Goal: Task Accomplishment & Management: Complete application form

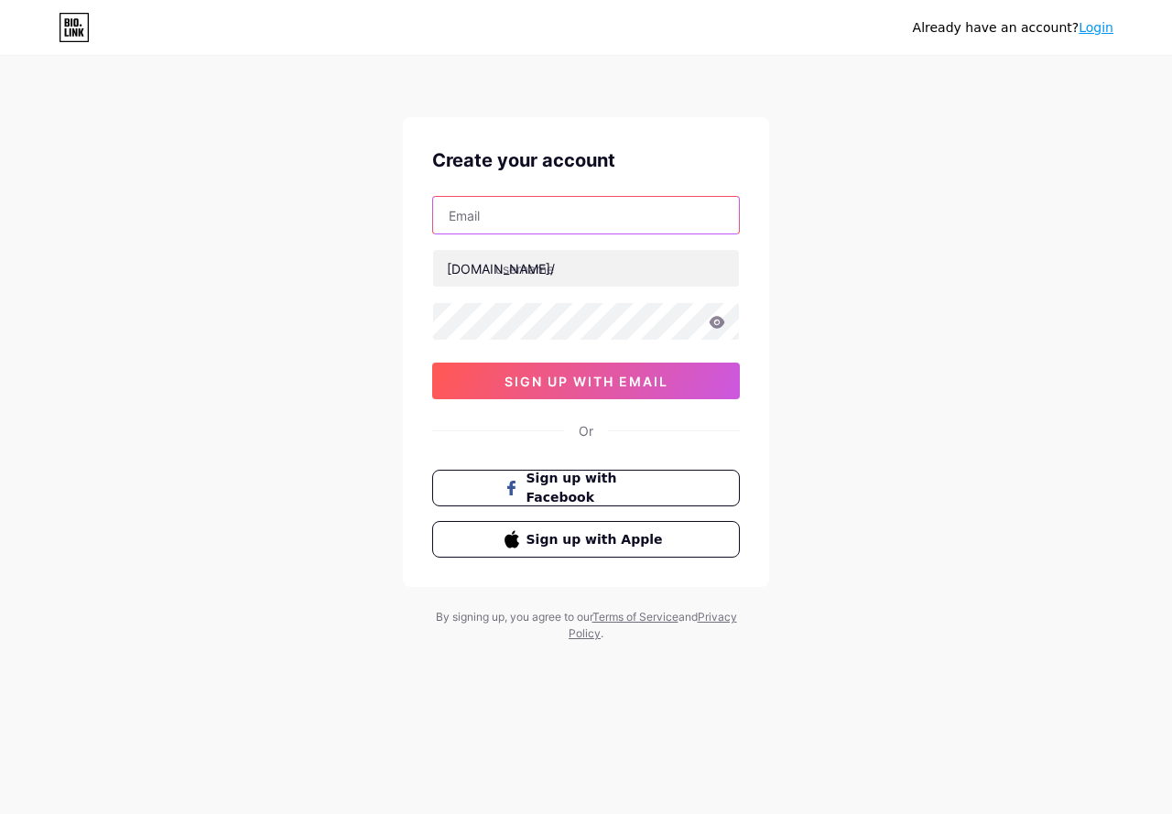
click at [531, 223] on input "text" at bounding box center [586, 215] width 306 height 37
type input "[EMAIL_ADDRESS][DOMAIN_NAME]"
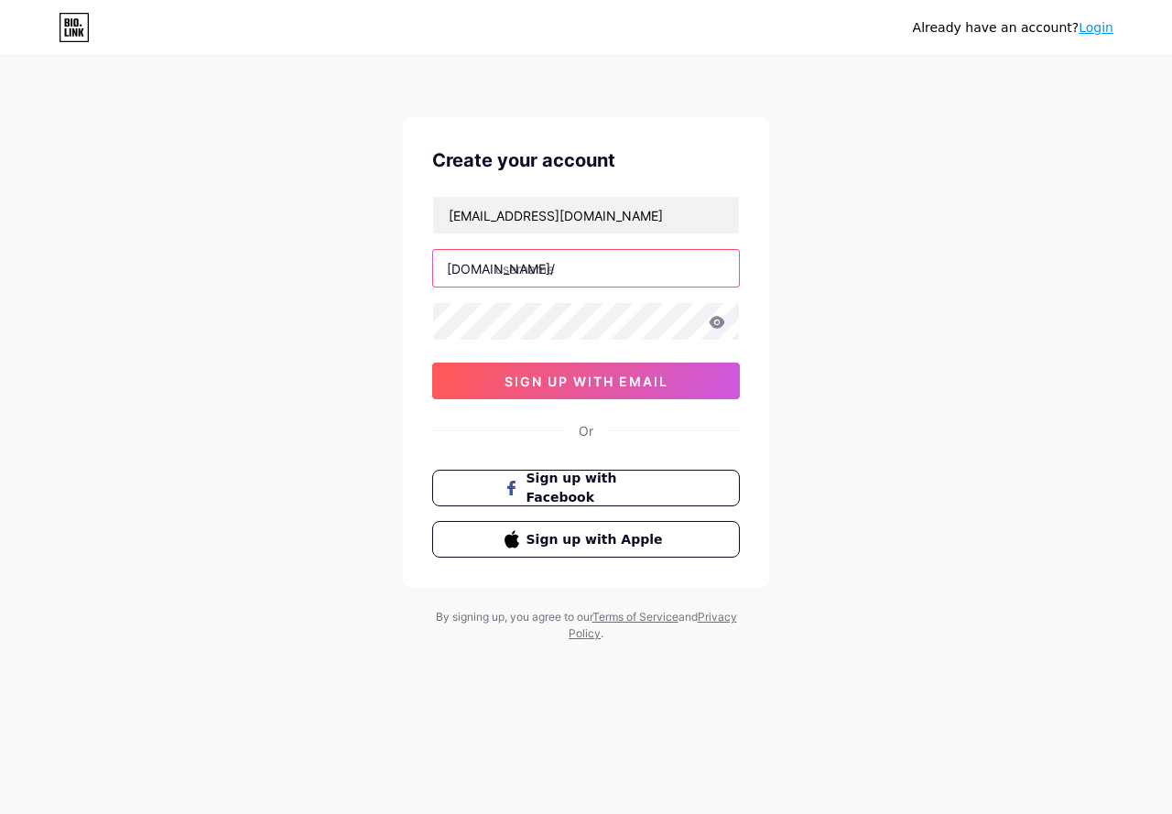
click at [557, 263] on input "text" at bounding box center [586, 268] width 306 height 37
type input "virt3ks"
drag, startPoint x: 459, startPoint y: 261, endPoint x: 473, endPoint y: 277, distance: 21.5
click at [462, 269] on div "bio.link/" at bounding box center [501, 268] width 108 height 19
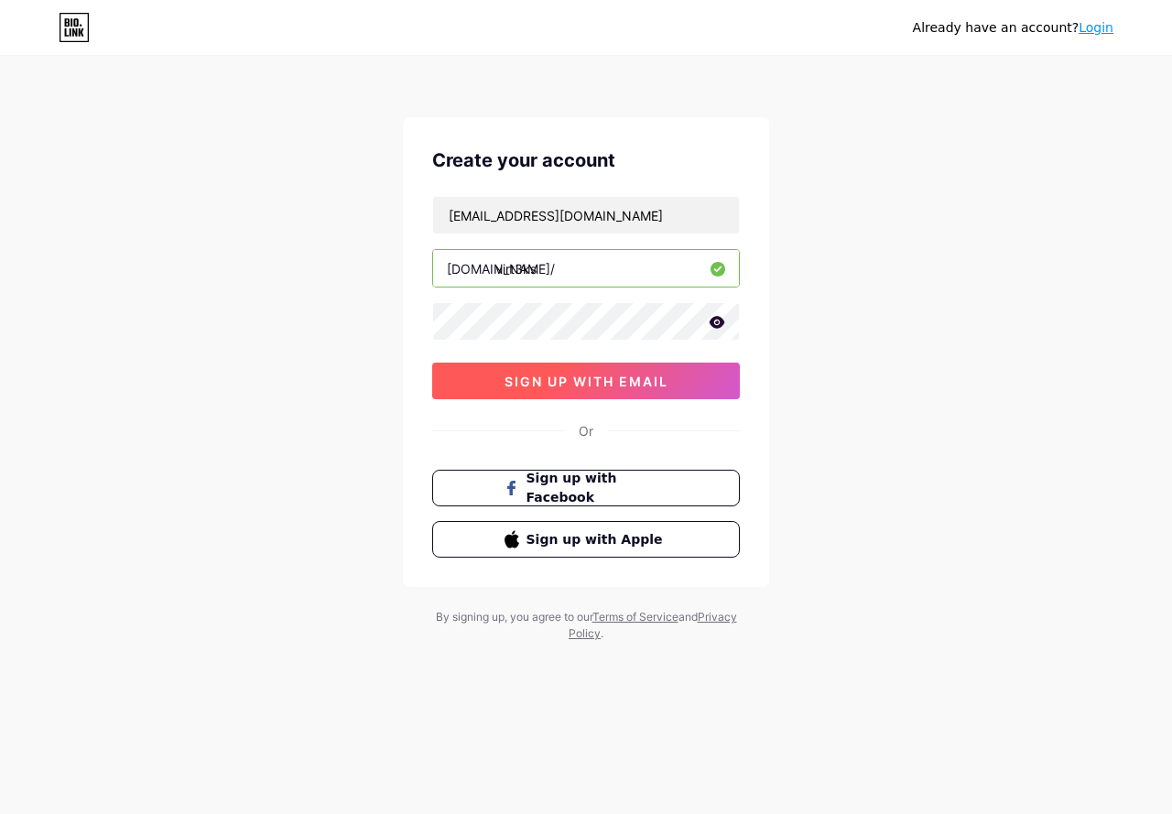
click at [583, 370] on button "sign up with email" at bounding box center [586, 381] width 308 height 37
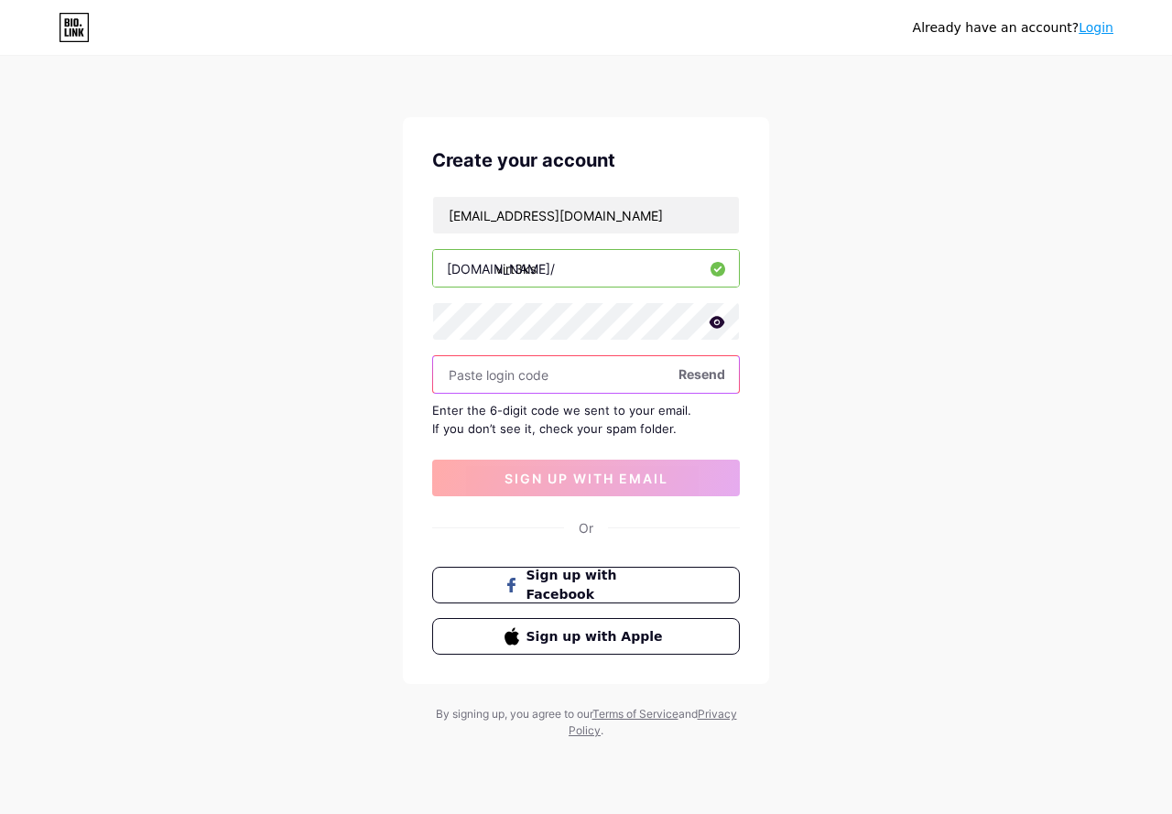
click at [529, 364] on input "text" at bounding box center [586, 374] width 306 height 37
click at [651, 183] on div "Create your account bogdanivanov1920@gmail.com bio.link/ virt3ks Resend Enter t…" at bounding box center [586, 400] width 366 height 567
click at [712, 325] on icon at bounding box center [718, 322] width 16 height 12
click at [712, 316] on icon at bounding box center [716, 323] width 18 height 18
drag, startPoint x: 501, startPoint y: 136, endPoint x: 491, endPoint y: 126, distance: 13.6
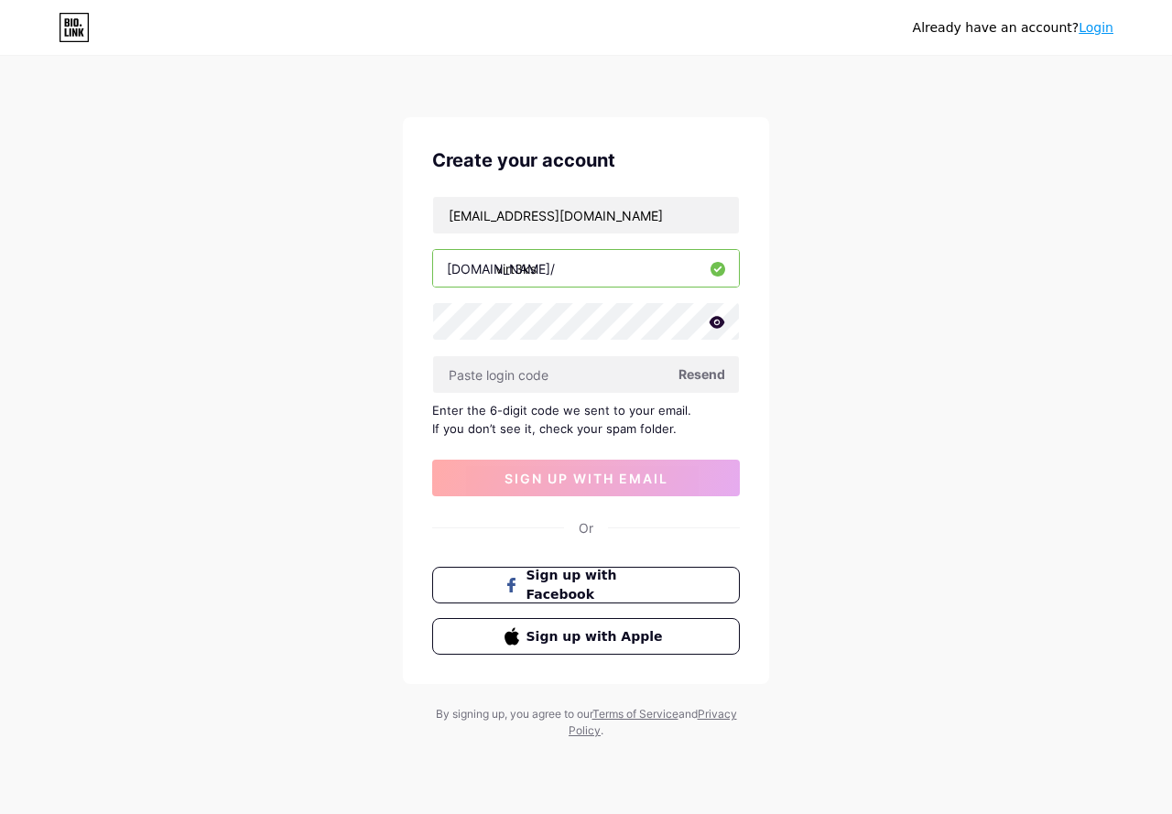
drag, startPoint x: 491, startPoint y: 126, endPoint x: 353, endPoint y: 179, distance: 148.1
click at [353, 179] on div "Already have an account? Login Create your account bogdanivanov1920@gmail.com b…" at bounding box center [586, 399] width 1172 height 798
click at [709, 376] on span "Resend" at bounding box center [702, 373] width 47 height 19
click span "Sign up with Facebook"
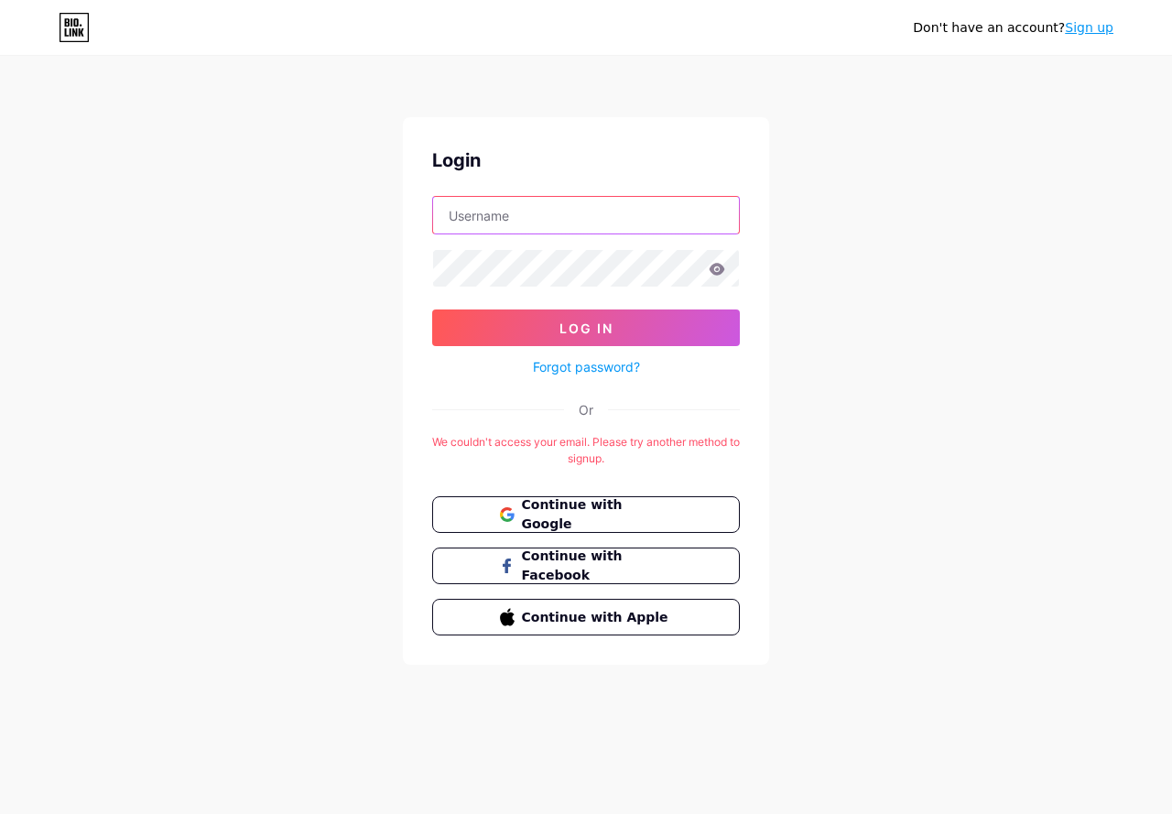
click at [508, 213] on input "text" at bounding box center [586, 215] width 306 height 37
click at [476, 207] on input "text" at bounding box center [586, 215] width 306 height 37
type input "virt3ks"
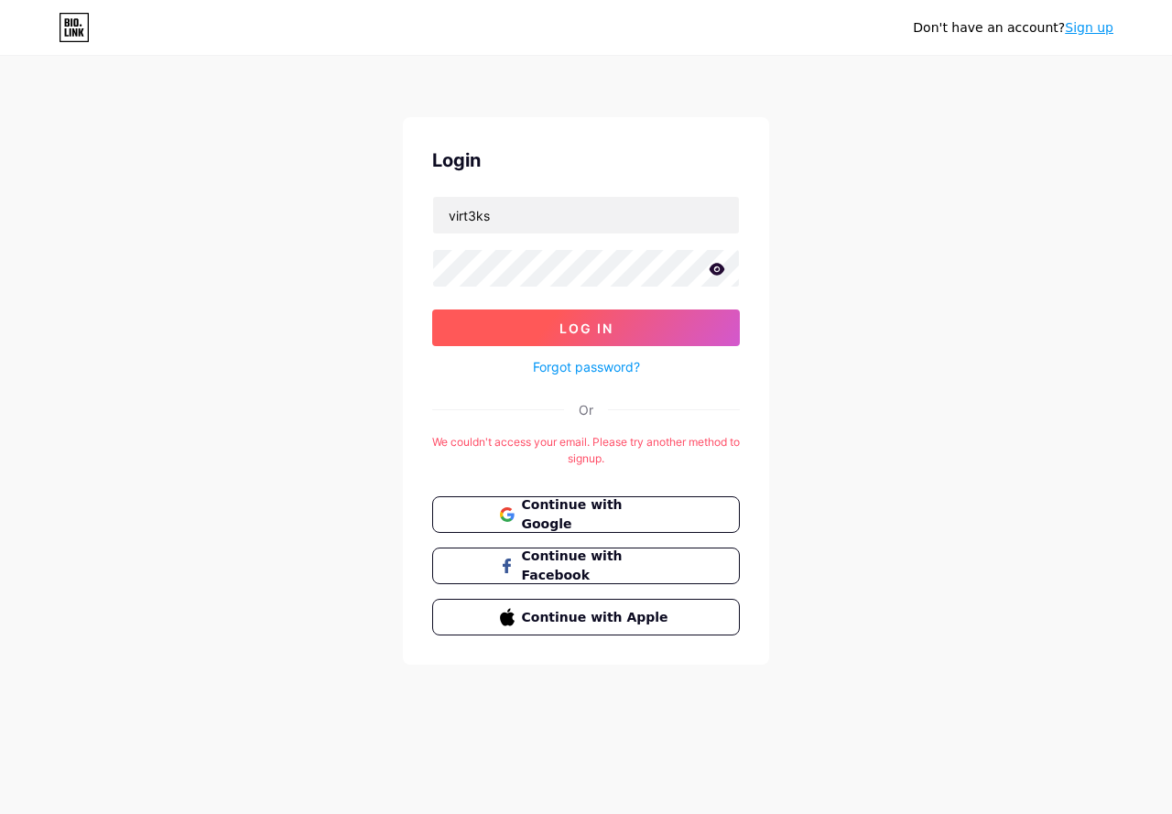
click at [493, 316] on button "Log In" at bounding box center [586, 328] width 308 height 37
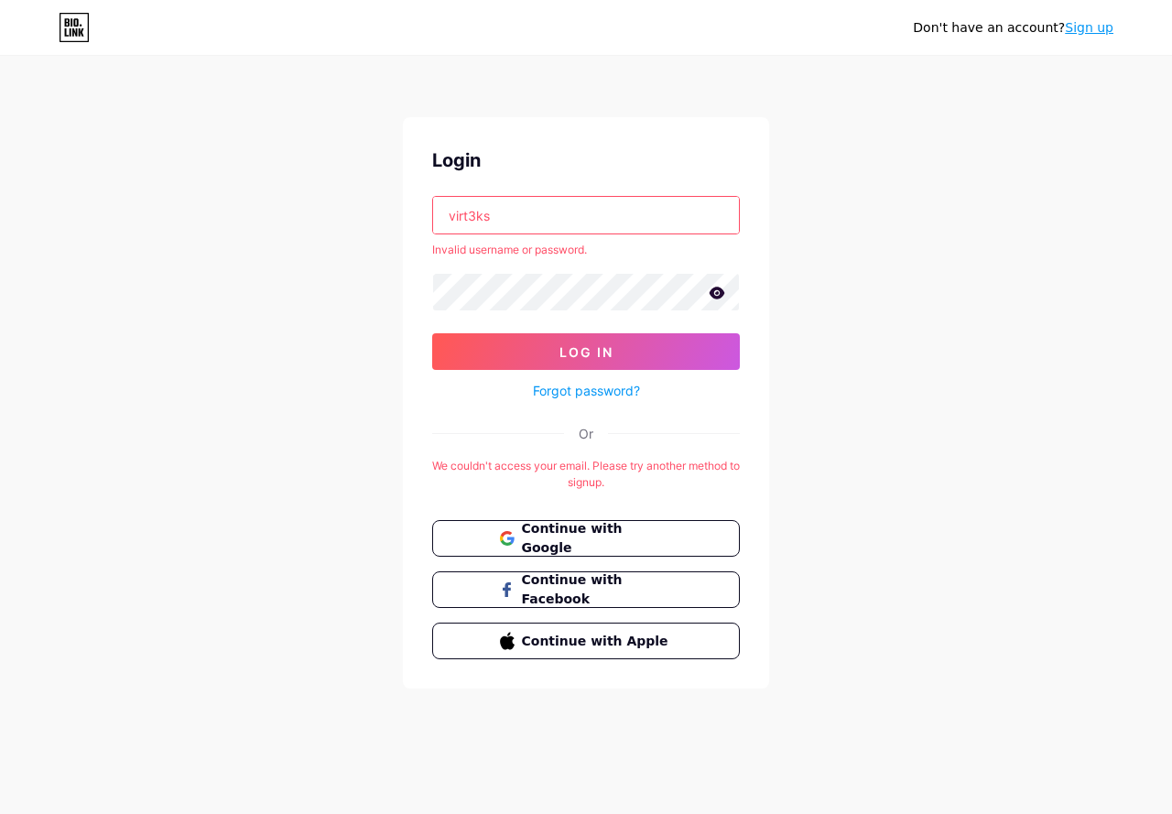
drag, startPoint x: 521, startPoint y: 207, endPoint x: 358, endPoint y: 199, distance: 163.2
click at [360, 199] on div "Don't have an account? Sign up Login virt3ks Invalid username or password. Log …" at bounding box center [586, 373] width 1172 height 747
click at [570, 545] on span "Continue with Google" at bounding box center [596, 538] width 153 height 39
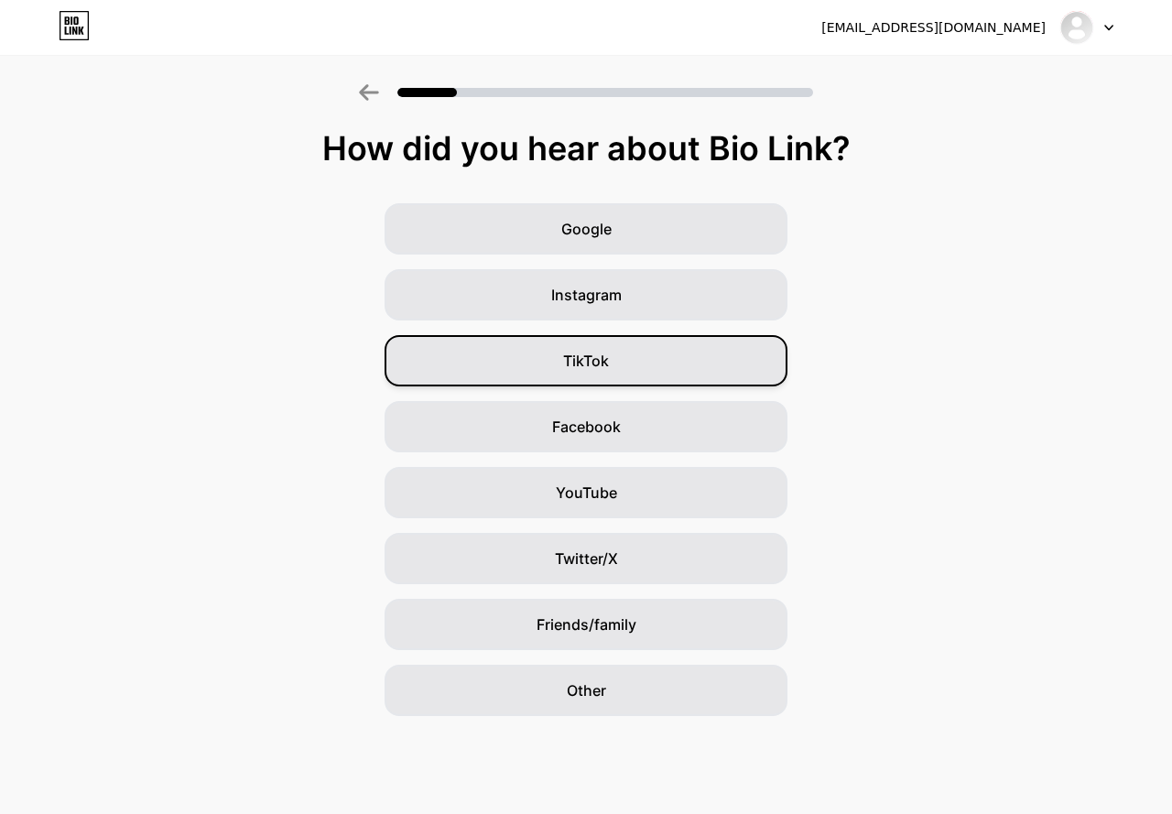
click at [618, 362] on div "TikTok" at bounding box center [586, 360] width 403 height 51
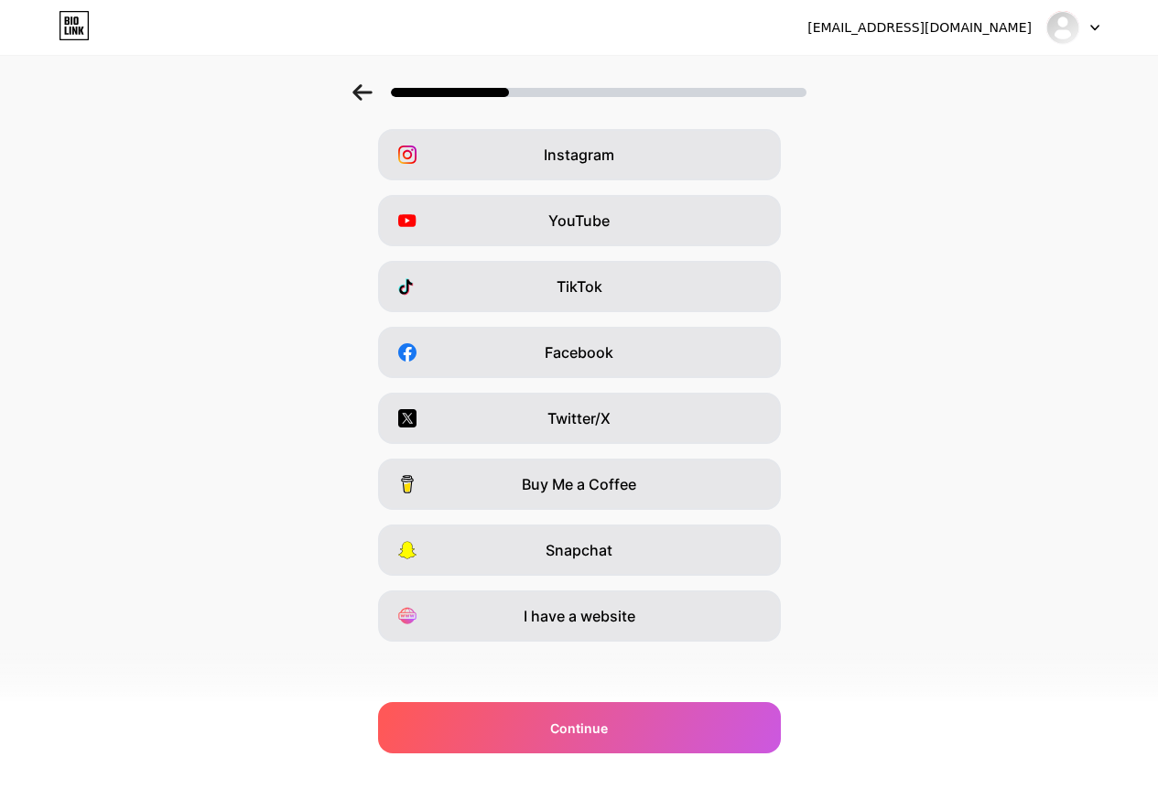
scroll to position [81, 0]
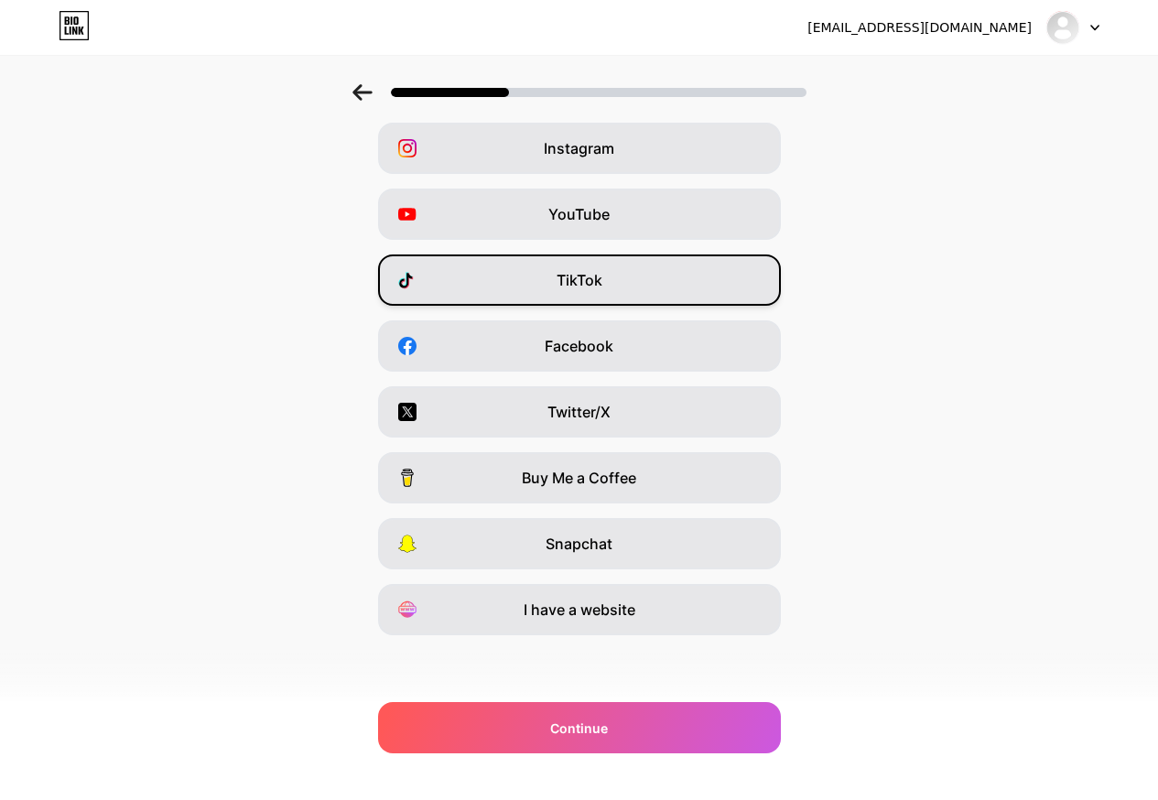
click at [572, 255] on div "TikTok" at bounding box center [579, 280] width 403 height 51
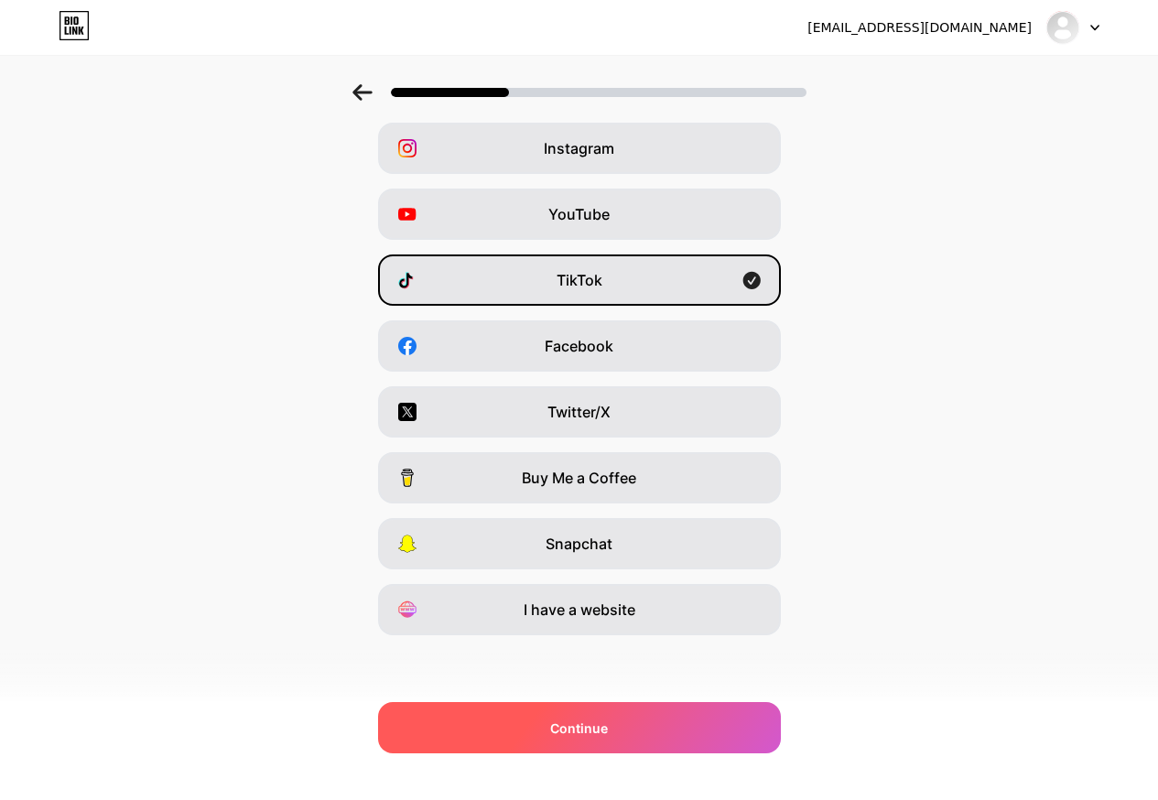
click at [553, 733] on div "Continue" at bounding box center [579, 727] width 403 height 51
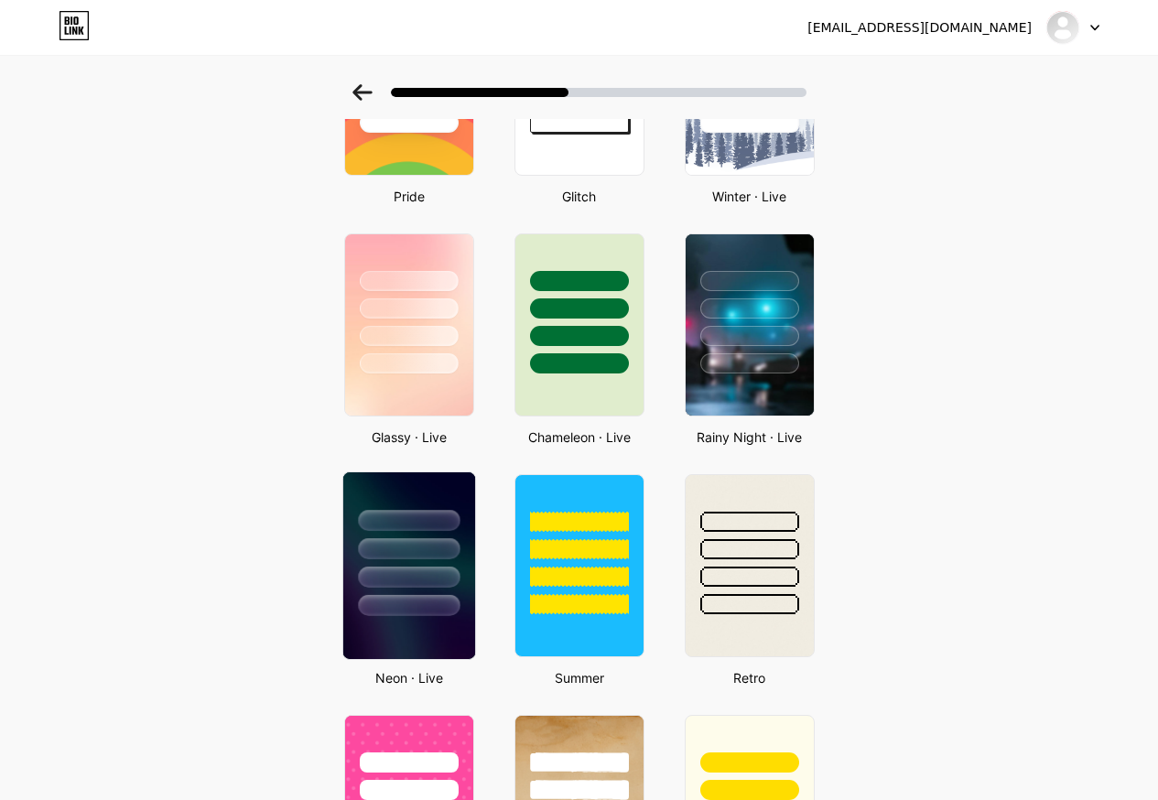
scroll to position [458, 0]
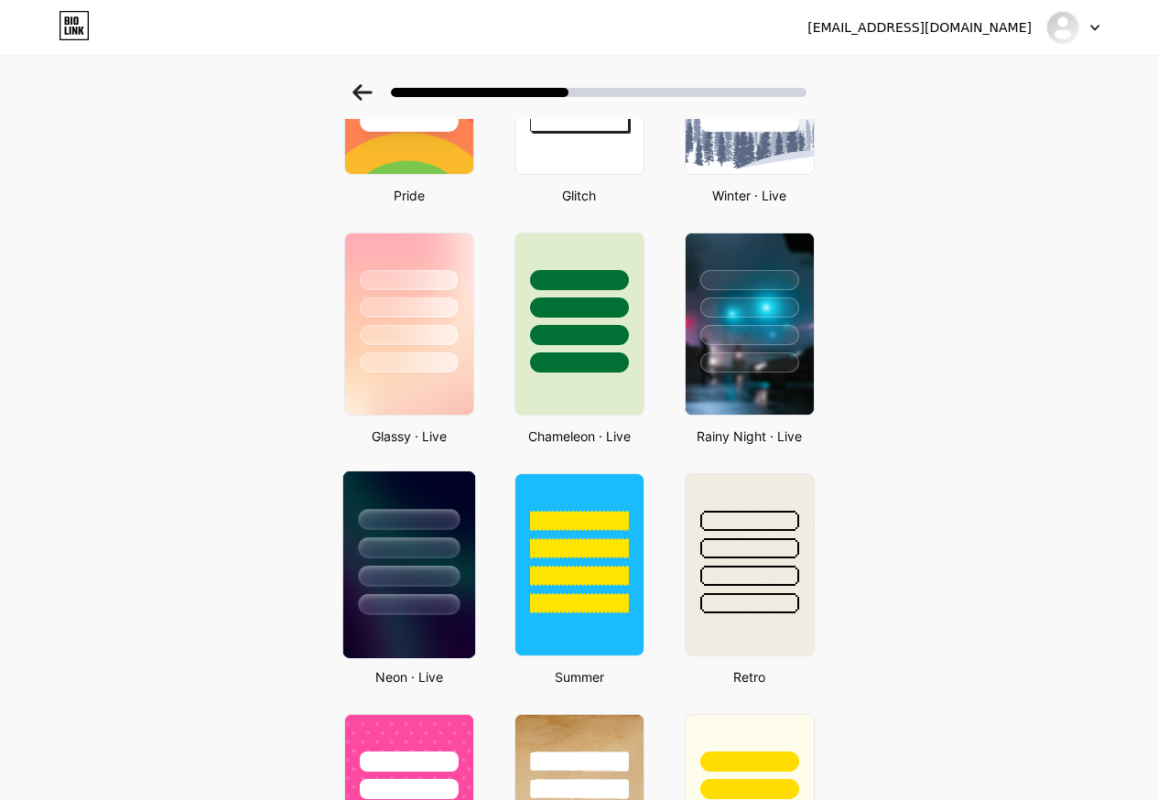
click at [429, 528] on div at bounding box center [409, 519] width 102 height 21
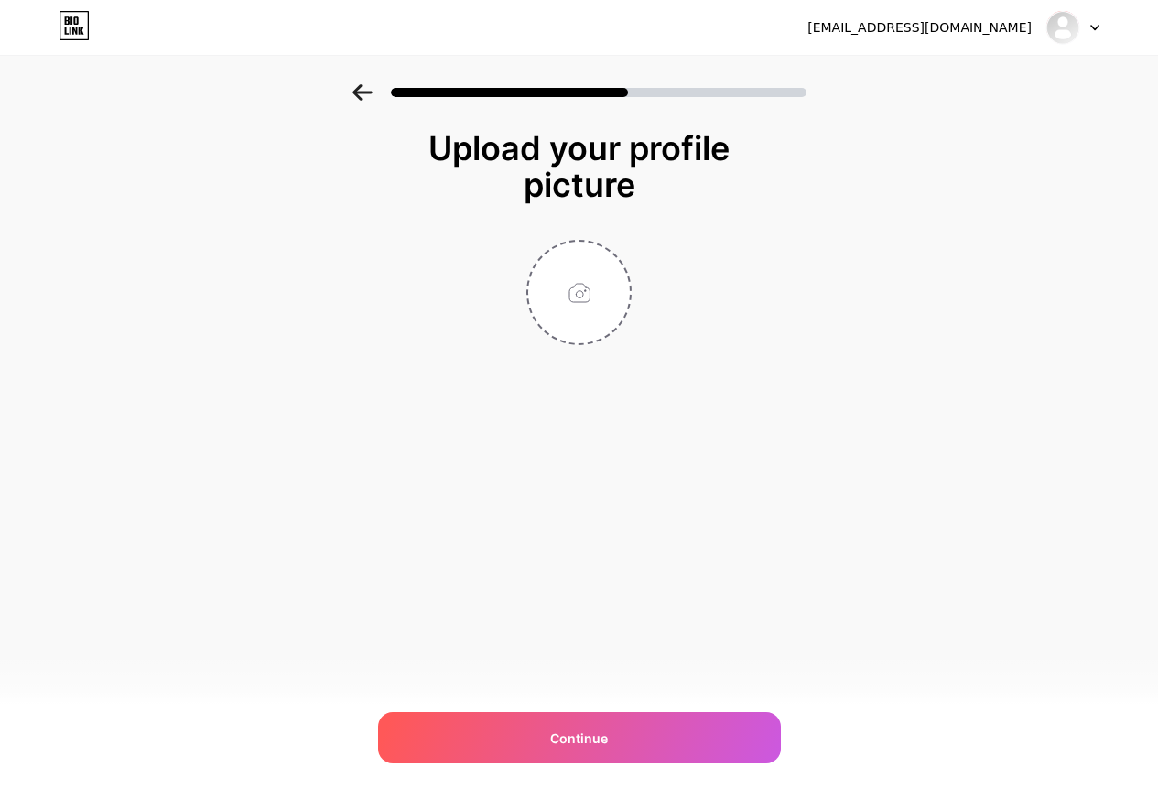
scroll to position [0, 0]
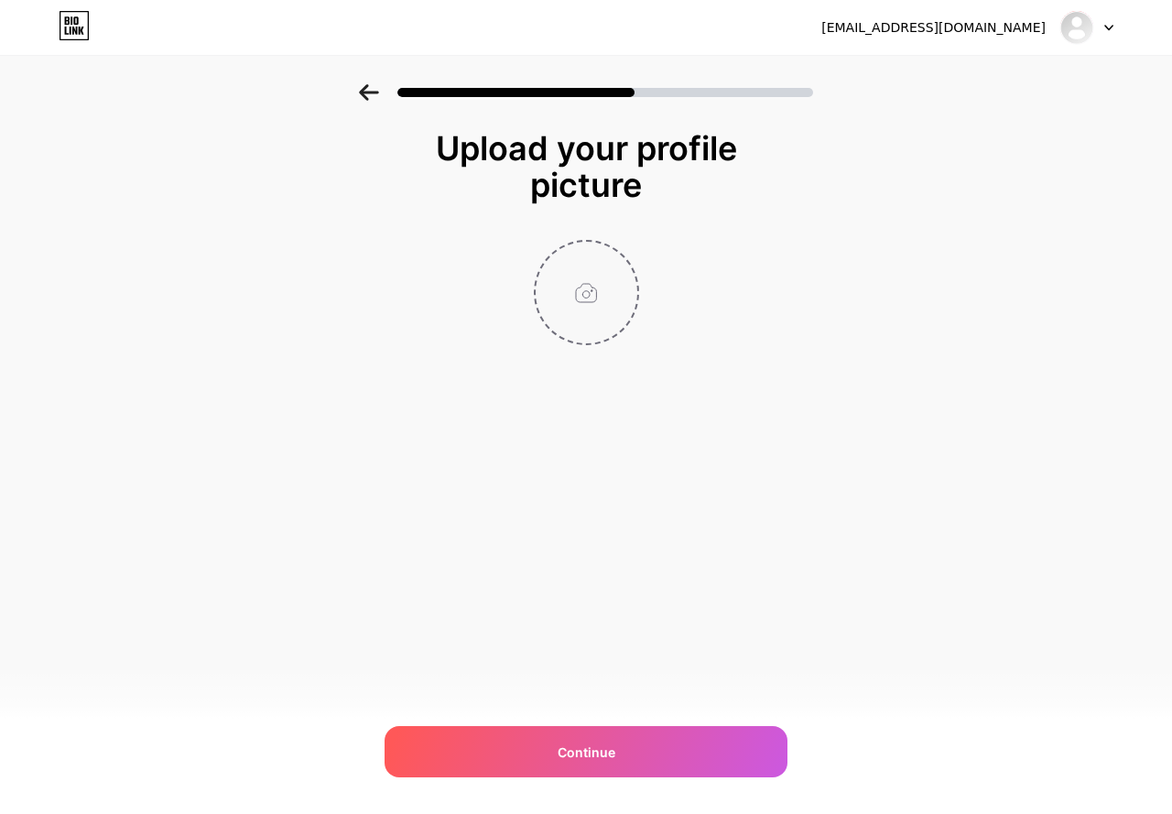
click at [563, 298] on input "file" at bounding box center [587, 293] width 102 height 102
type input "C:\fakepath\photo_2025-09-09_14-38-34.jpg"
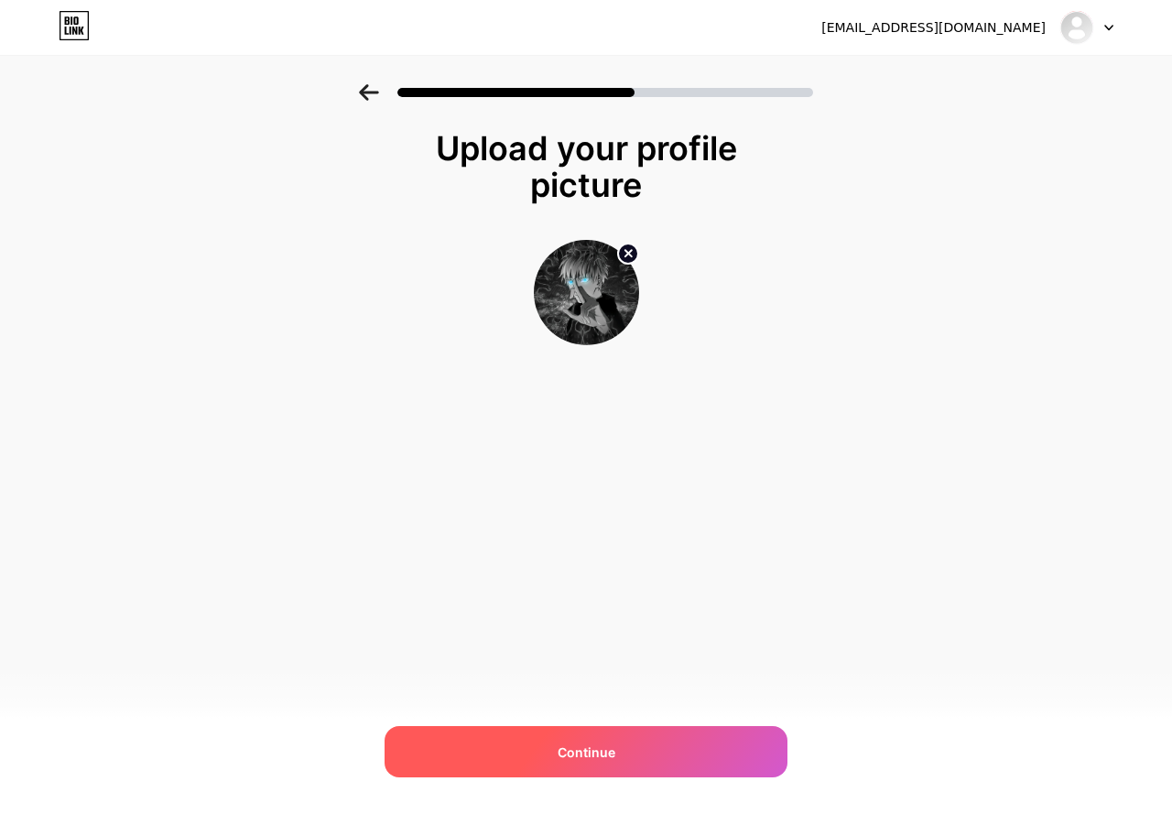
click at [657, 771] on div "Continue" at bounding box center [586, 751] width 403 height 51
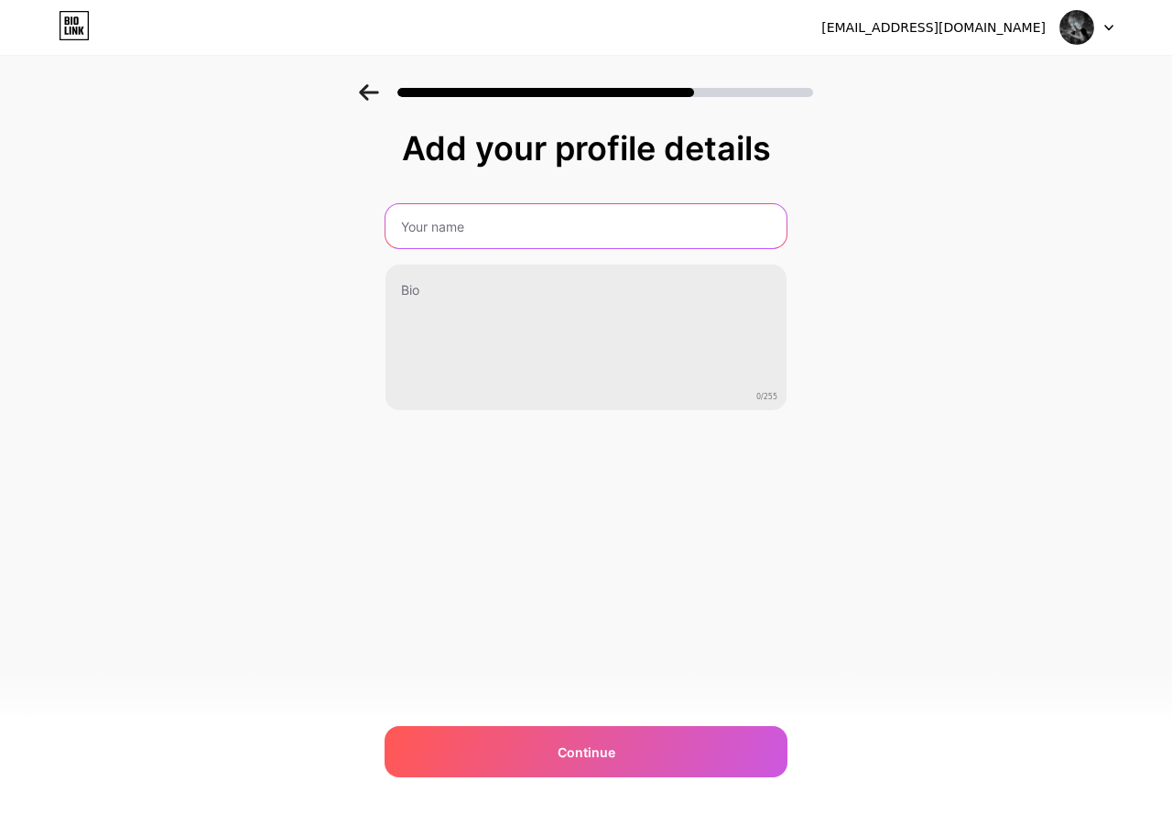
click at [451, 244] on input "text" at bounding box center [586, 226] width 401 height 44
click at [413, 223] on input "text" at bounding box center [586, 226] width 405 height 44
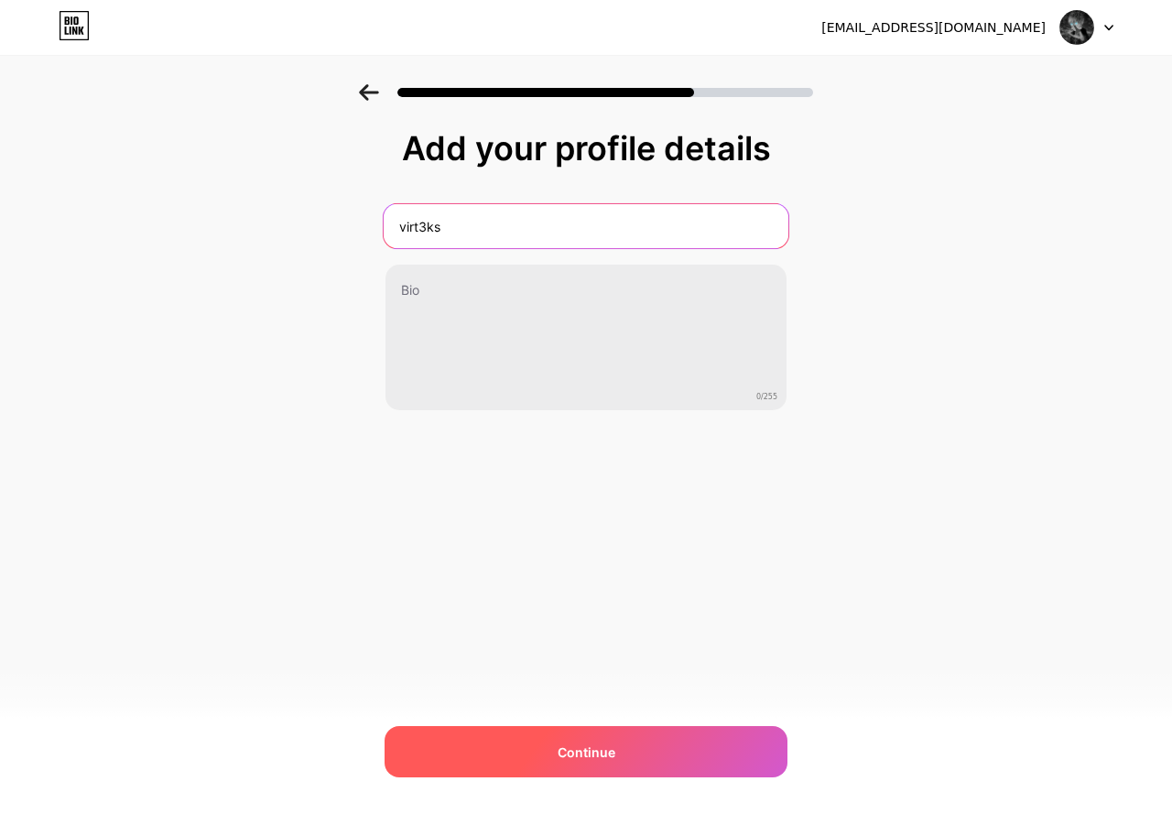
type input "virt3ks"
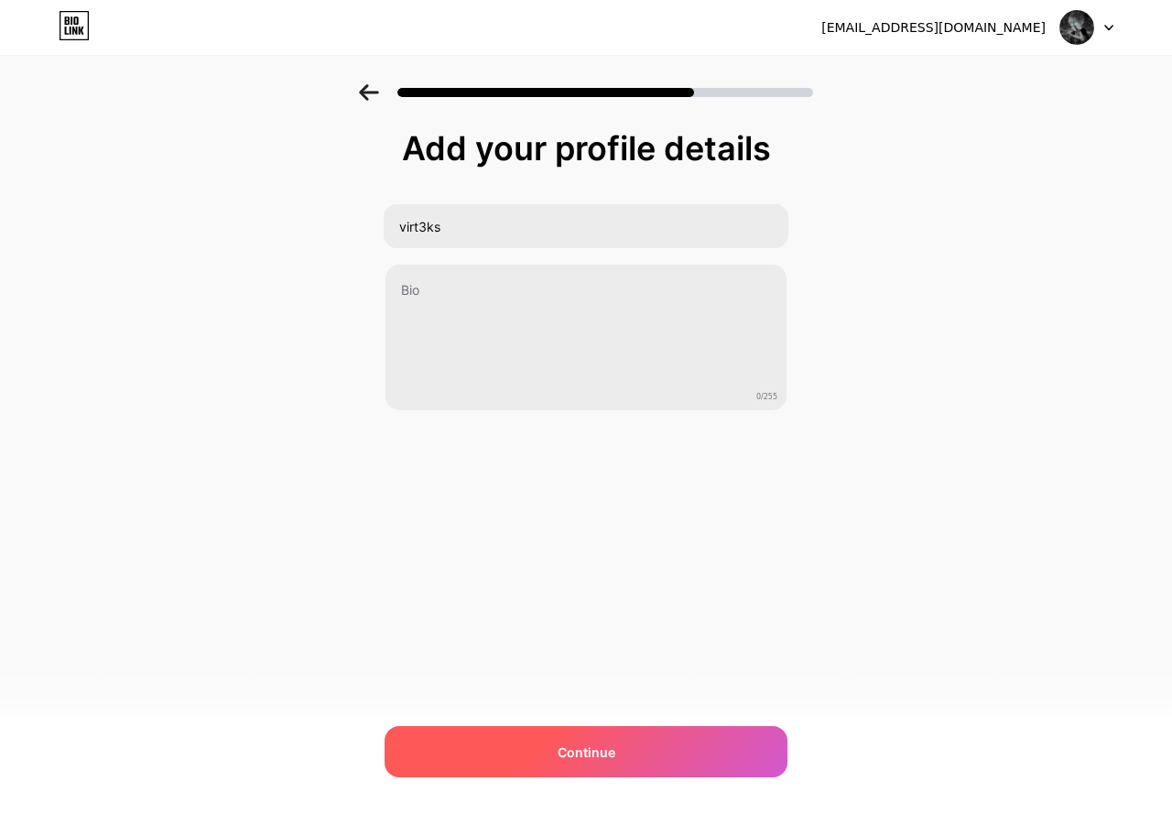
click at [466, 740] on div "Continue" at bounding box center [586, 751] width 403 height 51
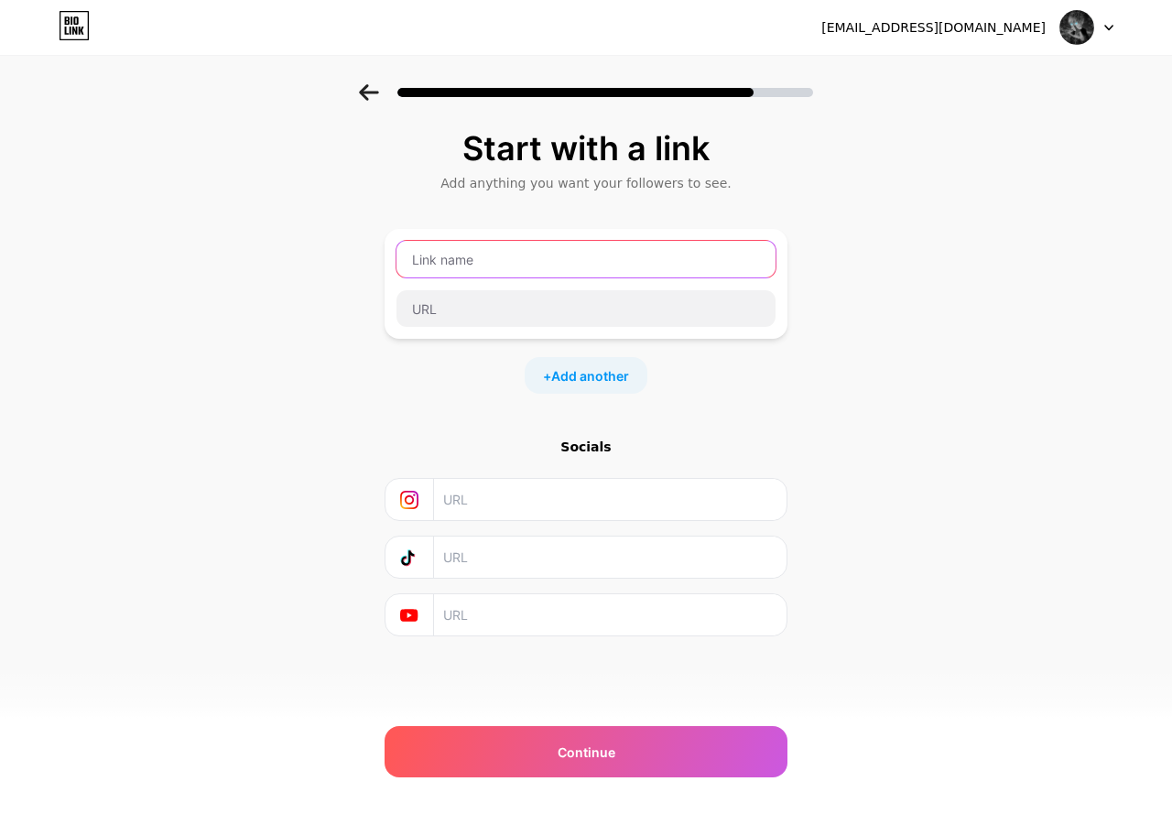
click at [517, 262] on input "text" at bounding box center [586, 259] width 379 height 37
paste input "[DOMAIN_NAME][URL]"
drag, startPoint x: 606, startPoint y: 260, endPoint x: 469, endPoint y: 244, distance: 138.3
click at [469, 244] on input "Telegramt.me/virt3ksuniverse" at bounding box center [586, 259] width 379 height 37
type input "Telegram"
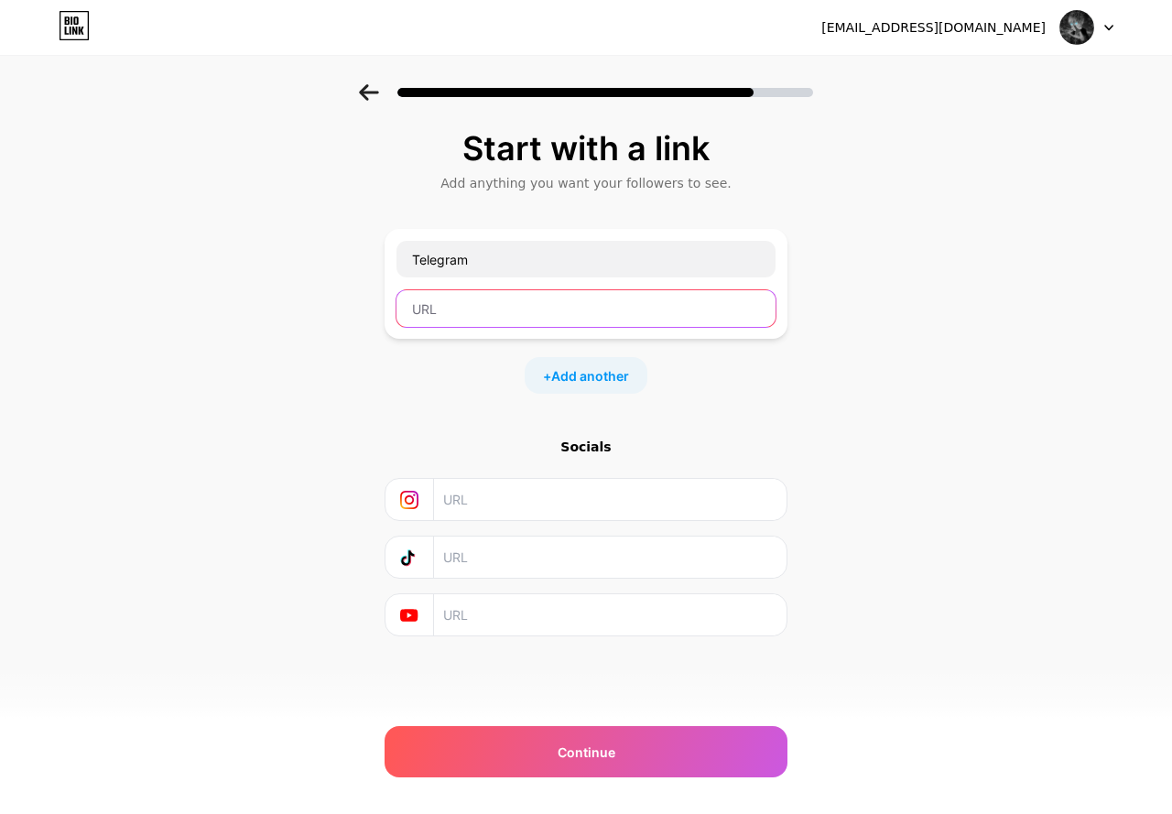
click at [475, 290] on input "text" at bounding box center [586, 308] width 379 height 37
paste input "t.me/virt3ksuniverse"
type input "t.me/virt3ksuniverse"
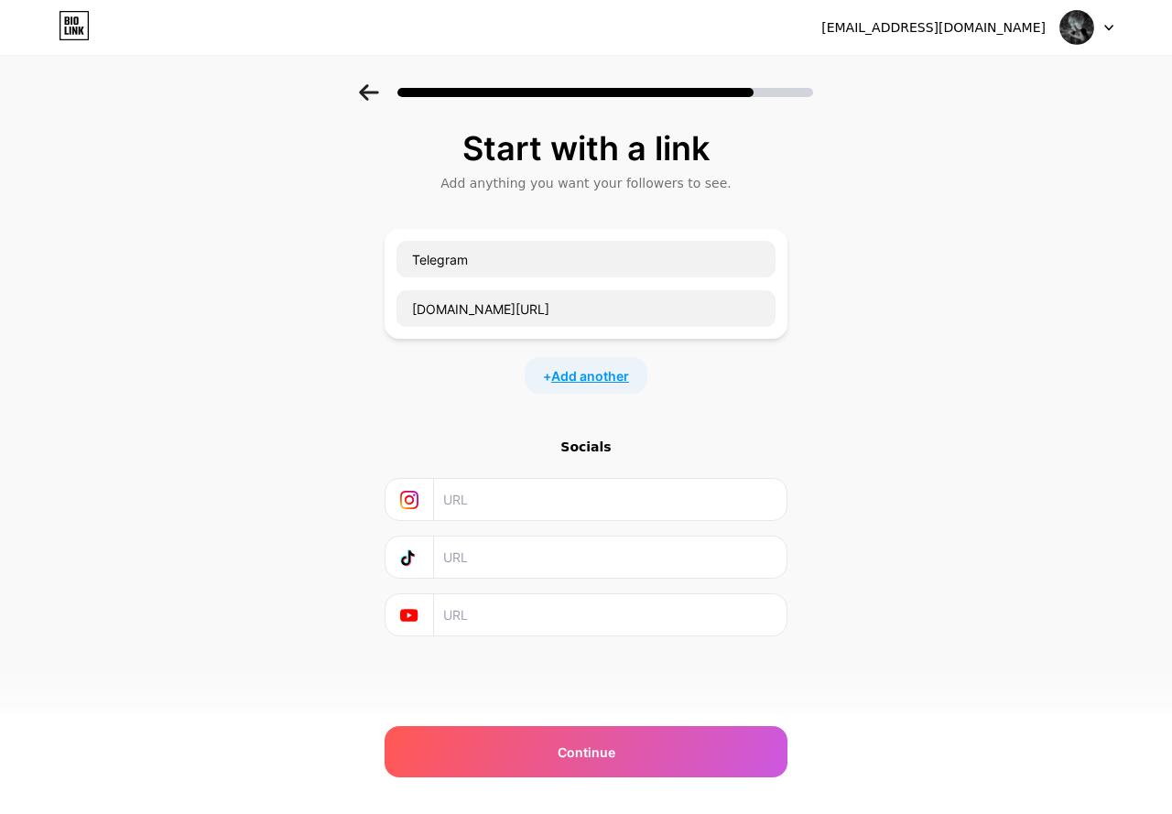
click at [571, 385] on span "Add another" at bounding box center [590, 375] width 78 height 19
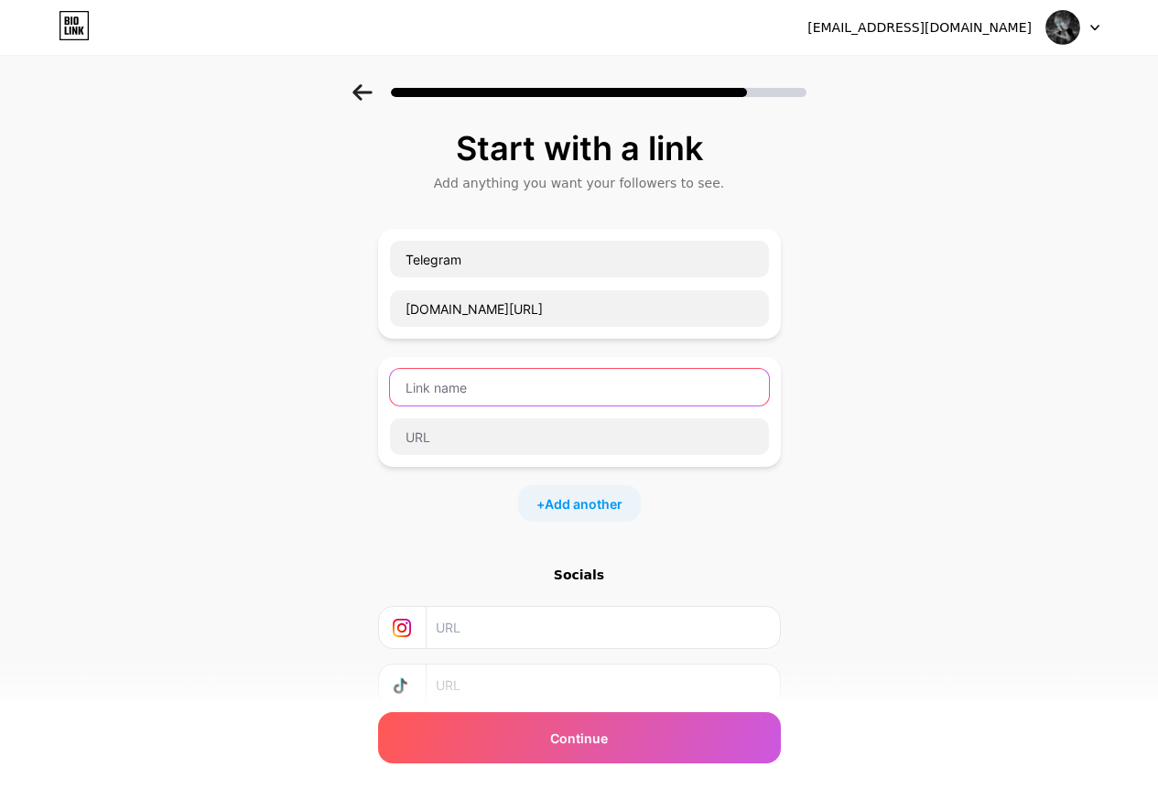
click at [528, 397] on input "text" at bounding box center [579, 387] width 379 height 37
click at [503, 401] on input "text" at bounding box center [579, 387] width 379 height 37
type input "T"
type input "Twitch"
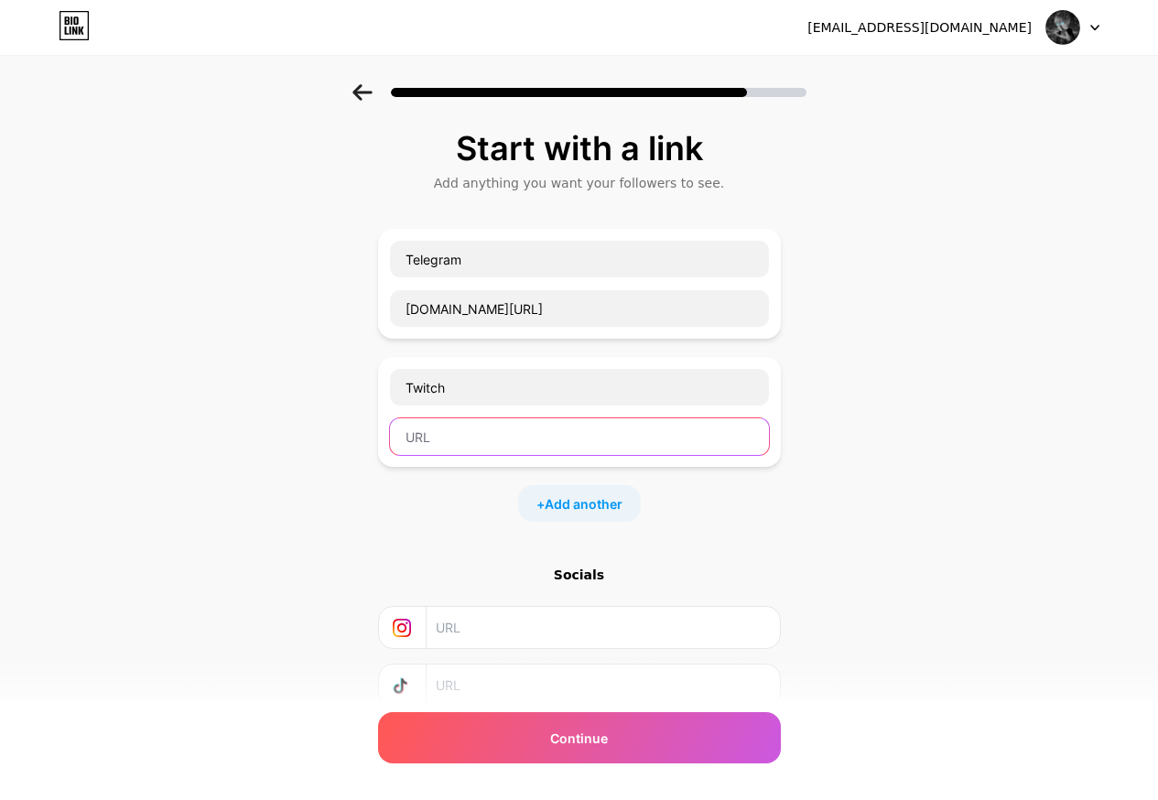
click at [508, 424] on input "text" at bounding box center [579, 436] width 379 height 37
paste input "https://www.twitch.tv/virt3ks"
type input "https://www.twitch.tv/virt3ks"
click at [551, 508] on div "+ Add another" at bounding box center [579, 503] width 123 height 37
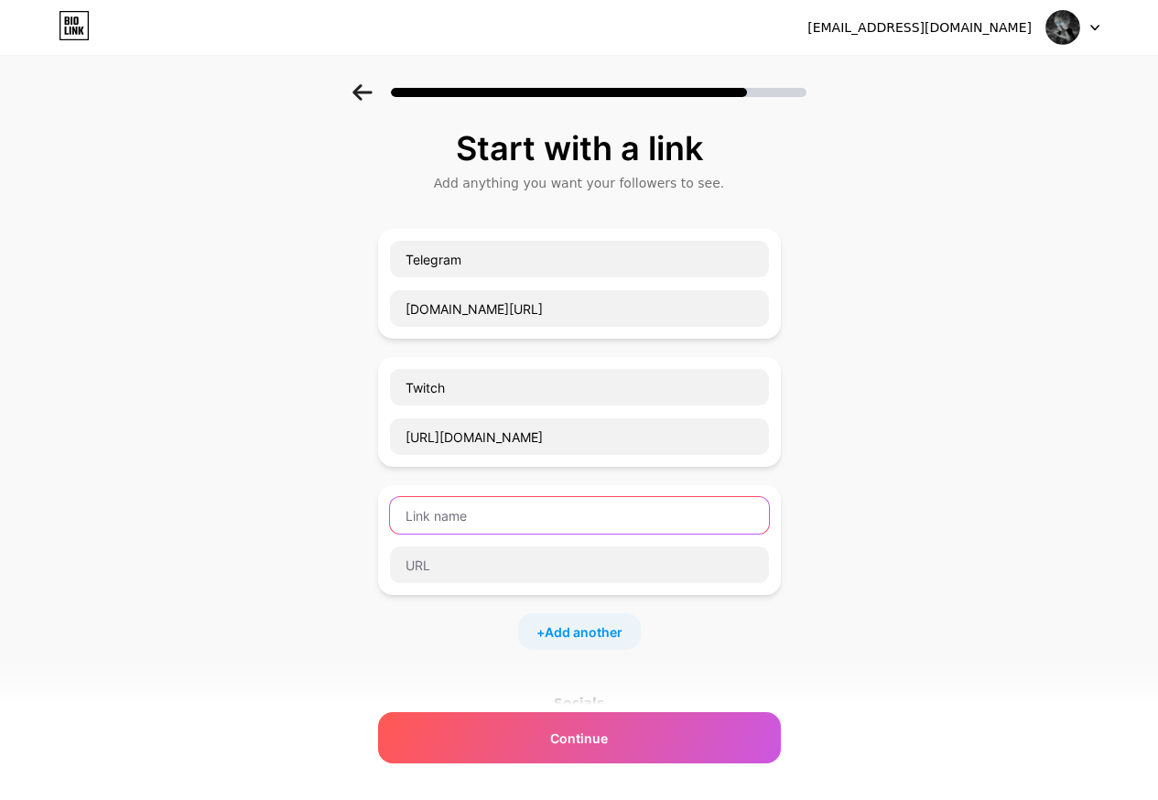
click at [484, 524] on input "text" at bounding box center [579, 515] width 379 height 37
paste input "https://6cs.fail/m/Virt3ks"
type input "https://6cs.fail/m/Virt3ks"
drag, startPoint x: 618, startPoint y: 517, endPoint x: 222, endPoint y: 500, distance: 396.9
click at [223, 500] on div "Start with a link Add anything you want your followers to see. Telegram t.me/vi…" at bounding box center [579, 534] width 1158 height 900
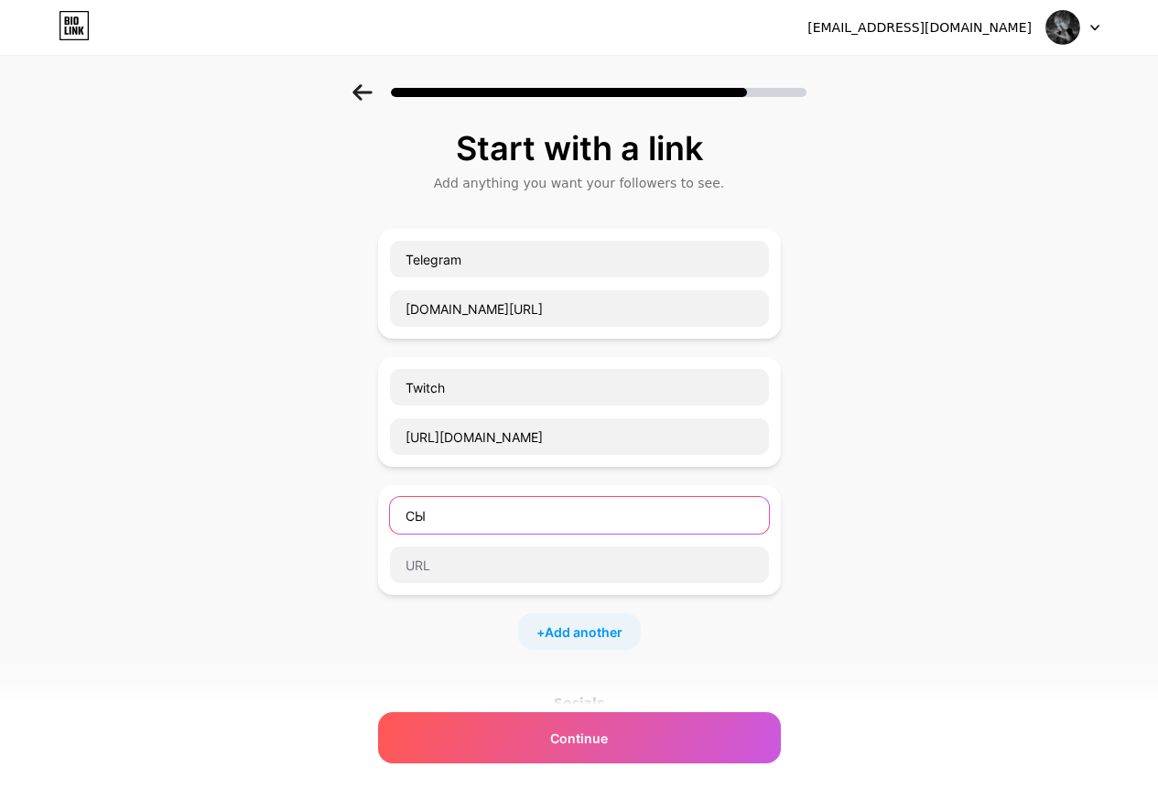
type input "С"
type input "CSFAIL"
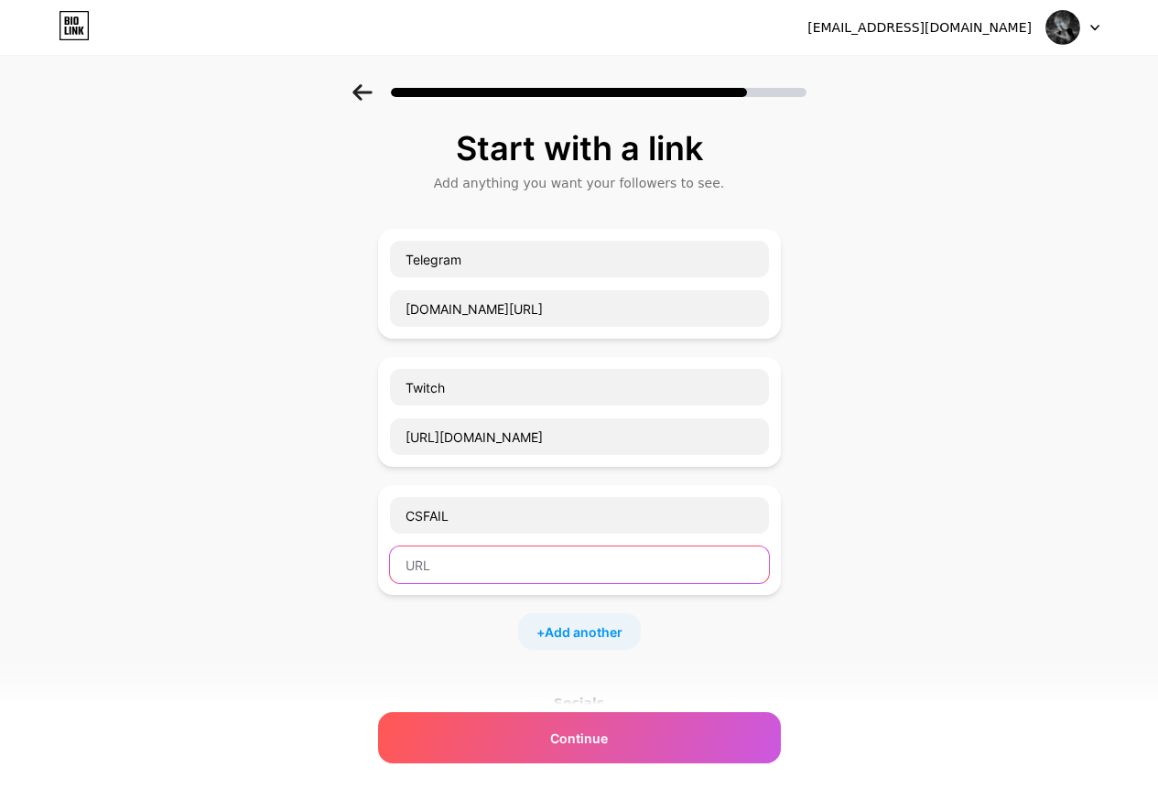
click at [412, 567] on input "text" at bounding box center [579, 565] width 379 height 37
paste input "https://6cs.fail/m/Virt3ks"
type input "https://6cs.fail/m/Virt3ks"
click at [603, 646] on div "+ Add another" at bounding box center [579, 632] width 123 height 37
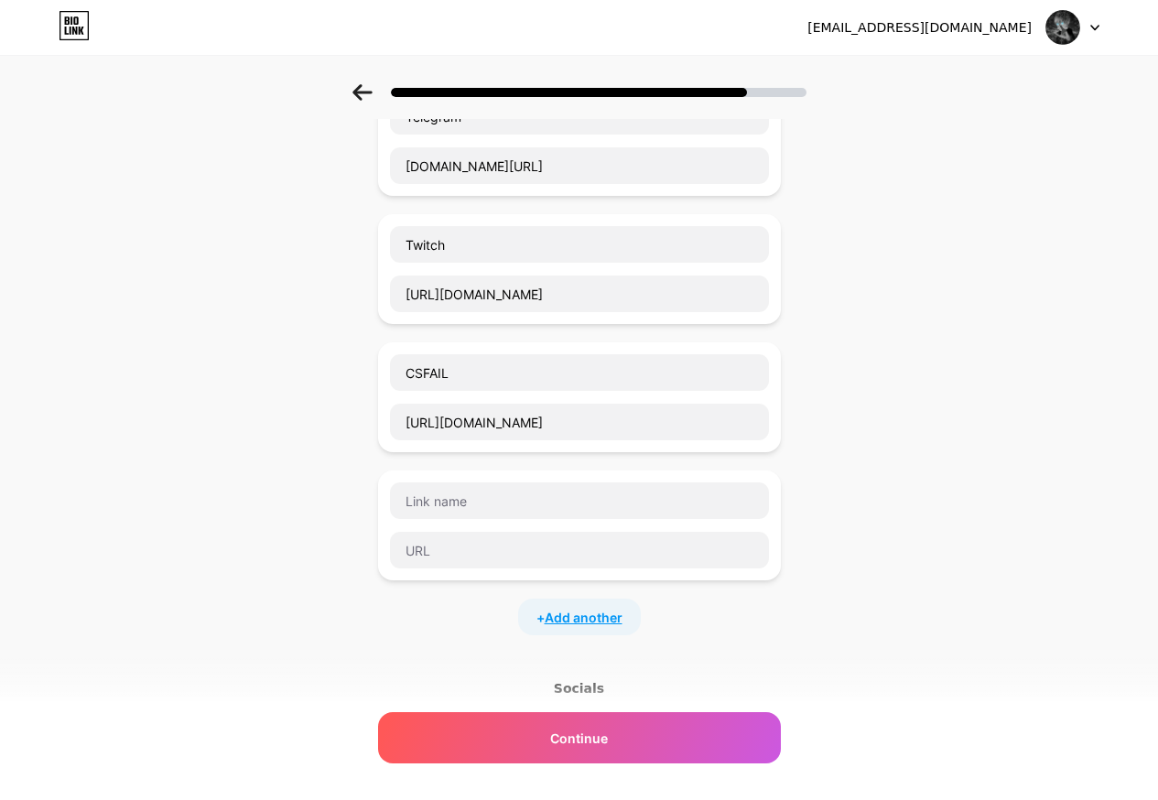
scroll to position [183, 0]
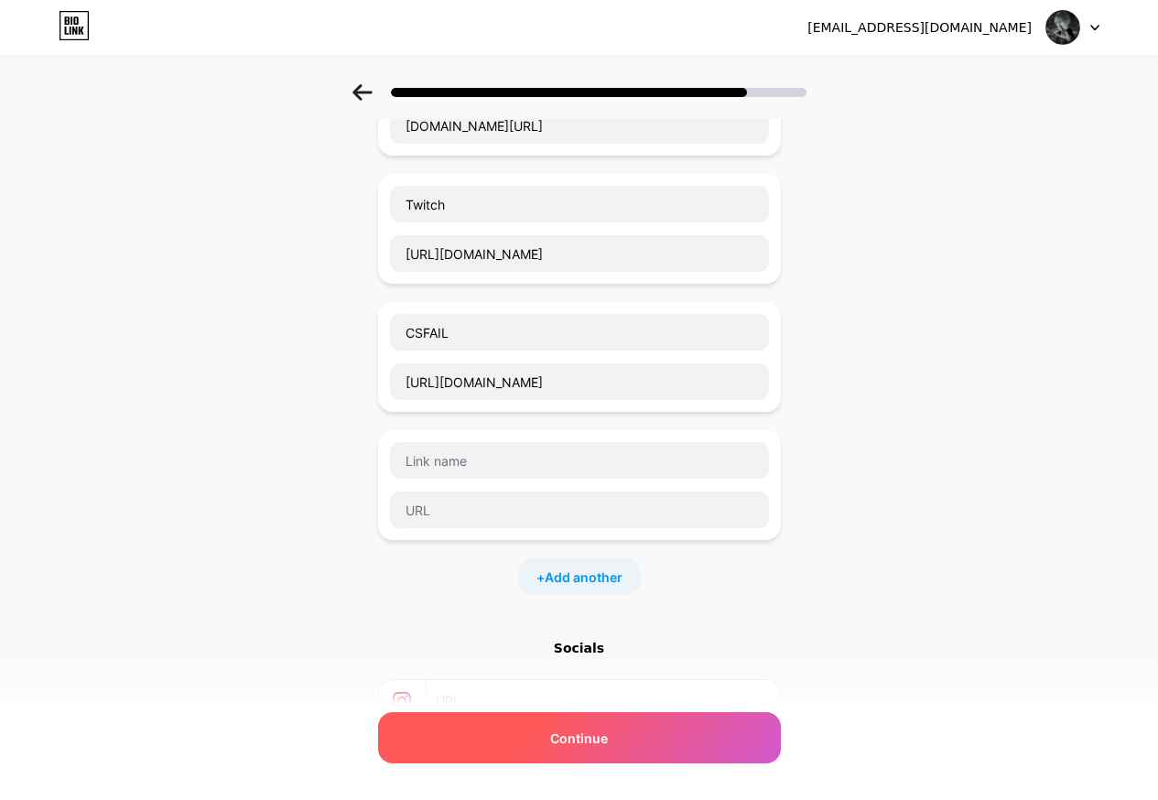
click at [605, 729] on span "Continue" at bounding box center [579, 738] width 58 height 19
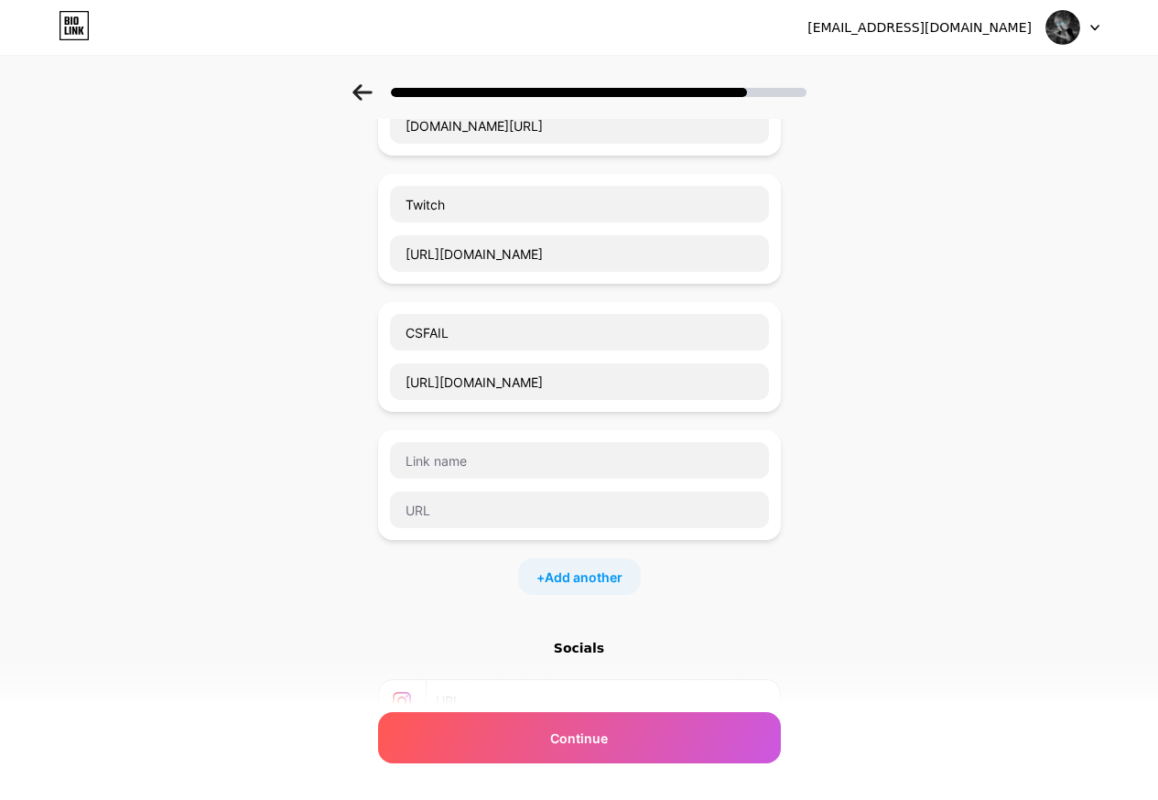
click at [805, 488] on div "Start with a link Add anything you want your followers to see. Telegram t.me/vi…" at bounding box center [579, 415] width 1158 height 1028
click at [781, 455] on div at bounding box center [579, 485] width 403 height 110
drag, startPoint x: 424, startPoint y: 450, endPoint x: 392, endPoint y: 465, distance: 35.6
drag, startPoint x: 392, startPoint y: 465, endPoint x: 411, endPoint y: 508, distance: 47.1
click at [411, 508] on input "text" at bounding box center [579, 510] width 379 height 37
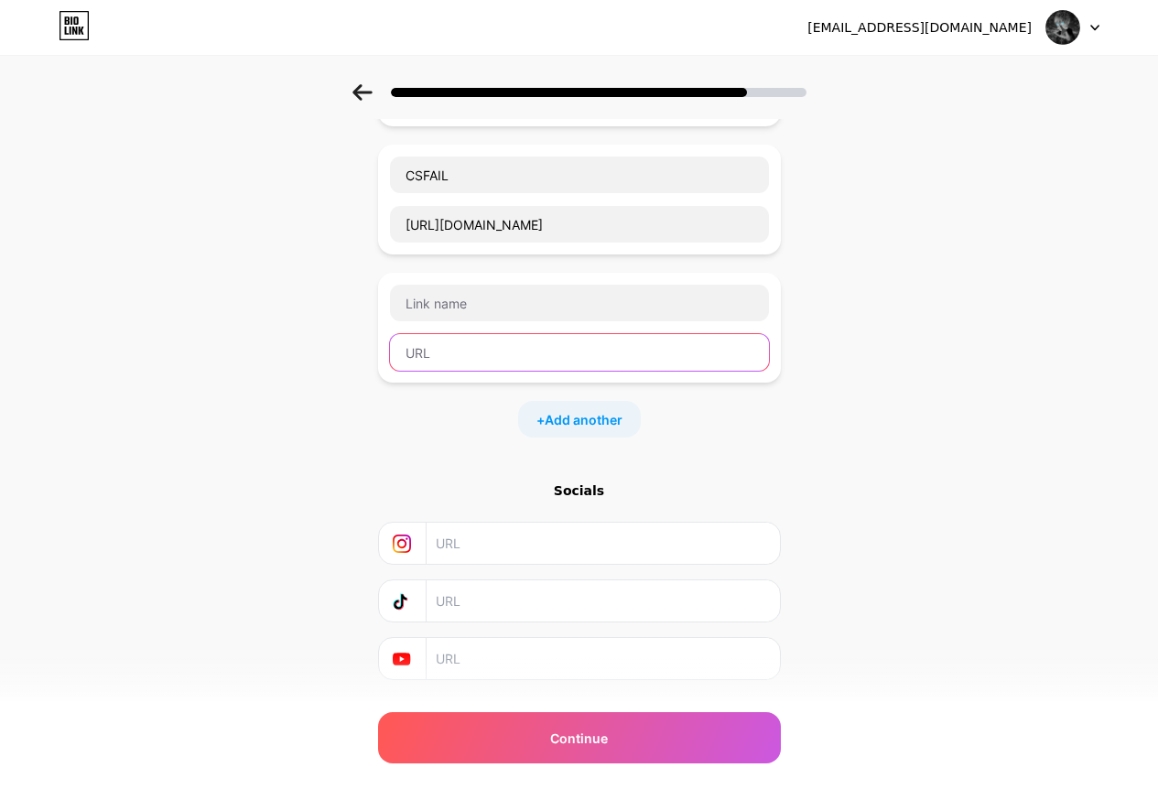
scroll to position [386, 0]
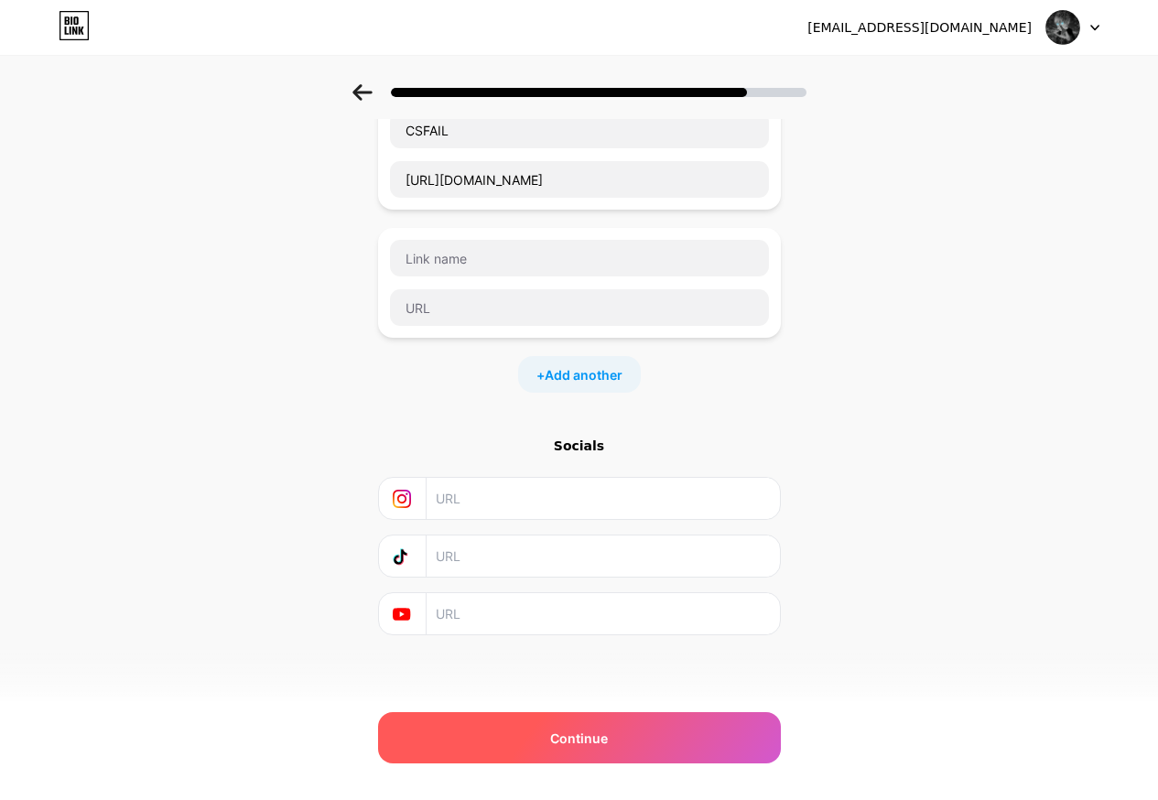
click at [549, 718] on div "Continue" at bounding box center [579, 737] width 403 height 51
click at [551, 753] on div "Continue" at bounding box center [579, 737] width 403 height 51
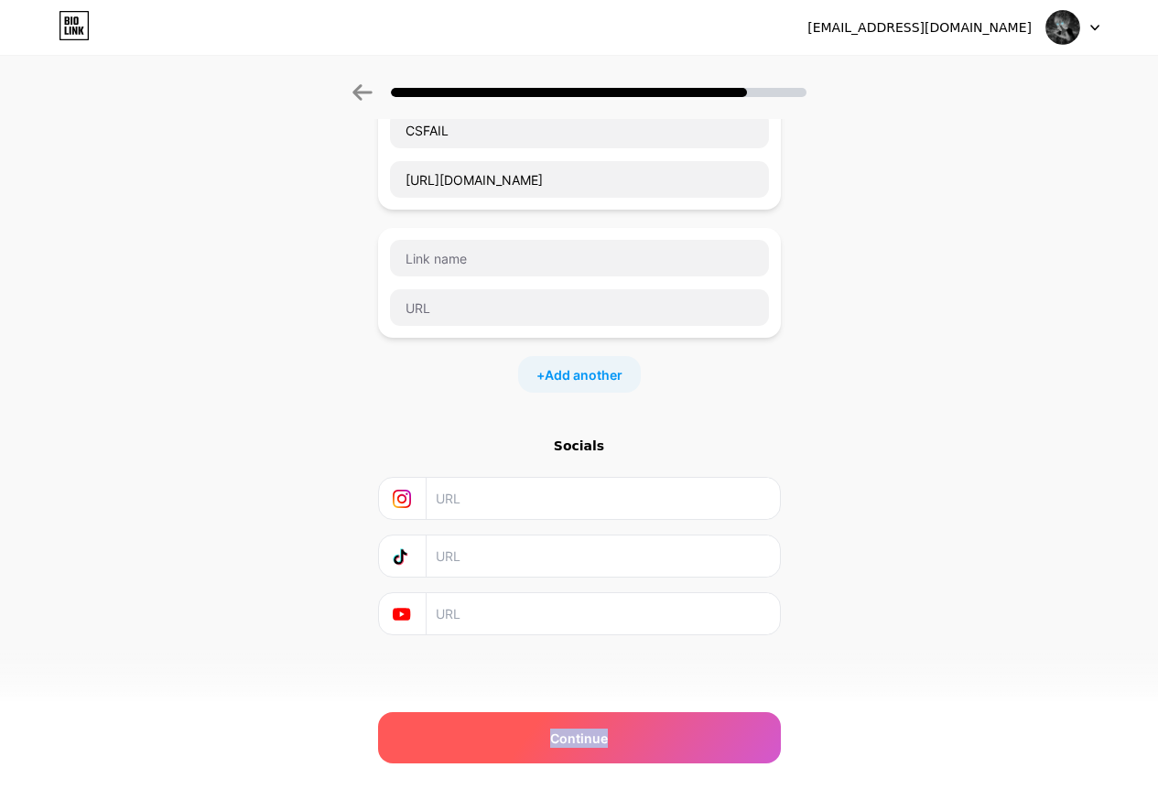
click at [551, 753] on div "Continue" at bounding box center [579, 737] width 403 height 51
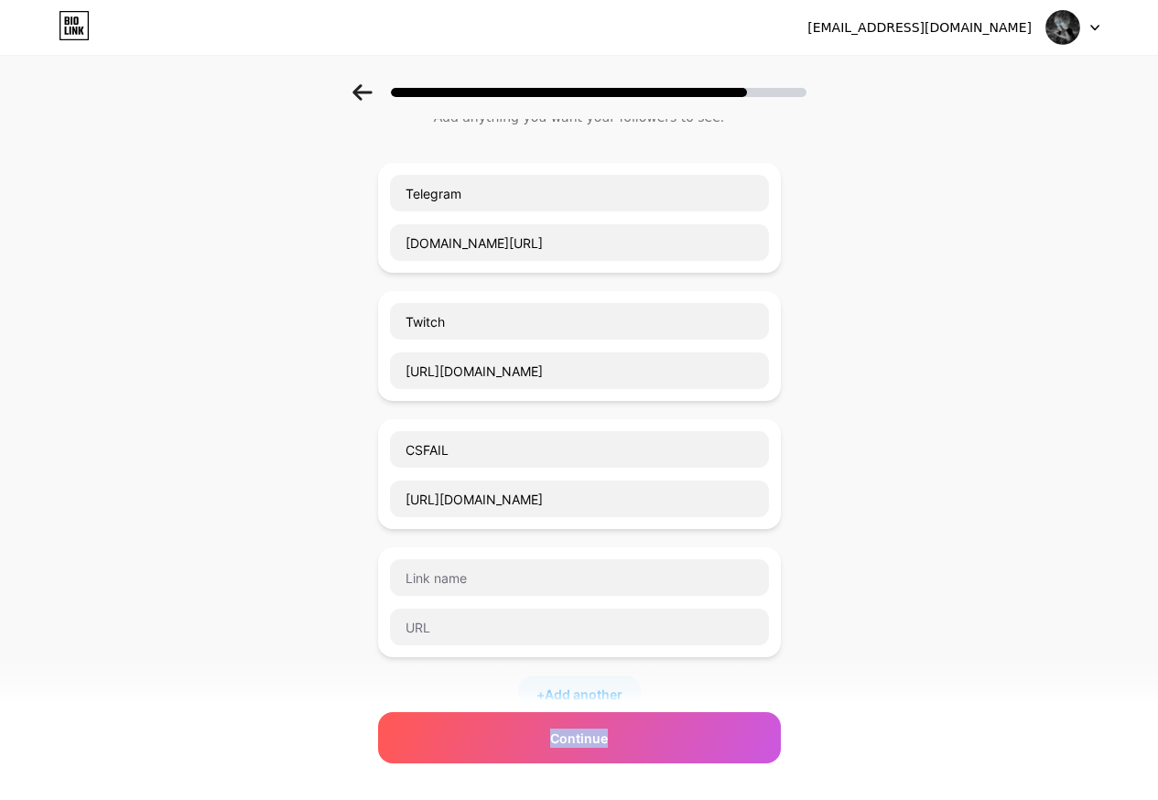
scroll to position [19, 0]
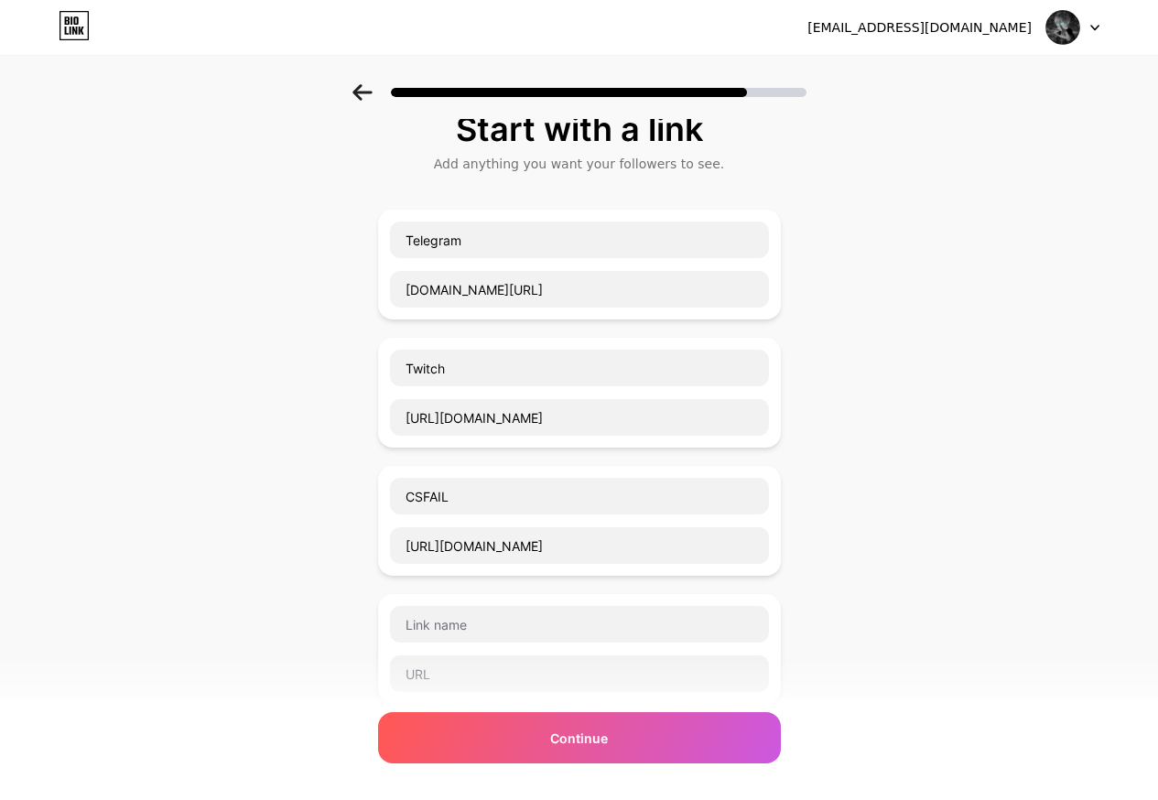
click at [949, 638] on div "Start with a link Add anything you want your followers to see. Telegram t.me/vi…" at bounding box center [579, 579] width 1158 height 1028
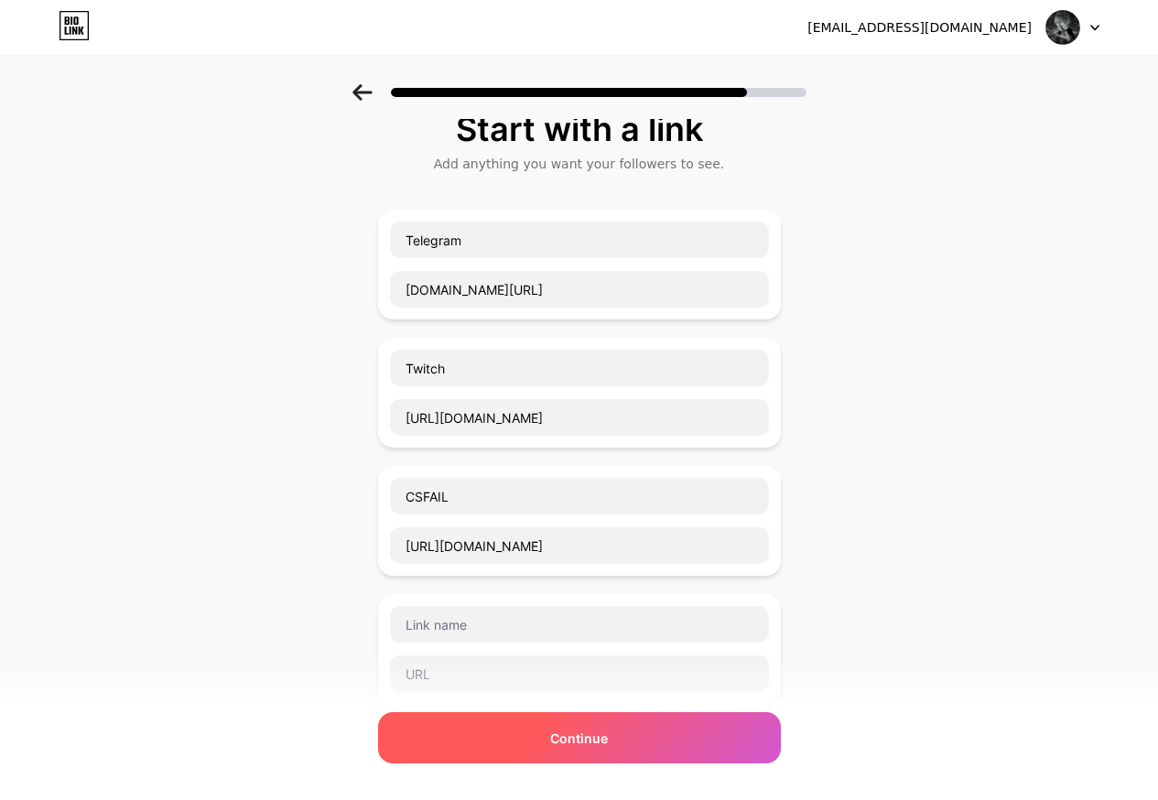
click at [720, 724] on div "Continue" at bounding box center [579, 737] width 403 height 51
click at [723, 724] on div "Continue" at bounding box center [579, 737] width 403 height 51
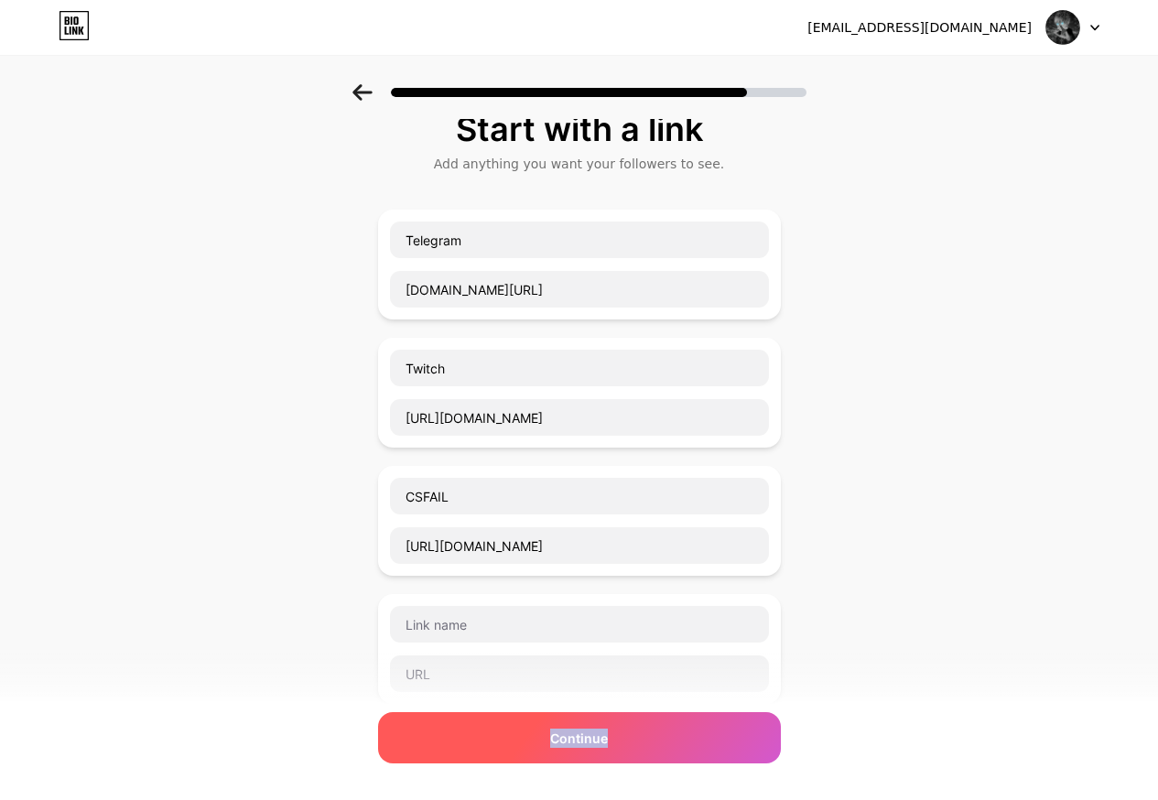
click at [543, 733] on div "Continue" at bounding box center [579, 737] width 403 height 51
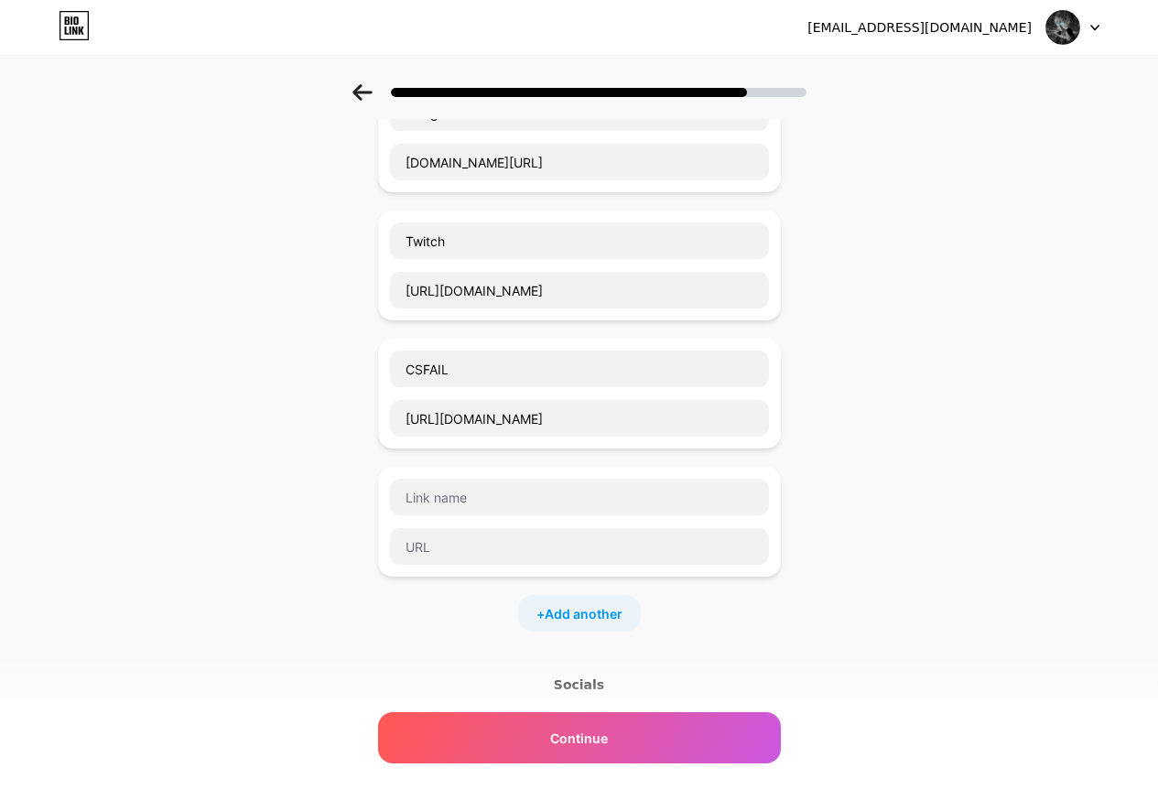
scroll to position [294, 0]
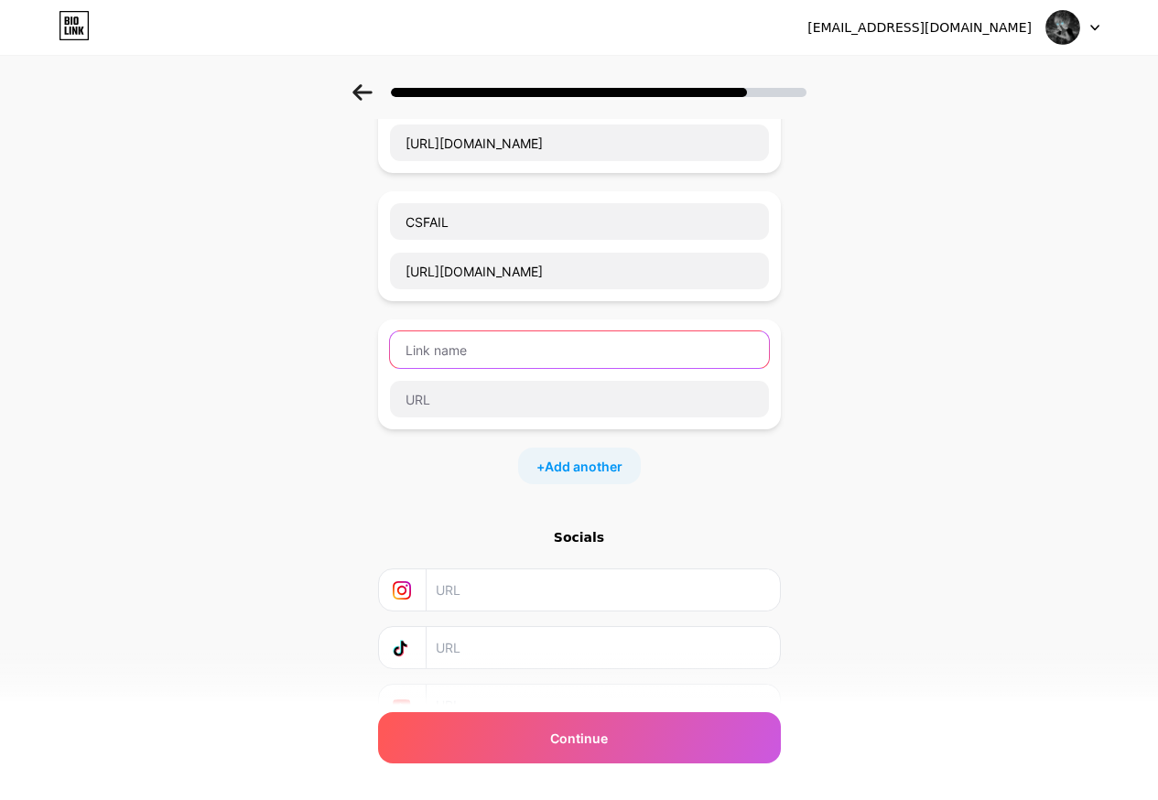
click at [479, 364] on input "text" at bounding box center [579, 349] width 379 height 37
click at [606, 439] on div "Telegram t.me/virt3ksuniverse Twitch https://www.twitch.tv/virt3ks CSFAIL https…" at bounding box center [579, 209] width 403 height 549
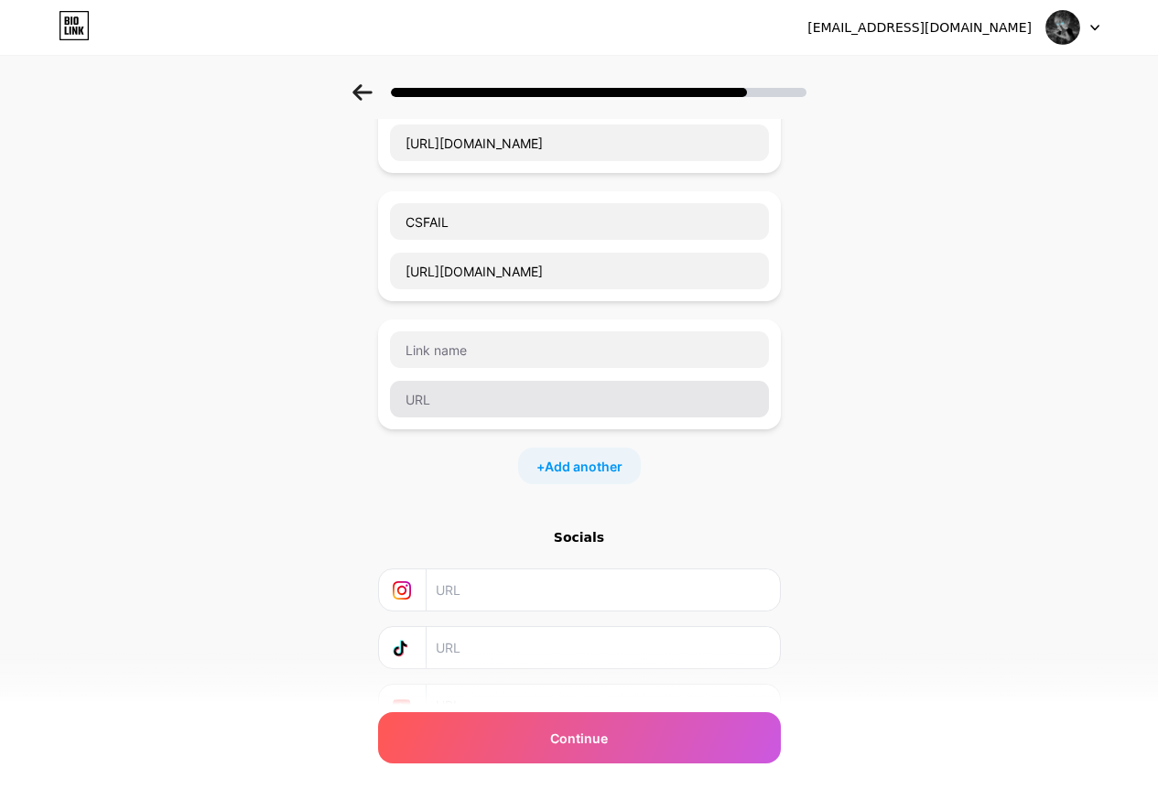
click at [657, 417] on div at bounding box center [579, 399] width 381 height 38
click at [653, 424] on div at bounding box center [579, 375] width 403 height 110
click at [659, 421] on div at bounding box center [579, 375] width 403 height 110
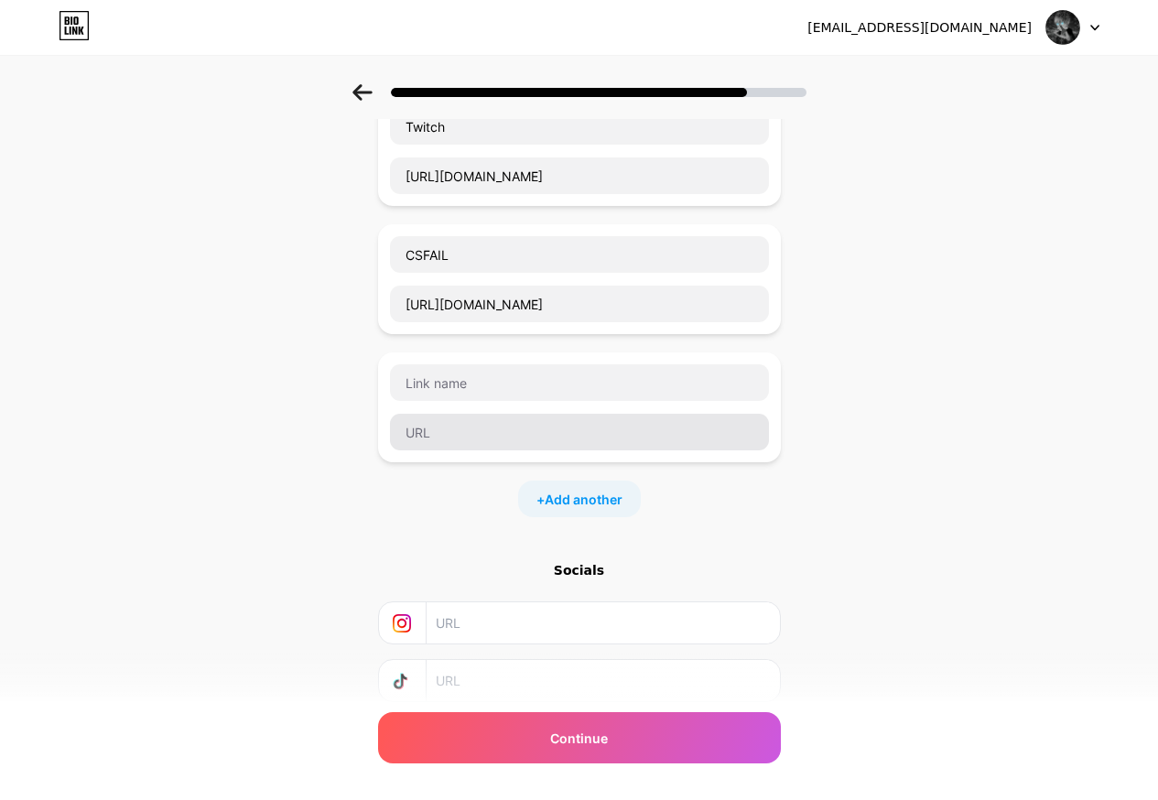
scroll to position [0, 0]
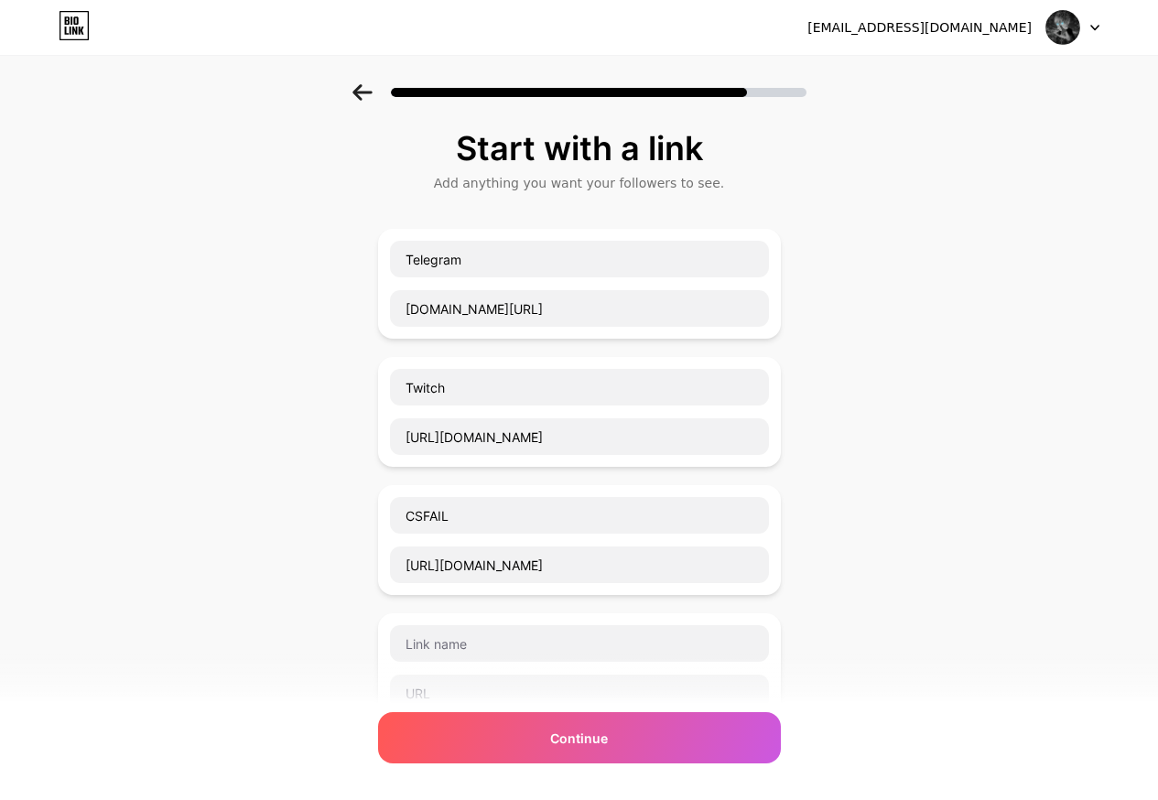
click at [621, 282] on div "Telegram t.me/virt3ksuniverse" at bounding box center [579, 284] width 381 height 88
click at [586, 247] on input "Telegram" at bounding box center [579, 259] width 379 height 37
click at [718, 292] on input "t.me/virt3ksuniverse" at bounding box center [579, 308] width 379 height 37
click at [762, 301] on input "t.me/virt3ksuniverse" at bounding box center [579, 308] width 379 height 37
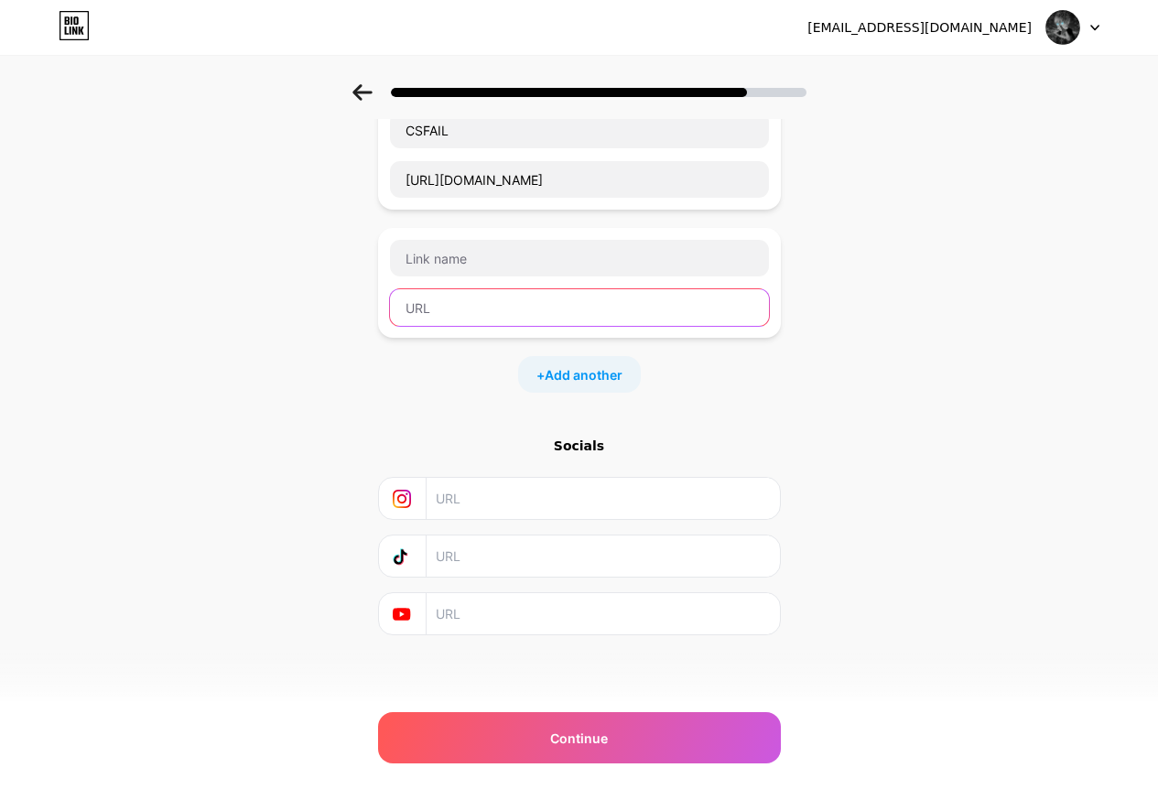
click at [739, 322] on input "text" at bounding box center [579, 307] width 379 height 37
click at [763, 337] on div at bounding box center [579, 283] width 403 height 110
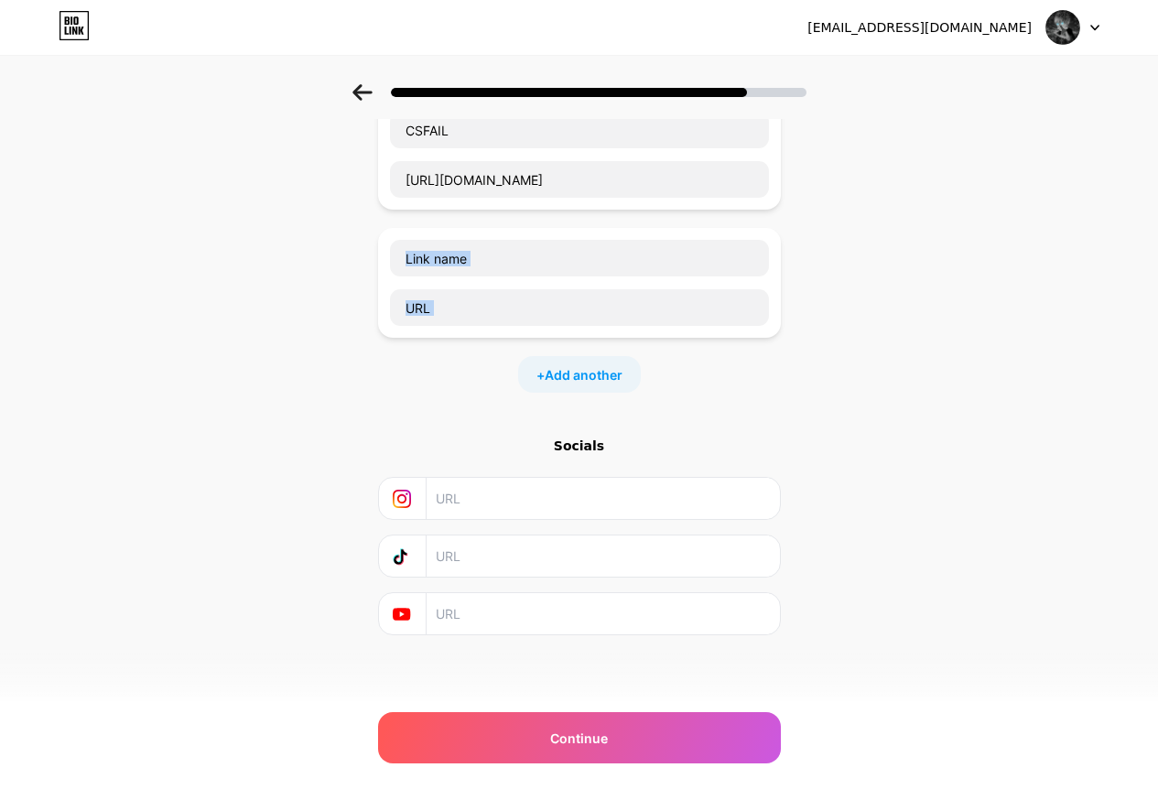
click at [763, 337] on div at bounding box center [579, 283] width 403 height 110
click at [193, 121] on div "Start with a link Add anything you want your followers to see. Telegram t.me/vi…" at bounding box center [579, 213] width 1158 height 1028
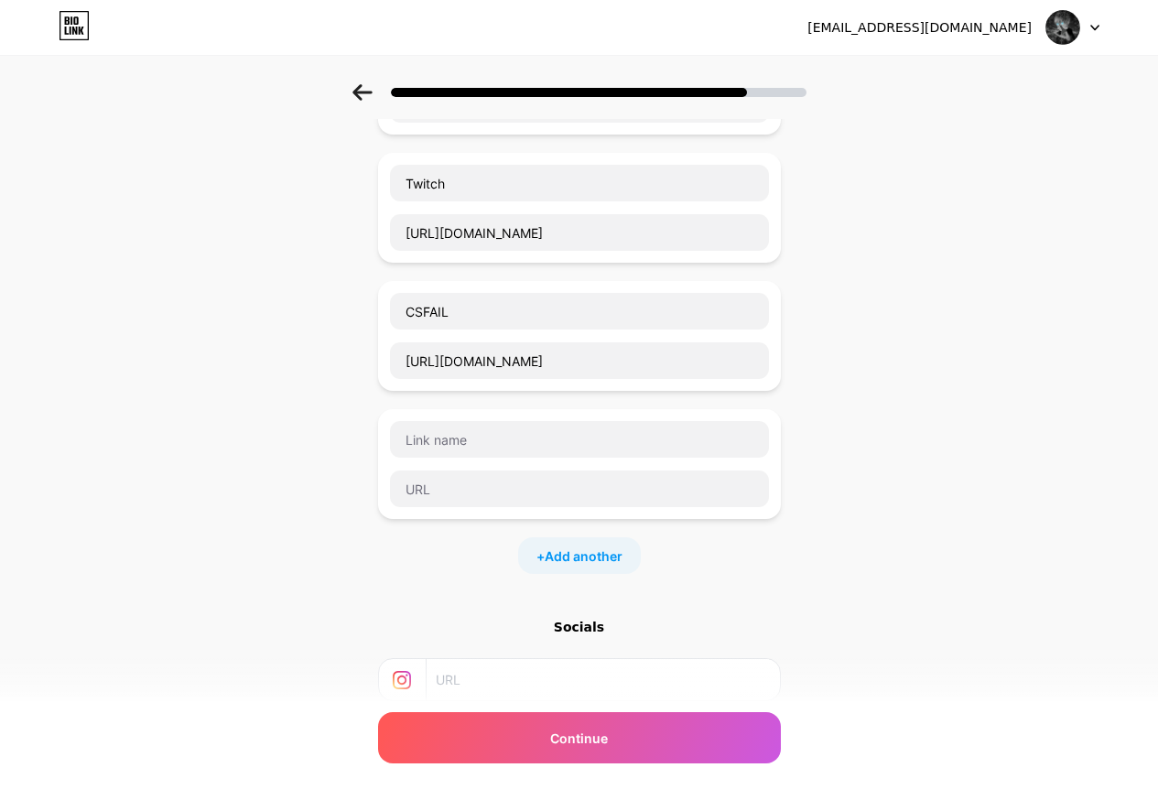
scroll to position [0, 0]
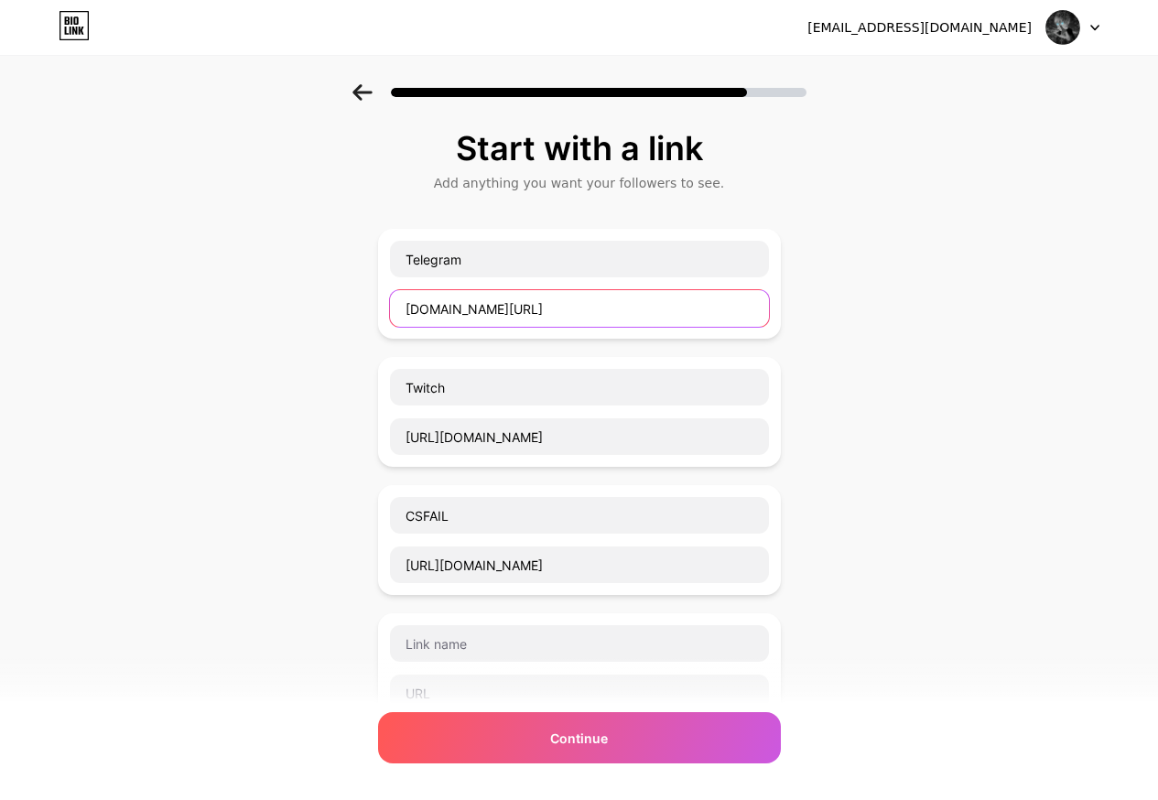
drag, startPoint x: 571, startPoint y: 307, endPoint x: 262, endPoint y: 255, distance: 313.0
click at [213, 300] on div "Start with a link Add anything you want your followers to see. Telegram t.me/vi…" at bounding box center [579, 598] width 1158 height 1028
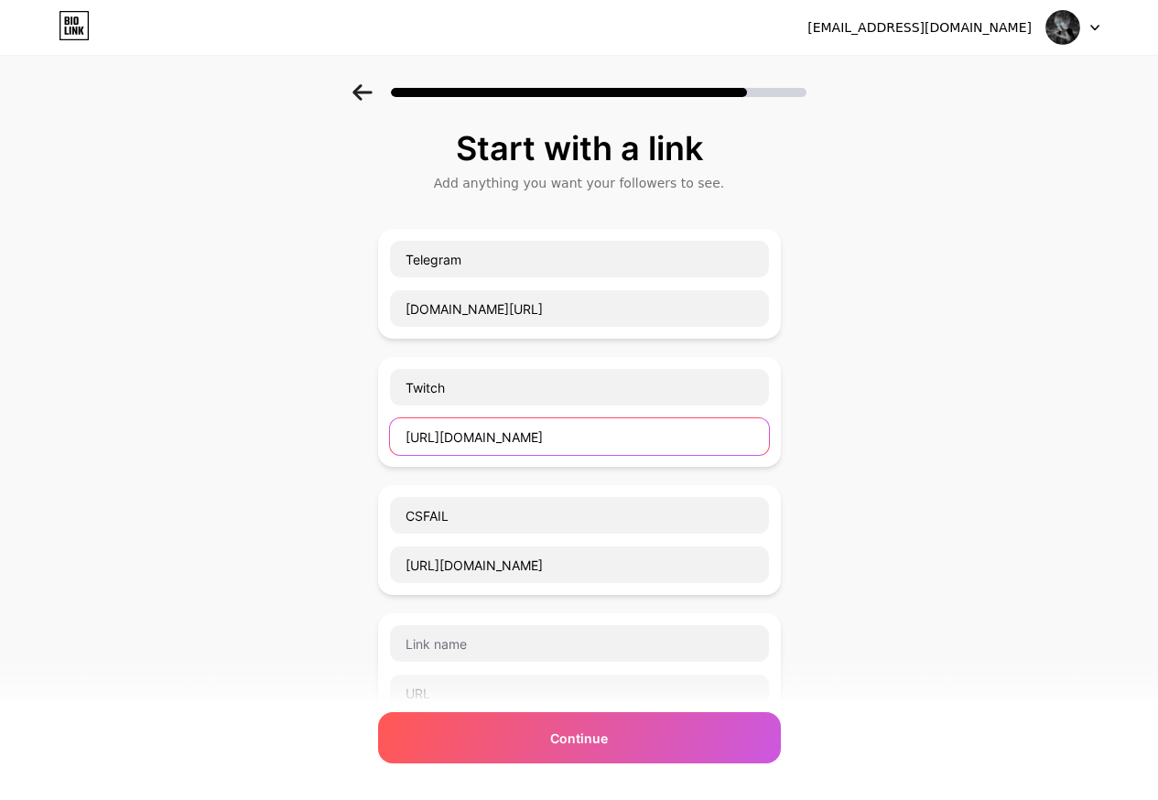
drag, startPoint x: 395, startPoint y: 442, endPoint x: 236, endPoint y: 397, distance: 164.9
click at [234, 420] on div "Start with a link Add anything you want your followers to see. Telegram t.me/vi…" at bounding box center [579, 598] width 1158 height 1028
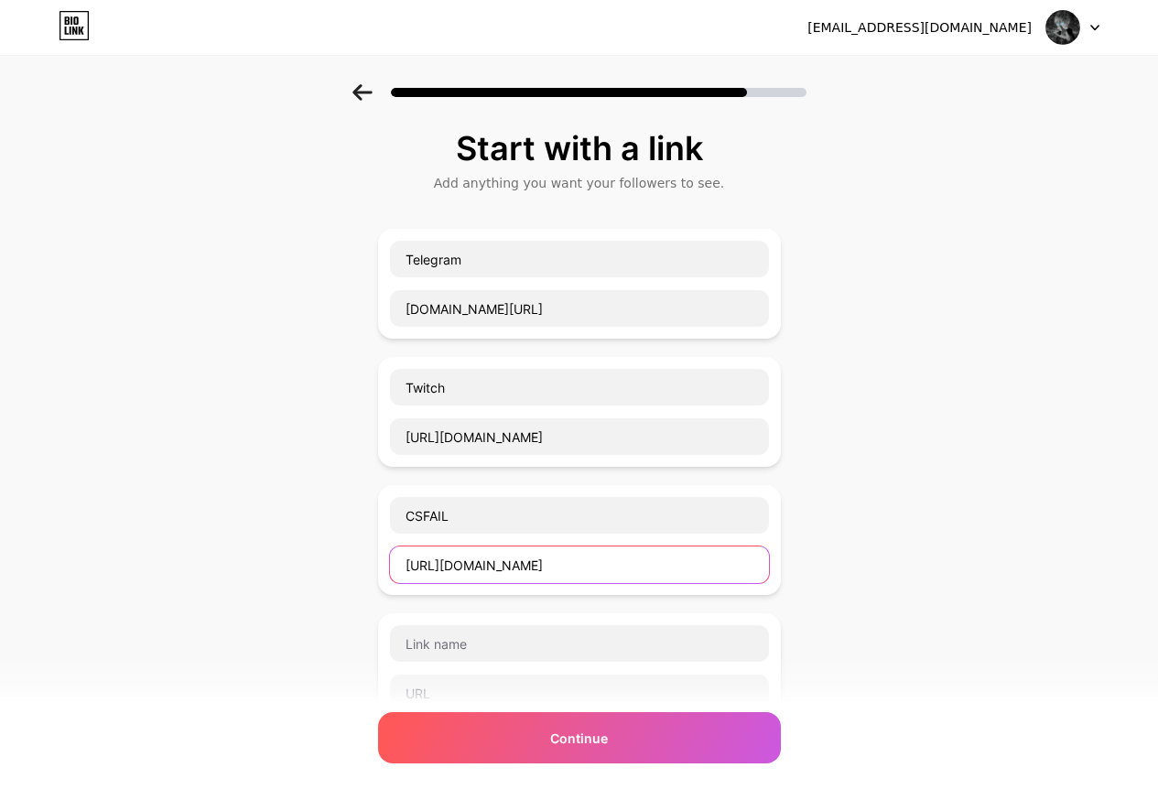
click at [608, 576] on input "https://6cs.fail/m/Virt3ks" at bounding box center [579, 565] width 379 height 37
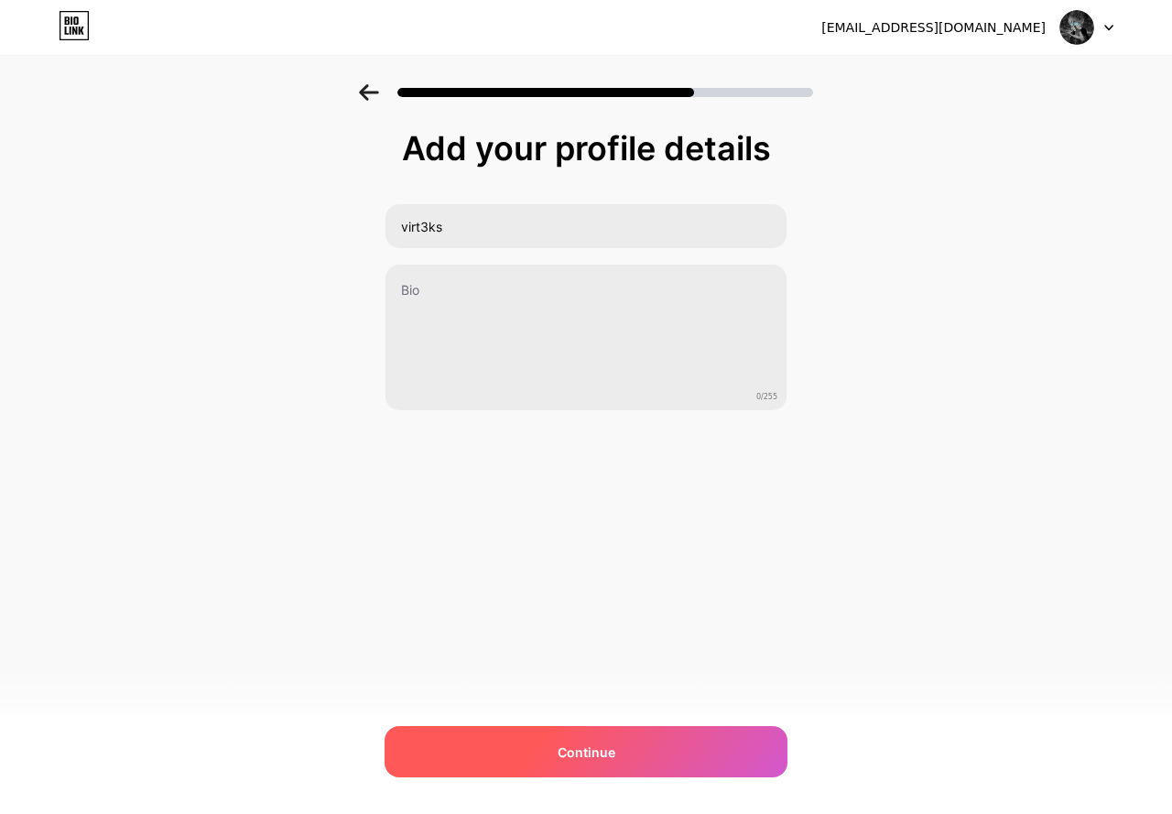
click at [640, 742] on div "Continue" at bounding box center [586, 751] width 403 height 51
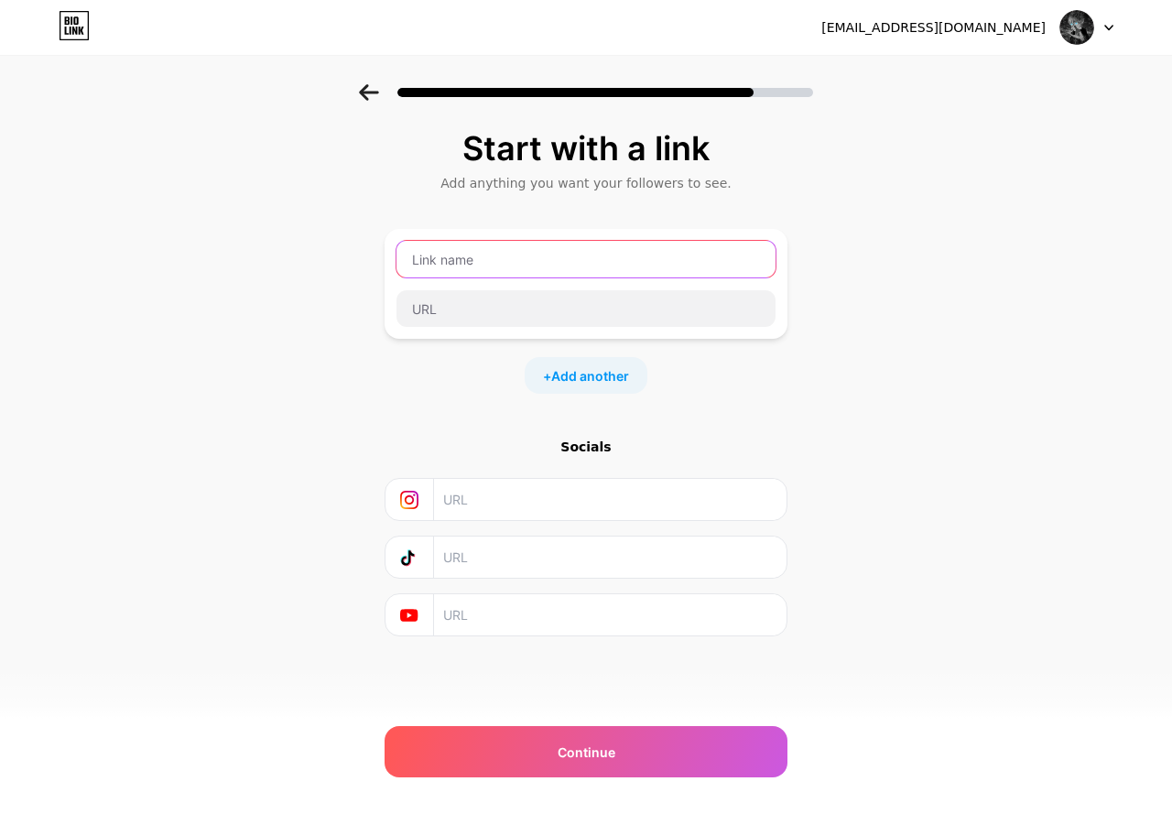
click at [478, 255] on input "text" at bounding box center [586, 259] width 379 height 37
type input "Telegram"
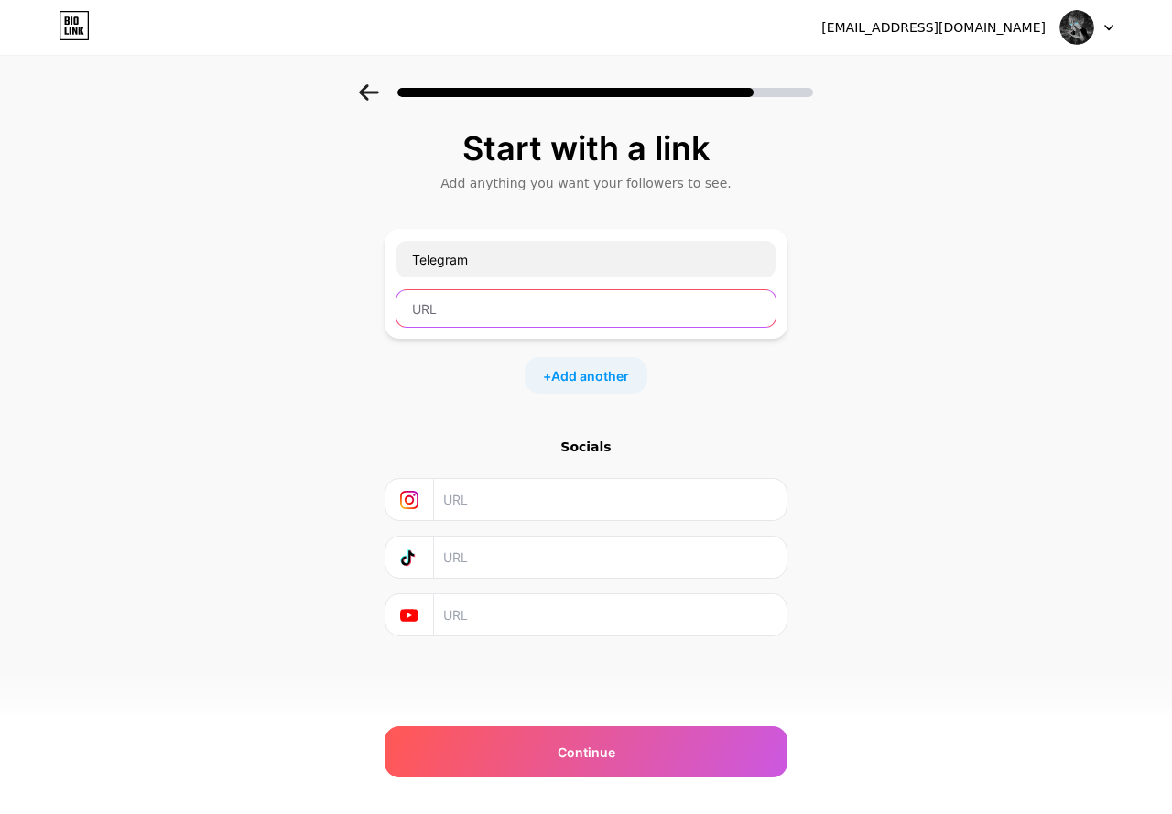
click at [465, 310] on input "text" at bounding box center [586, 308] width 379 height 37
paste input "t.me/virt3ksuniverse"
type input "t.me/virt3ksuniverse"
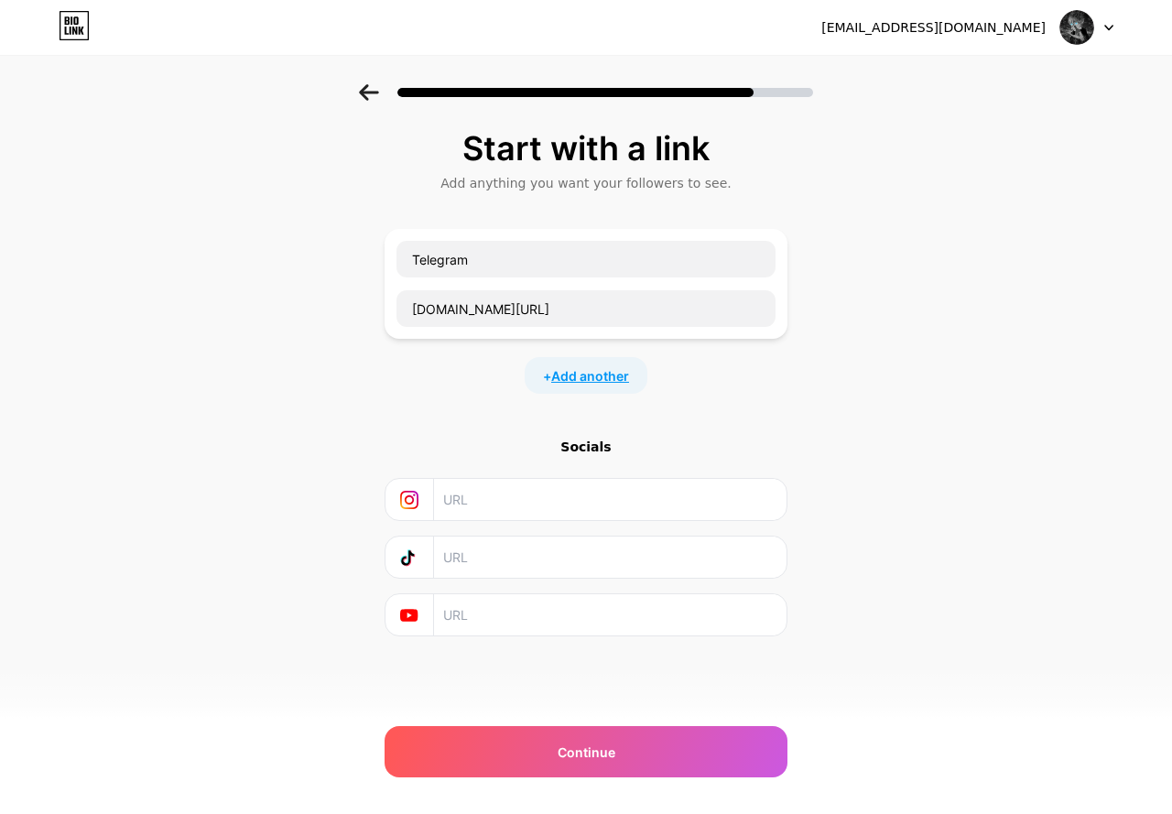
click at [559, 376] on span "Add another" at bounding box center [590, 375] width 78 height 19
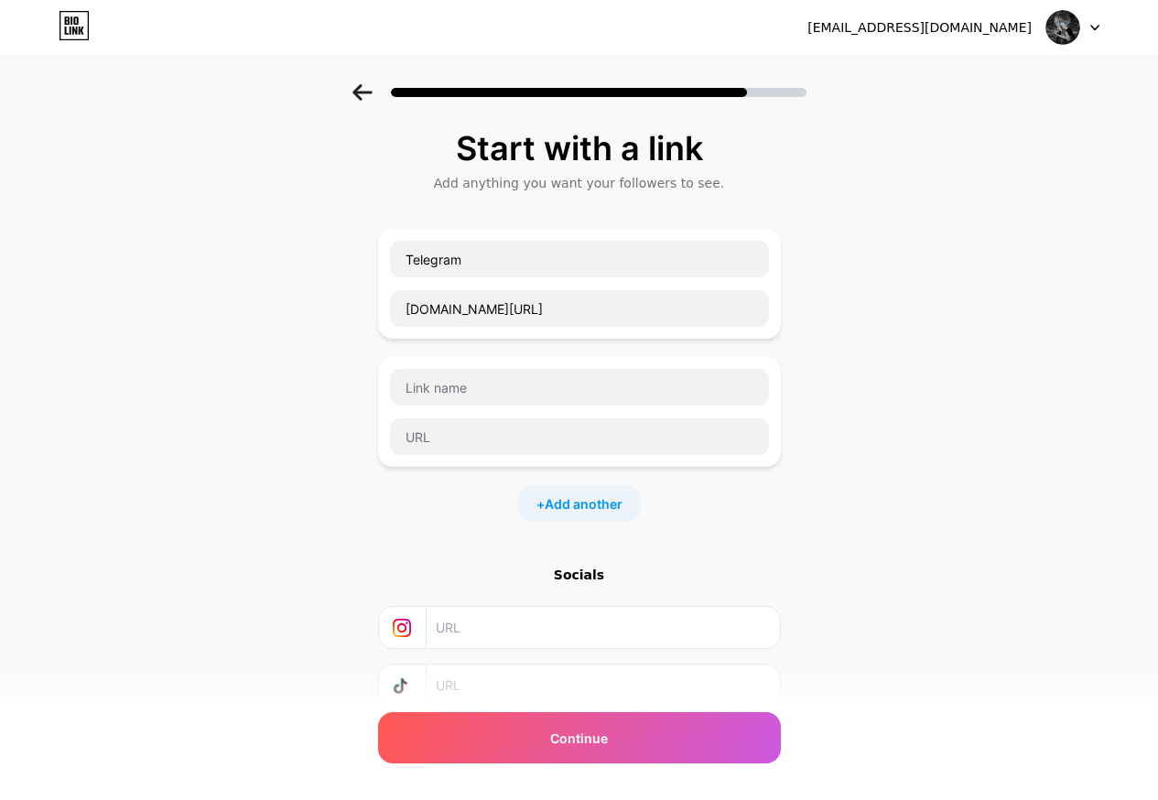
click at [464, 411] on div at bounding box center [579, 412] width 381 height 88
click at [458, 441] on input "text" at bounding box center [579, 436] width 379 height 37
paste input "https://www.twitch.tv/virt3ks"
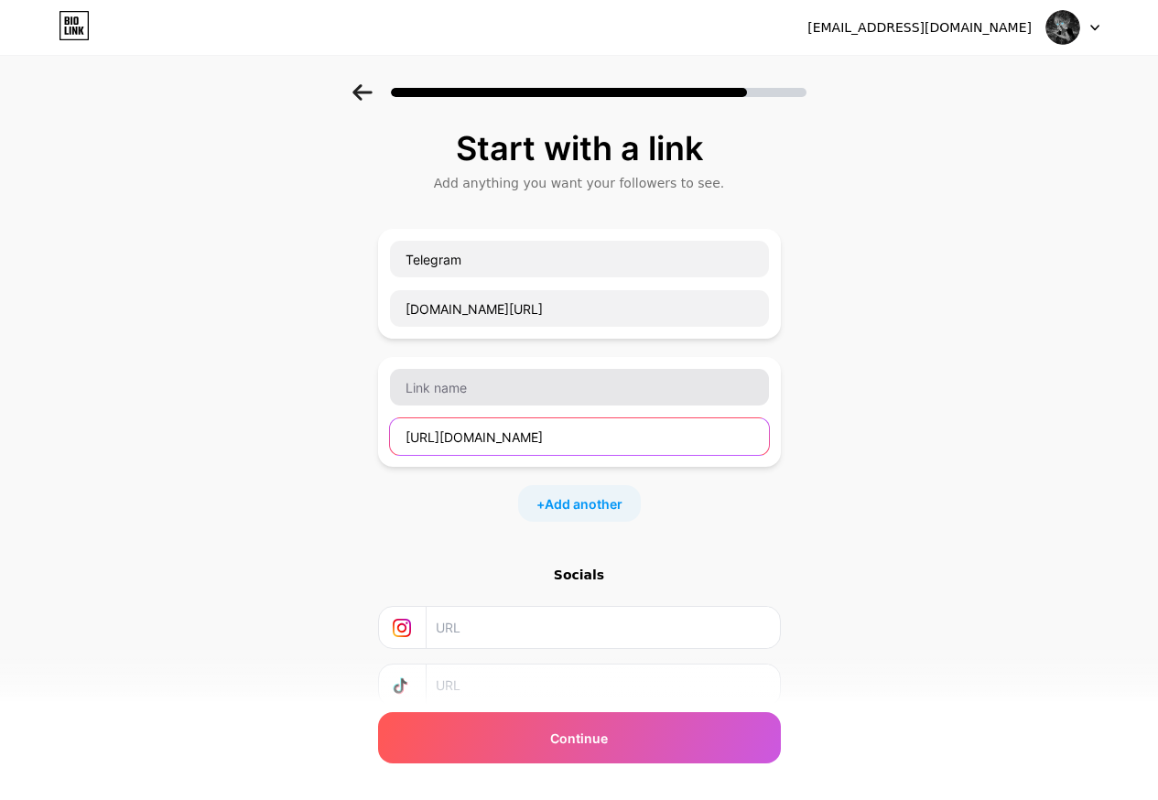
type input "https://www.twitch.tv/virt3ks"
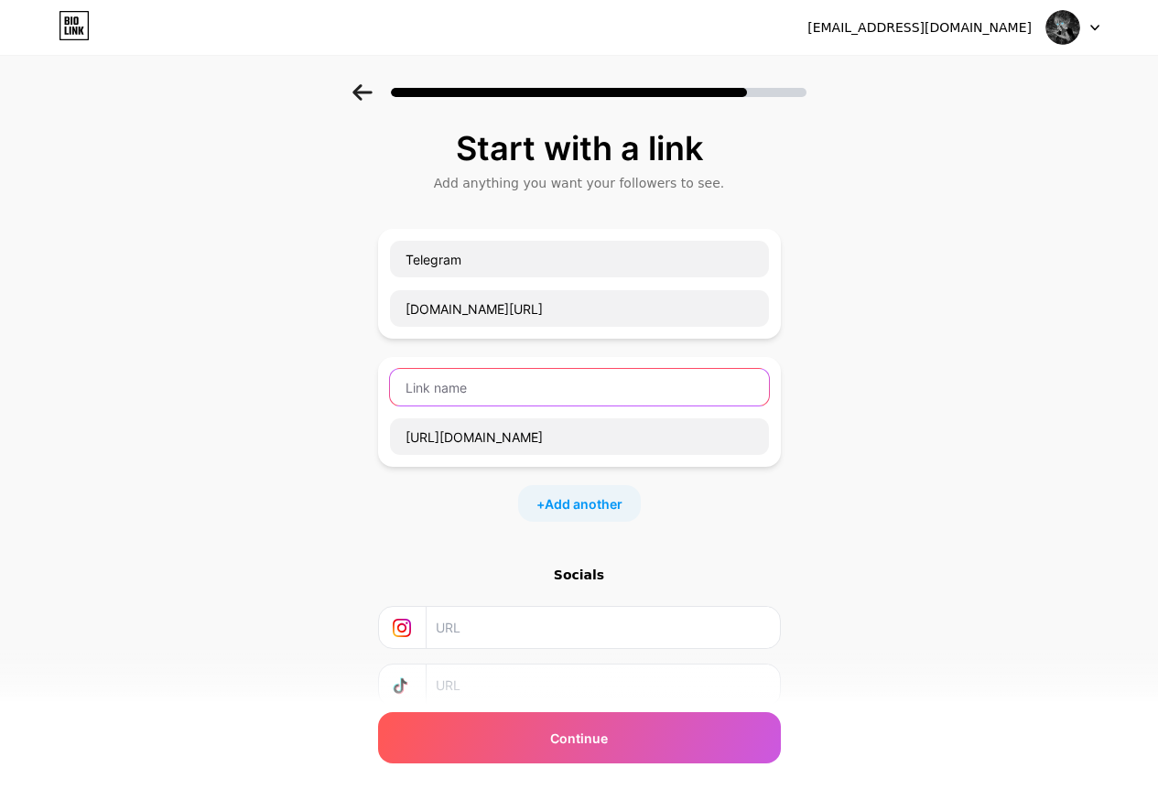
click at [459, 388] on input "text" at bounding box center [579, 387] width 379 height 37
type input "Twitch"
click at [551, 513] on span "Add another" at bounding box center [584, 504] width 78 height 19
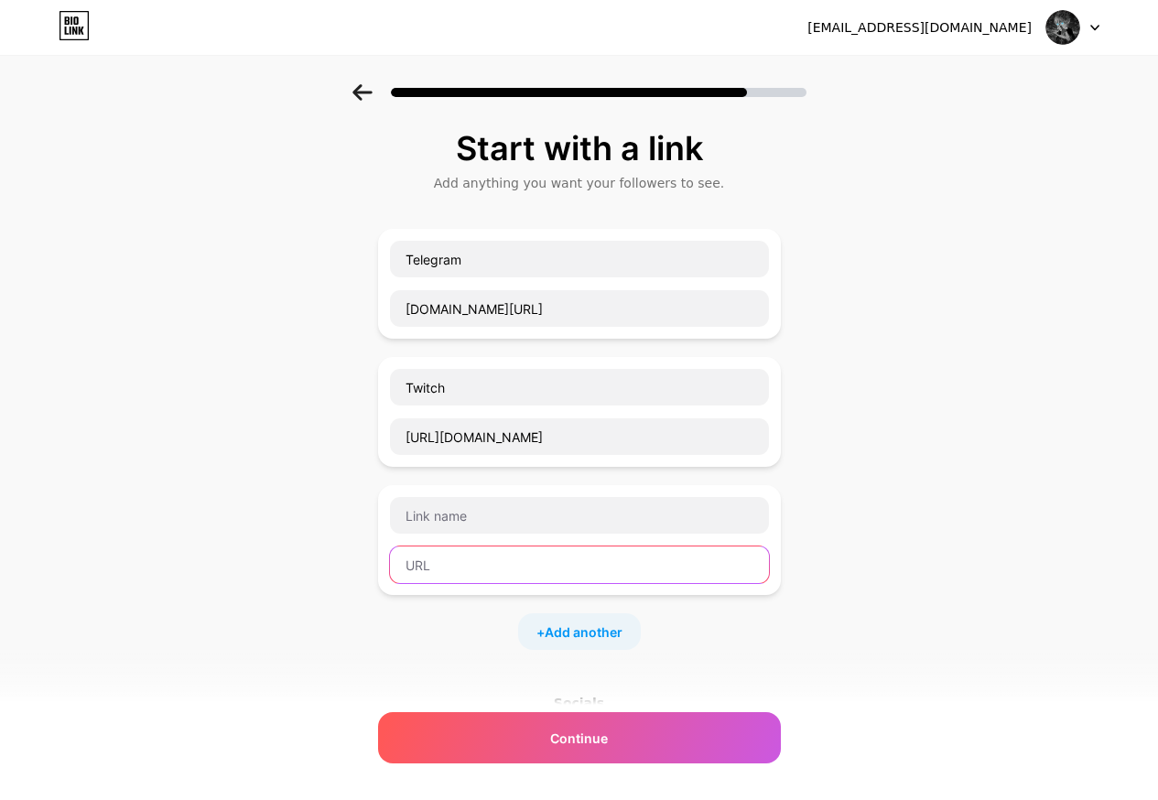
click at [436, 576] on input "text" at bounding box center [579, 565] width 379 height 37
paste input "https://6cs.fail/m/Virt3ks"
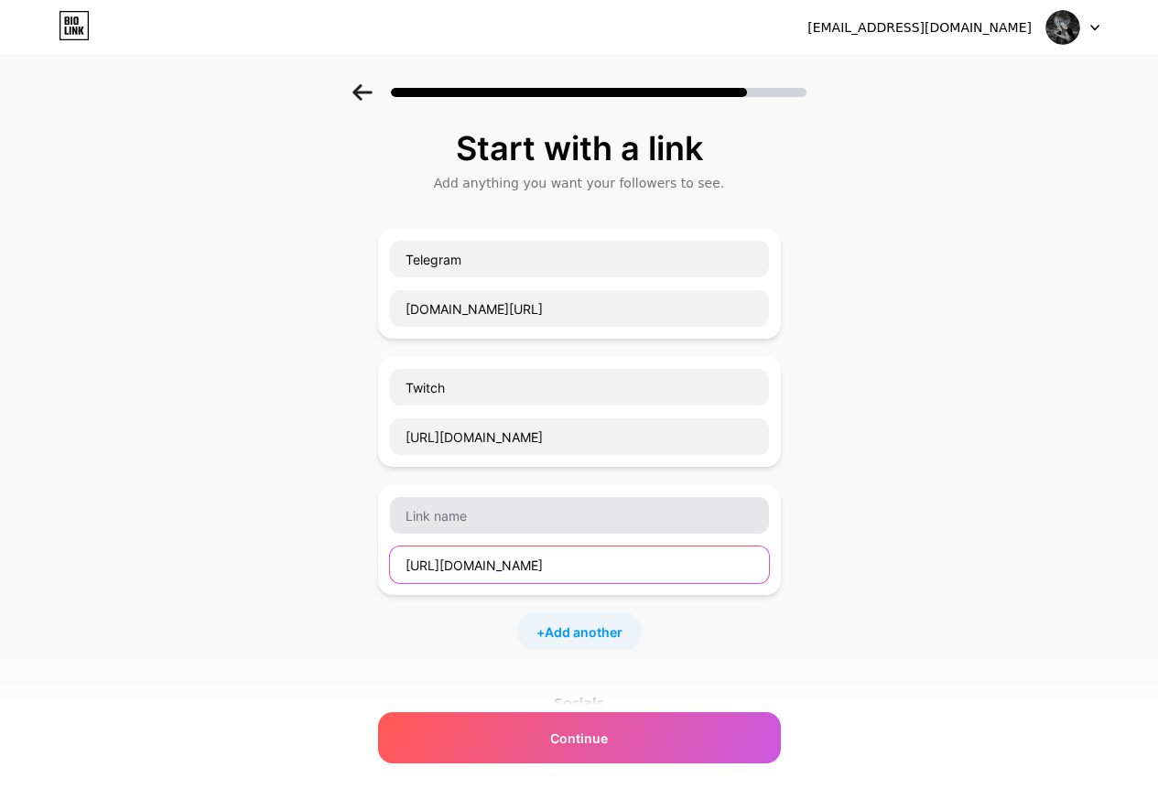
type input "https://6cs.fail/m/Virt3ks"
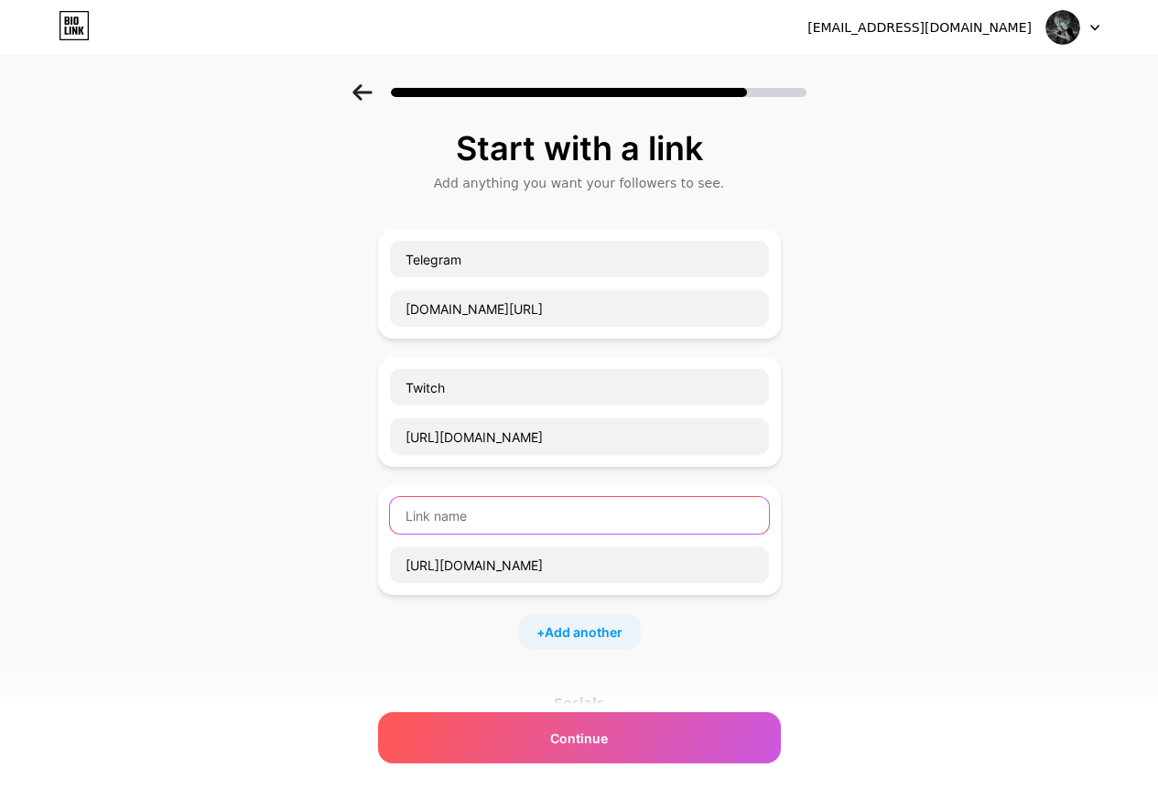
click at [457, 521] on input "text" at bounding box center [579, 515] width 379 height 37
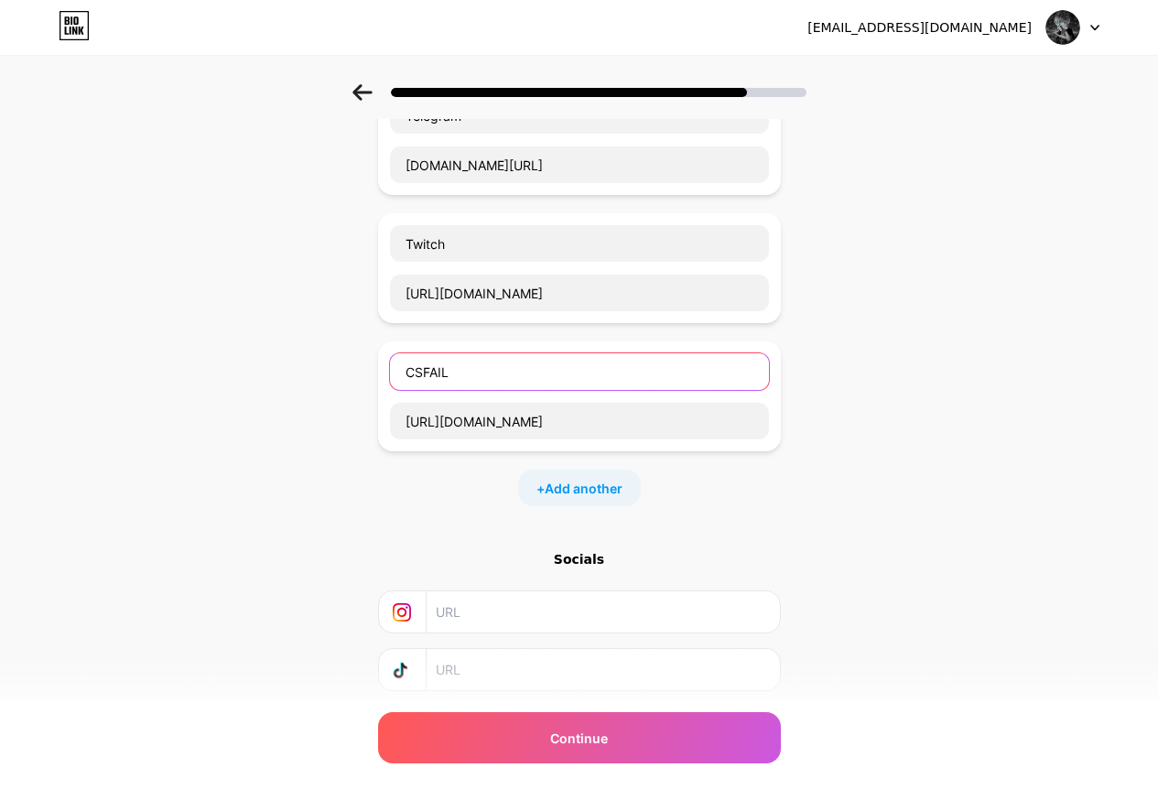
scroll to position [257, 0]
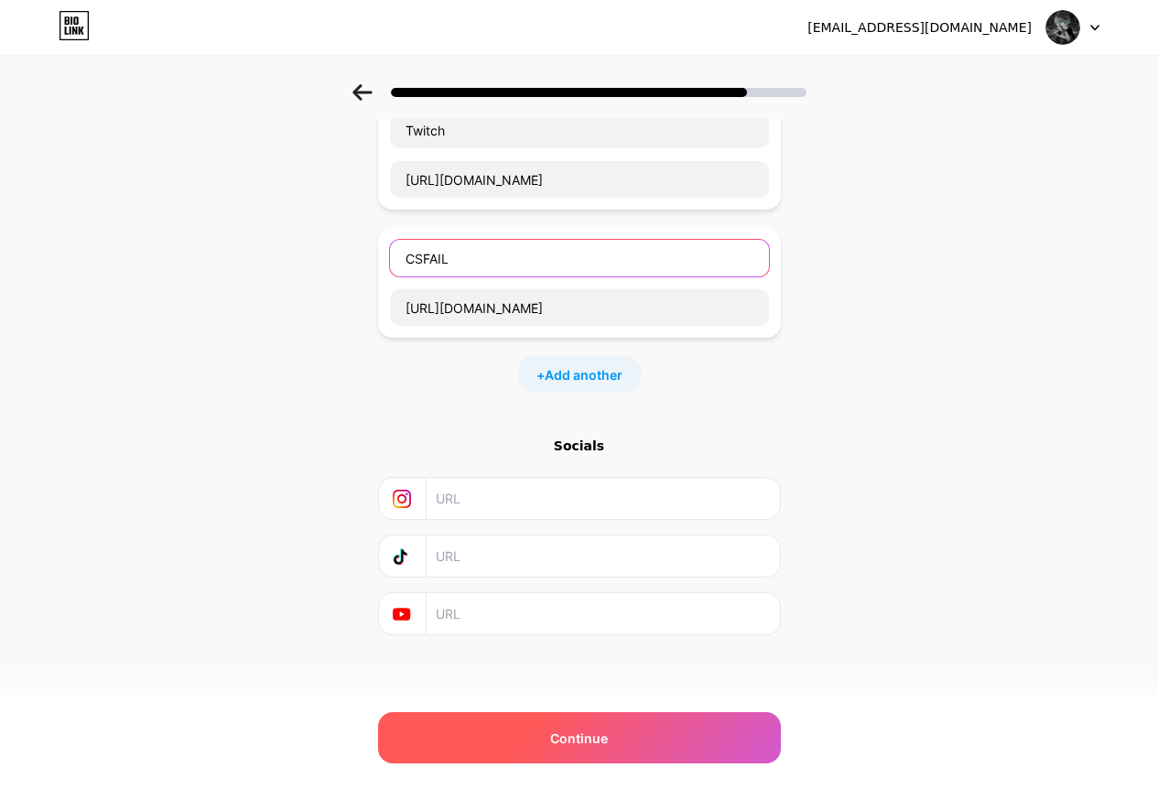
type input "CSFAIL"
click at [542, 737] on div "Continue" at bounding box center [579, 737] width 403 height 51
click at [581, 743] on span "Continue" at bounding box center [579, 738] width 58 height 19
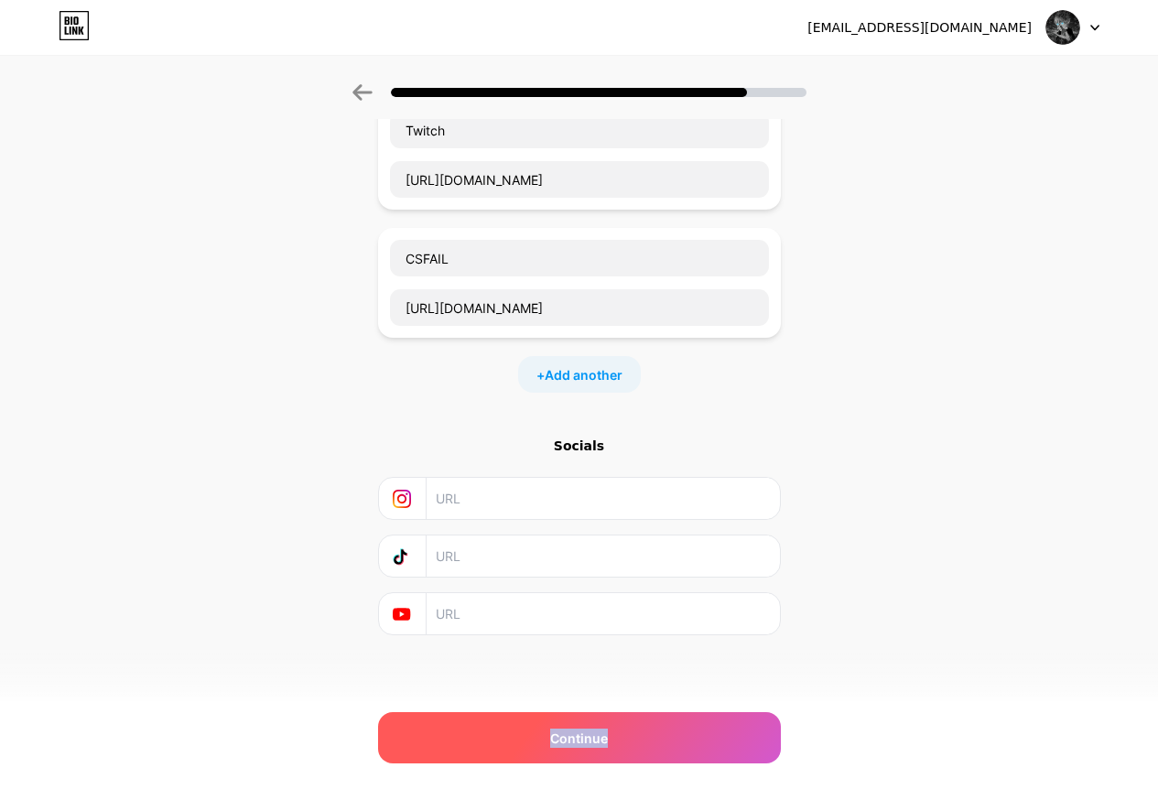
click at [581, 743] on span "Continue" at bounding box center [579, 738] width 58 height 19
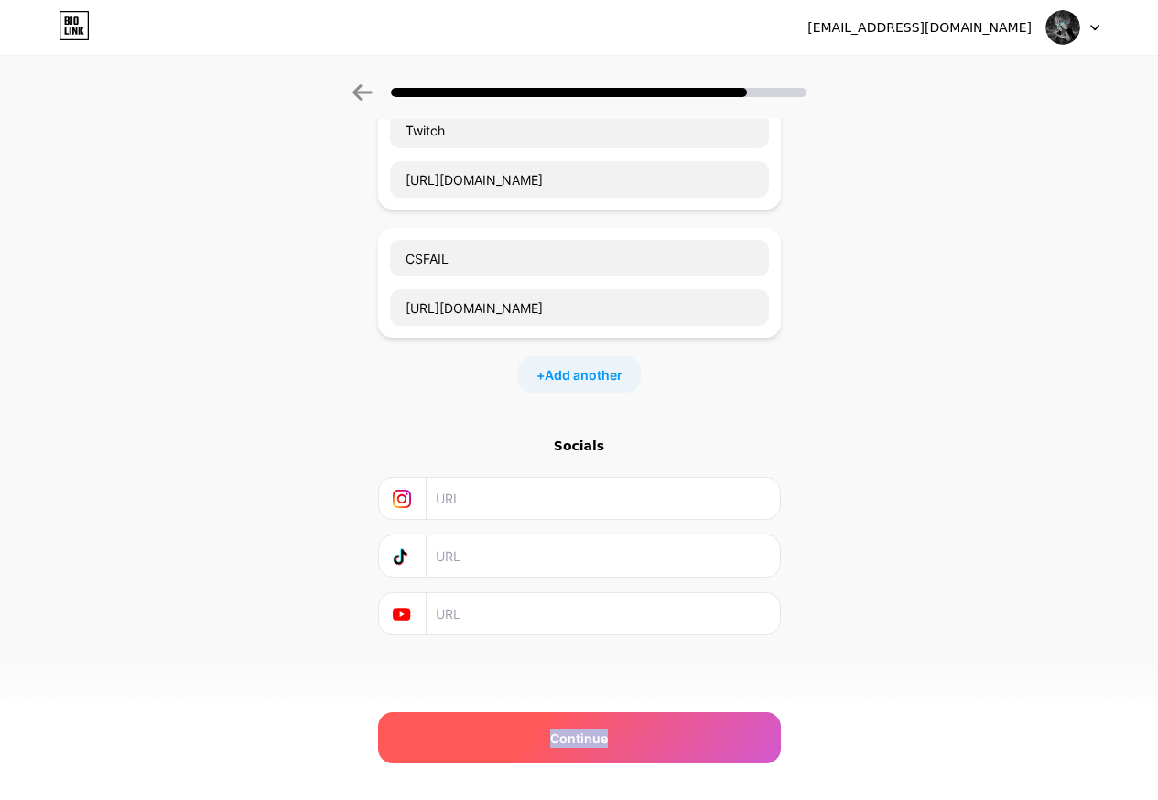
click at [581, 743] on span "Continue" at bounding box center [579, 738] width 58 height 19
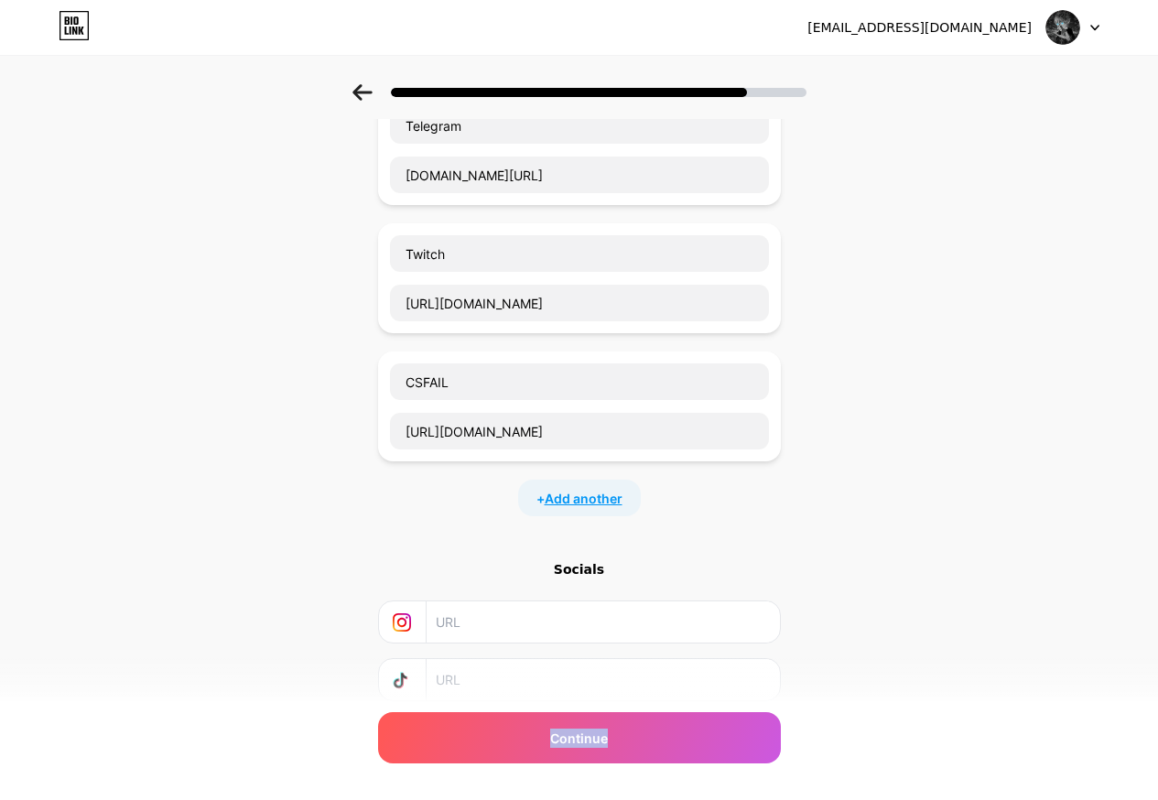
scroll to position [0, 0]
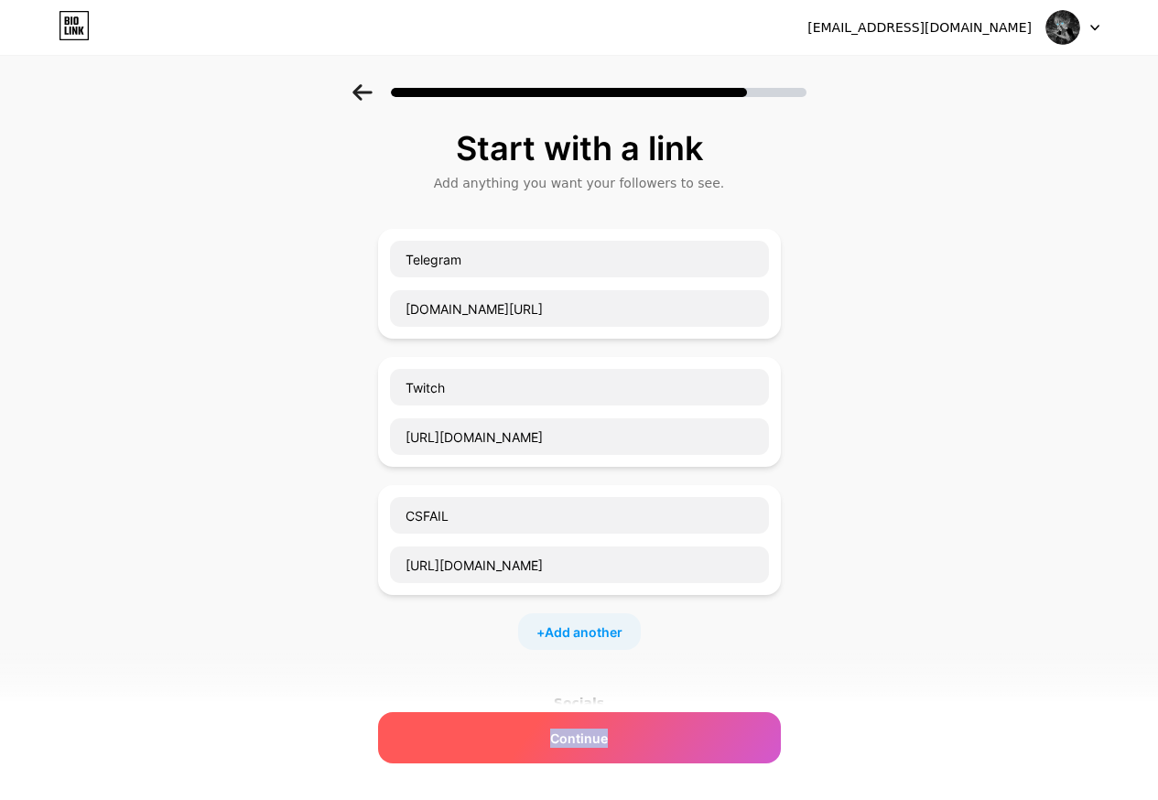
click at [602, 741] on span "Continue" at bounding box center [579, 738] width 58 height 19
click at [705, 758] on div "Continue" at bounding box center [579, 737] width 403 height 51
click at [705, 749] on div "Continue" at bounding box center [579, 737] width 403 height 51
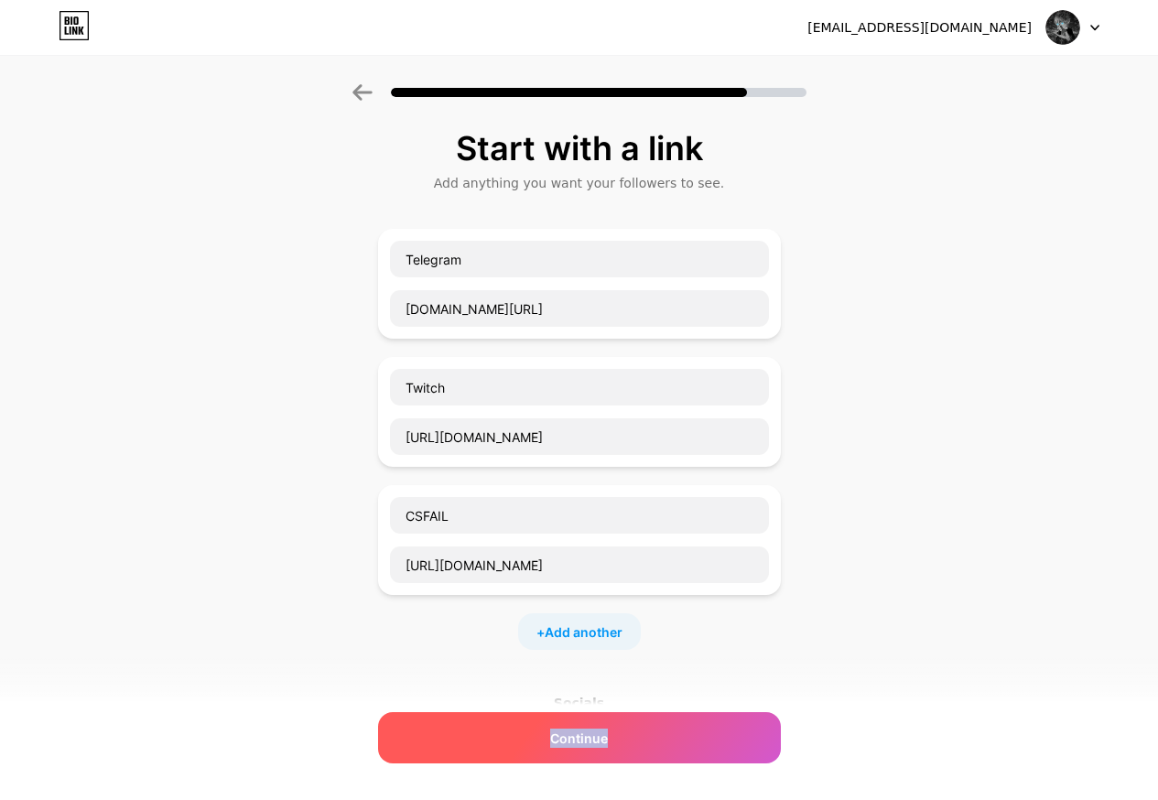
click at [705, 749] on div "Continue" at bounding box center [579, 737] width 403 height 51
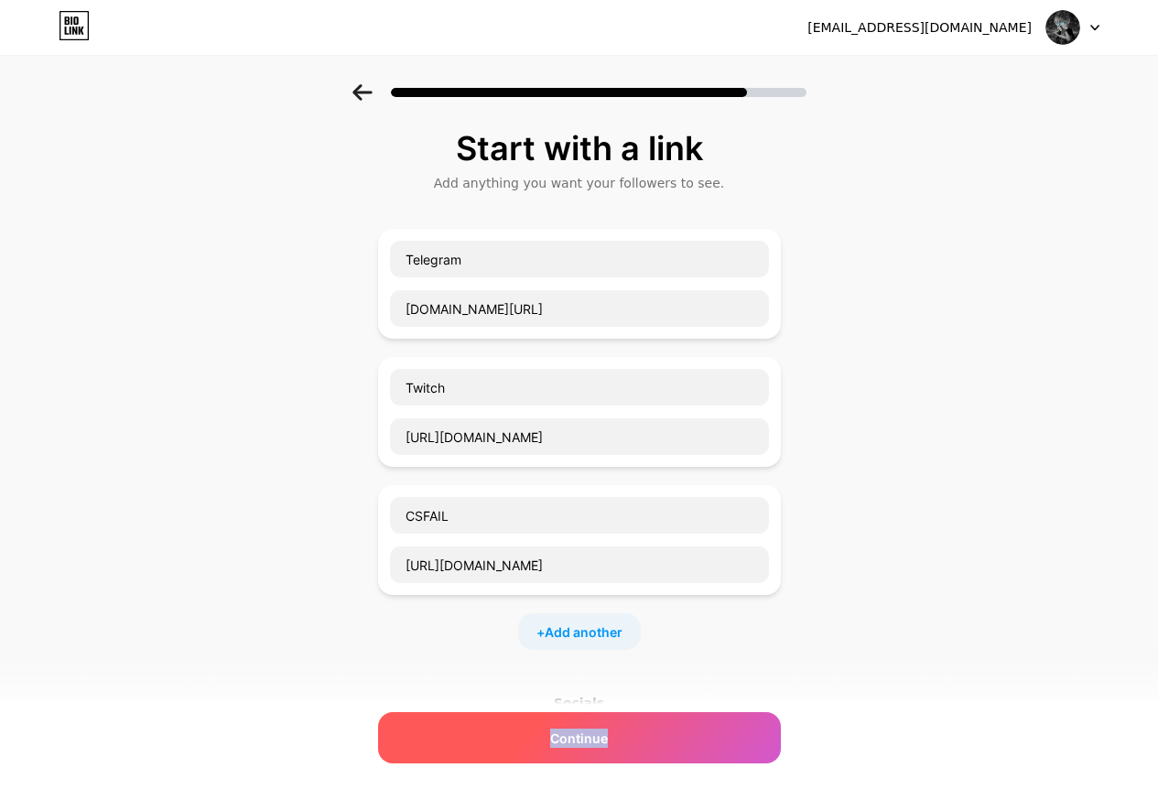
click at [705, 749] on div "Continue" at bounding box center [579, 737] width 403 height 51
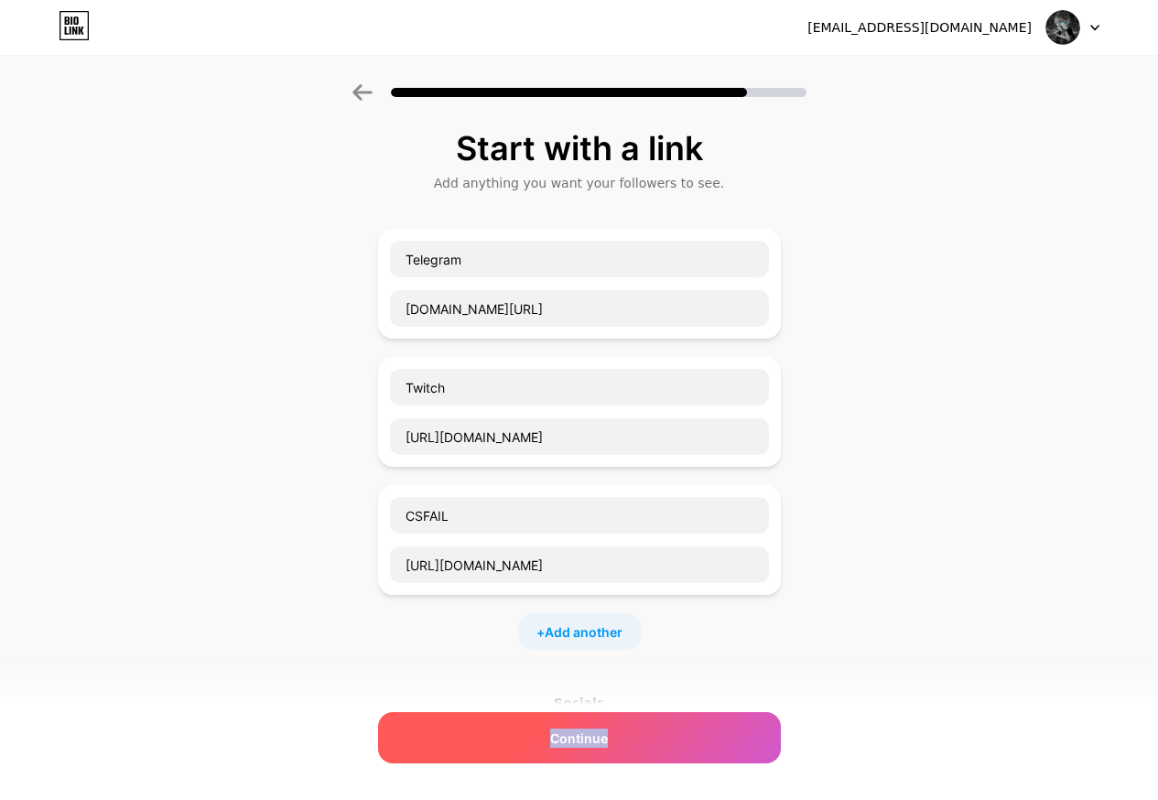
click at [705, 749] on div "Continue" at bounding box center [579, 737] width 403 height 51
click at [704, 749] on div "Continue" at bounding box center [579, 737] width 403 height 51
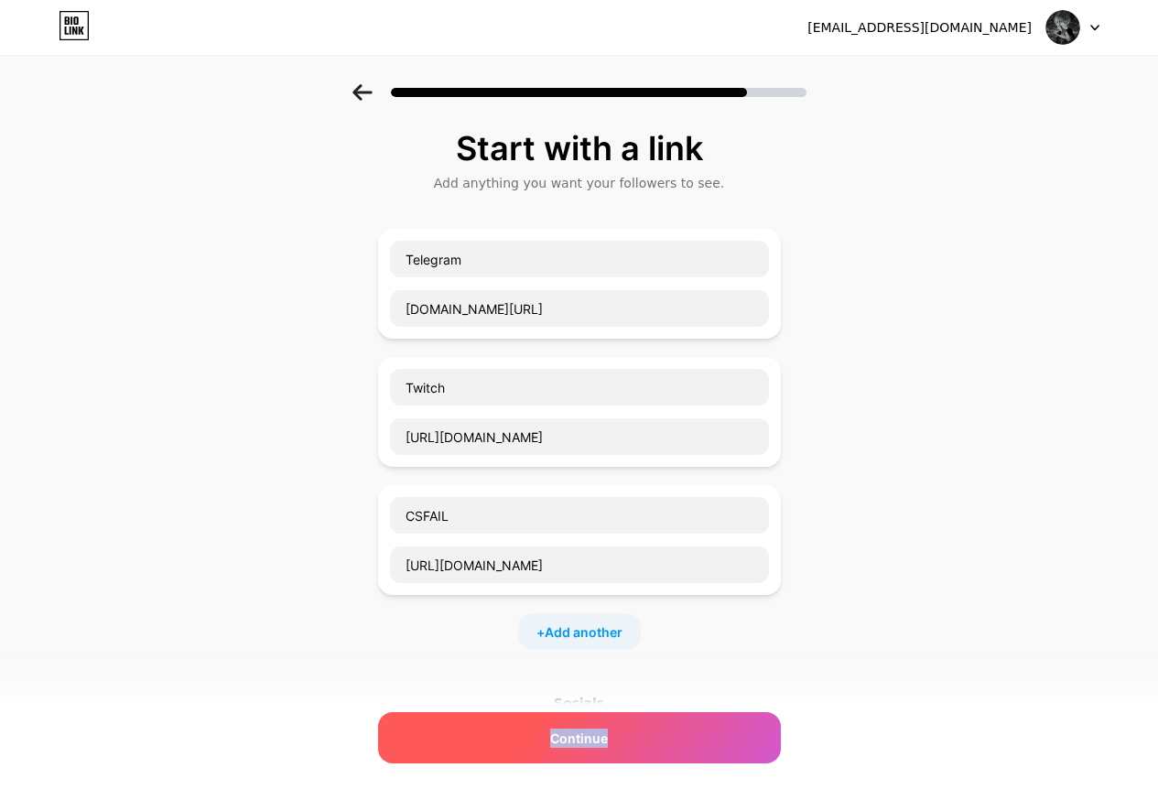
click at [704, 749] on div "Continue" at bounding box center [579, 737] width 403 height 51
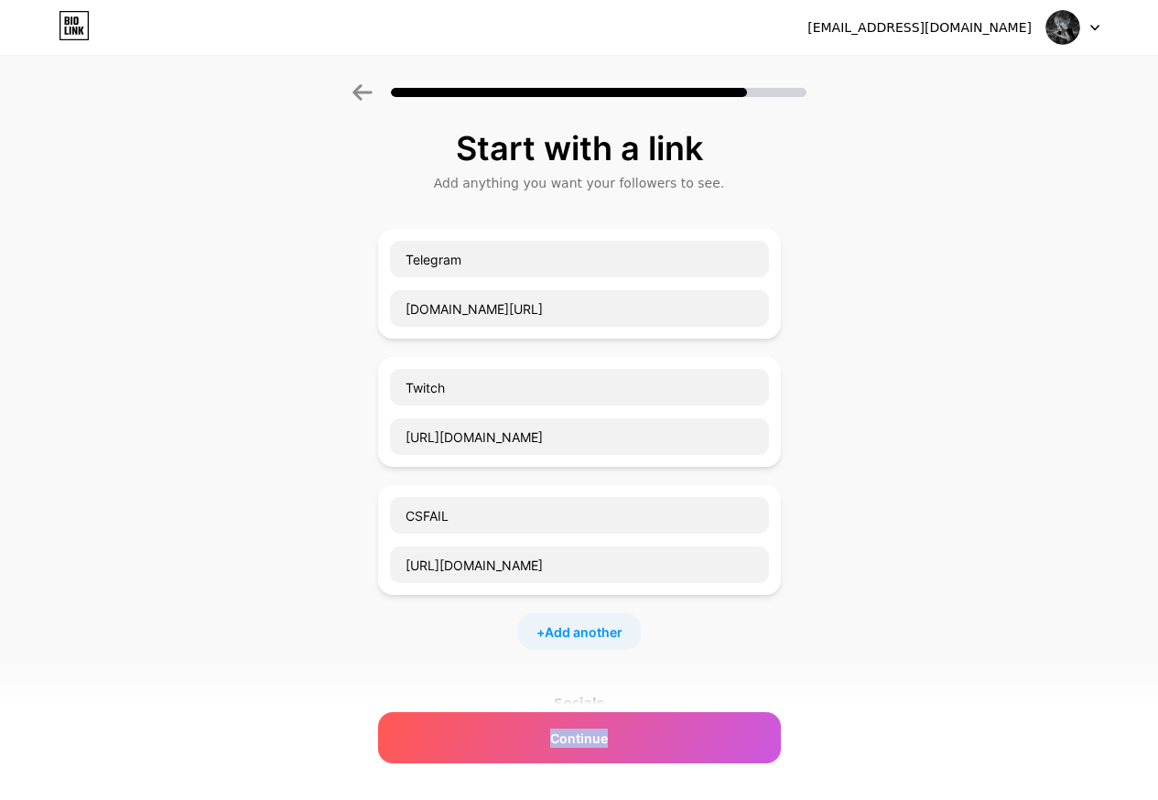
click at [693, 727] on div "Continue" at bounding box center [579, 737] width 403 height 51
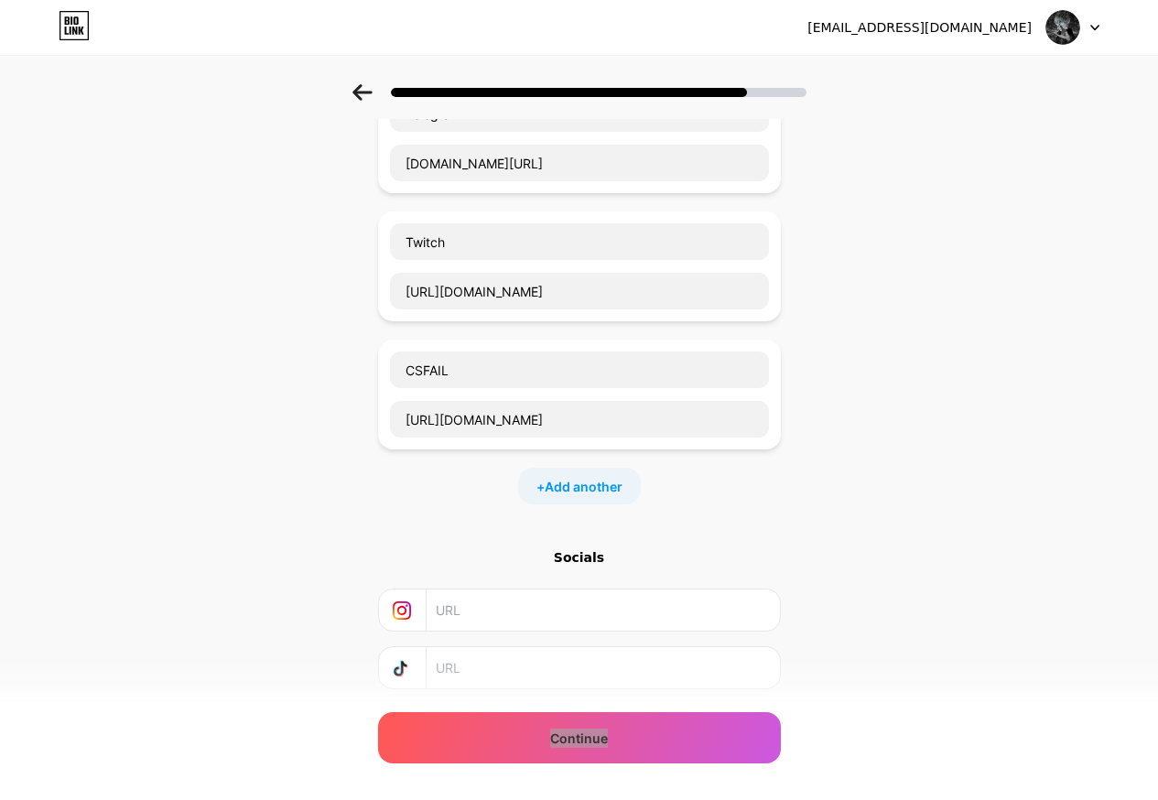
scroll to position [257, 0]
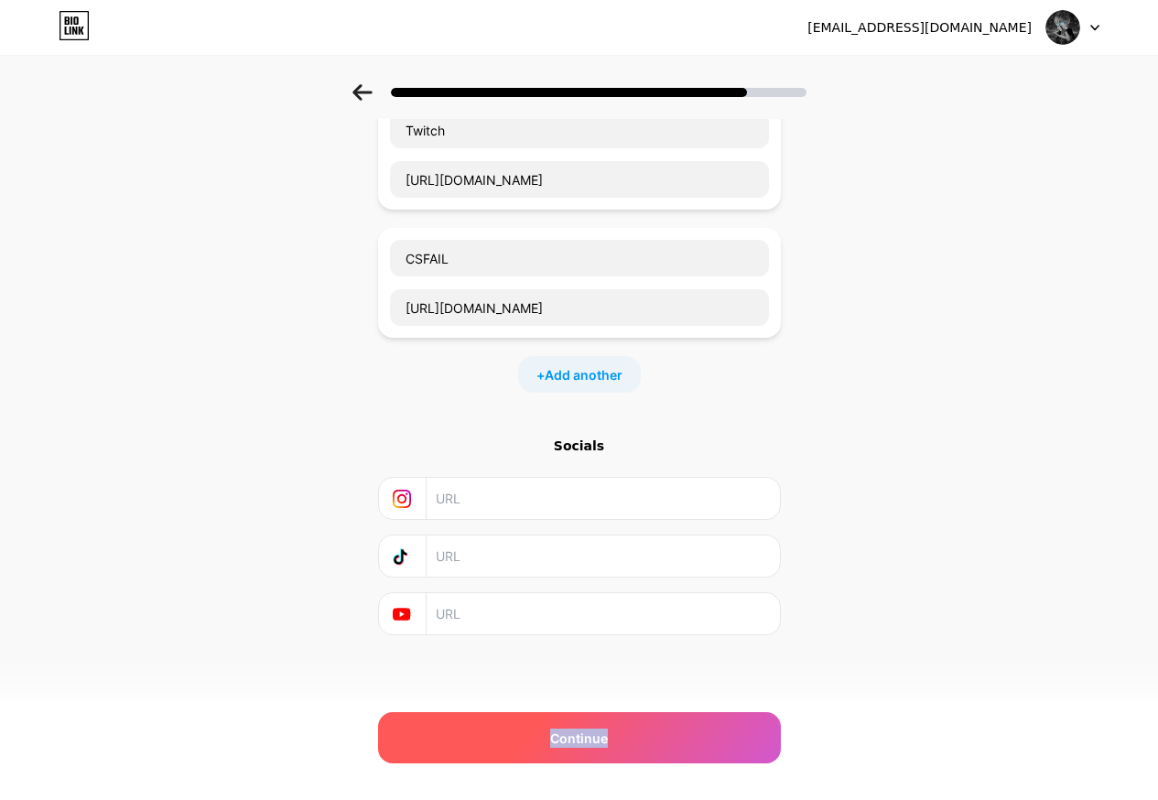
click at [636, 737] on div "Continue" at bounding box center [579, 737] width 403 height 51
click at [632, 735] on div "Continue" at bounding box center [579, 737] width 403 height 51
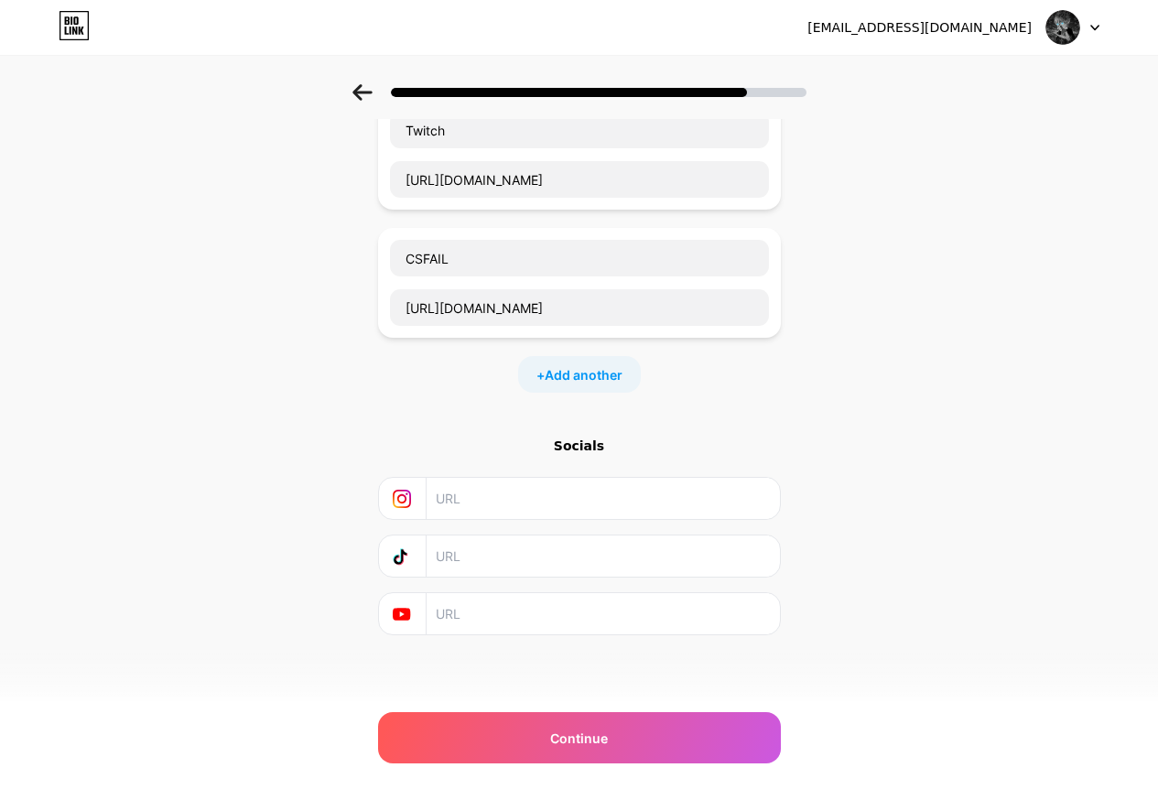
drag, startPoint x: 565, startPoint y: 440, endPoint x: 560, endPoint y: 457, distance: 17.4
click at [566, 440] on div "Socials" at bounding box center [579, 446] width 403 height 18
click at [486, 624] on input "text" at bounding box center [602, 613] width 332 height 41
click at [456, 560] on input "text" at bounding box center [602, 556] width 332 height 41
click at [462, 508] on input "text" at bounding box center [602, 498] width 332 height 41
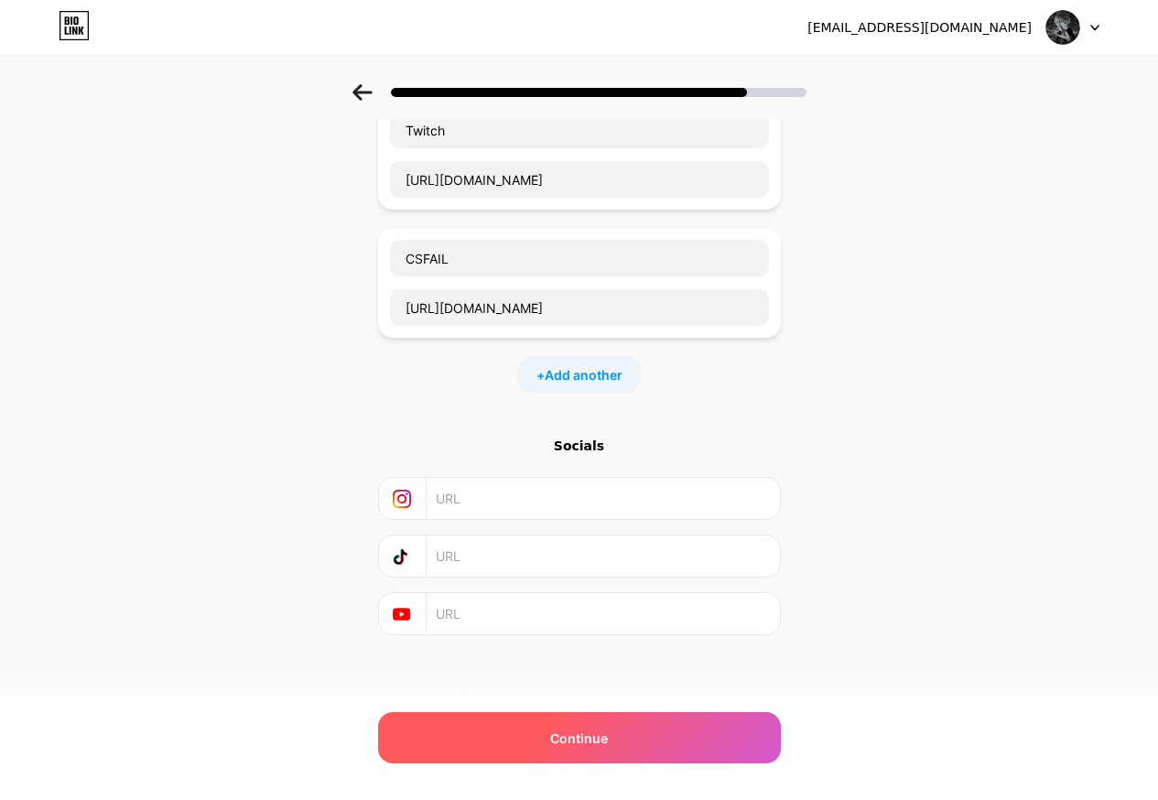
click at [519, 754] on div "Continue" at bounding box center [579, 737] width 403 height 51
click at [505, 735] on div "Continue" at bounding box center [579, 737] width 403 height 51
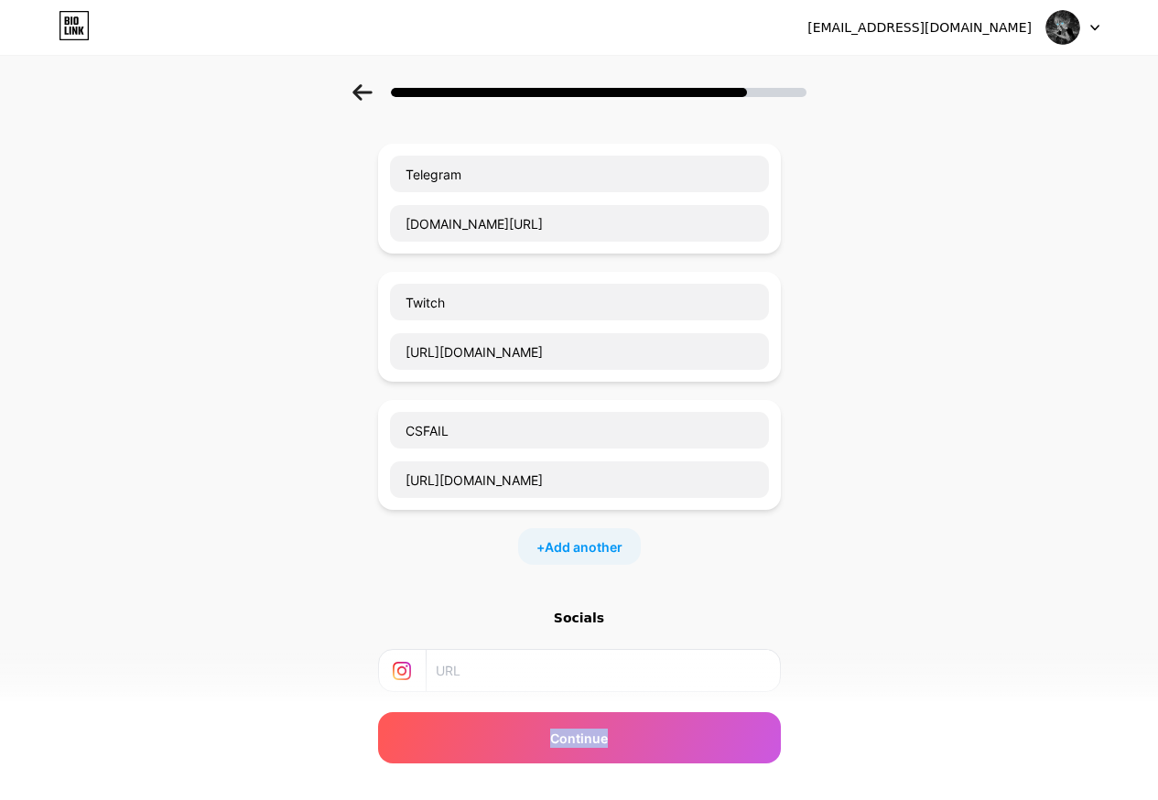
scroll to position [183, 0]
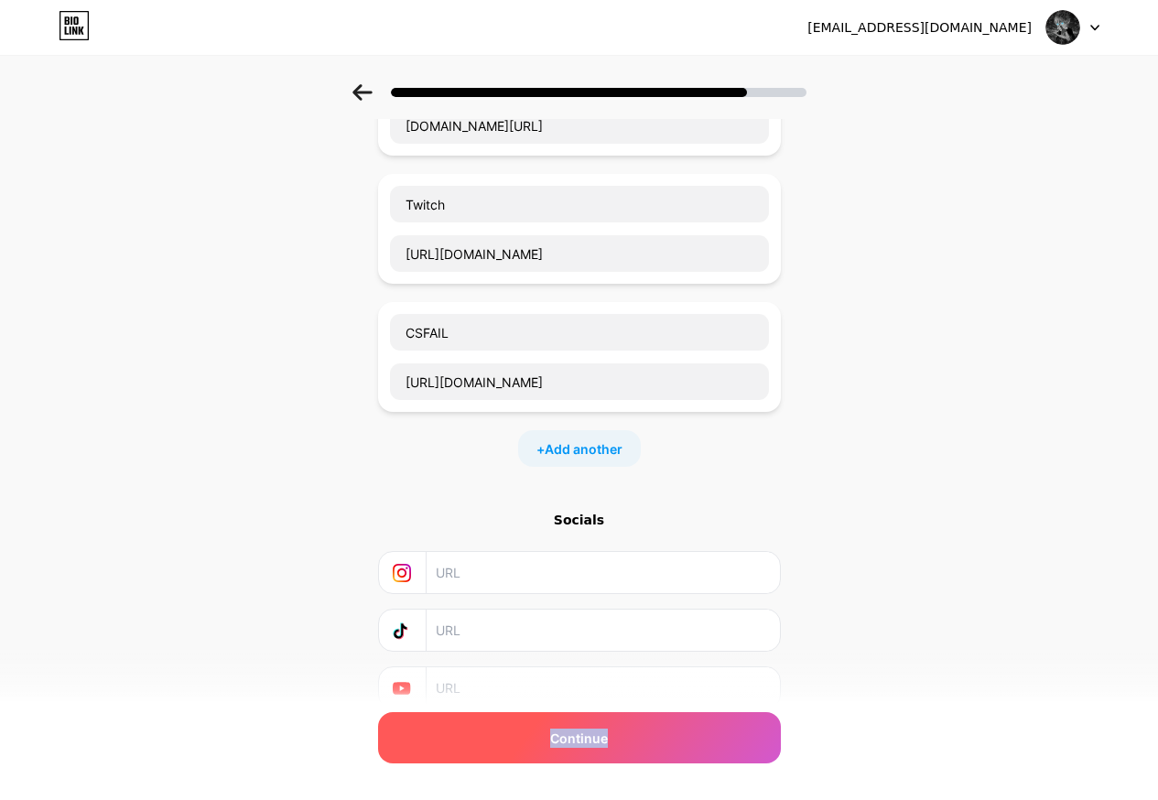
click at [589, 757] on div "Continue" at bounding box center [579, 737] width 403 height 51
click at [779, 734] on div "Continue" at bounding box center [579, 737] width 403 height 51
click at [762, 731] on div "Continue" at bounding box center [579, 737] width 403 height 51
click at [762, 730] on div "Continue" at bounding box center [579, 737] width 403 height 51
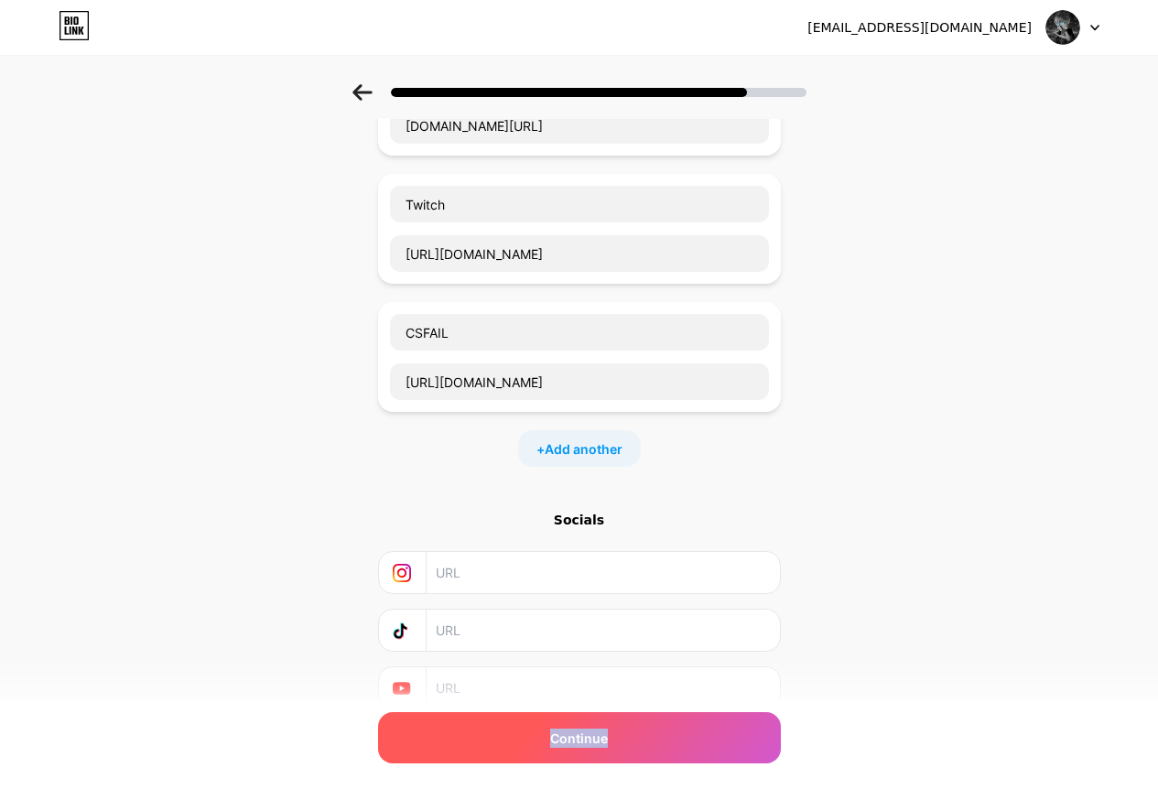
click at [762, 730] on div "Continue" at bounding box center [579, 737] width 403 height 51
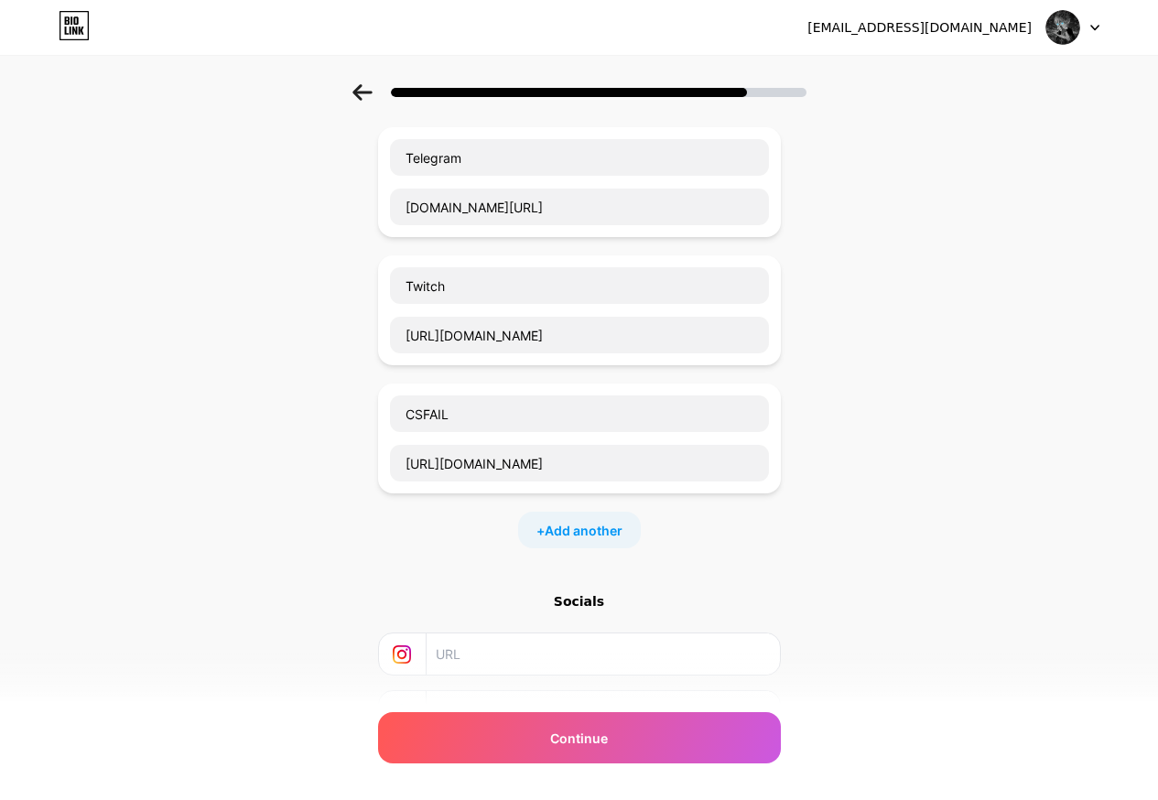
scroll to position [257, 0]
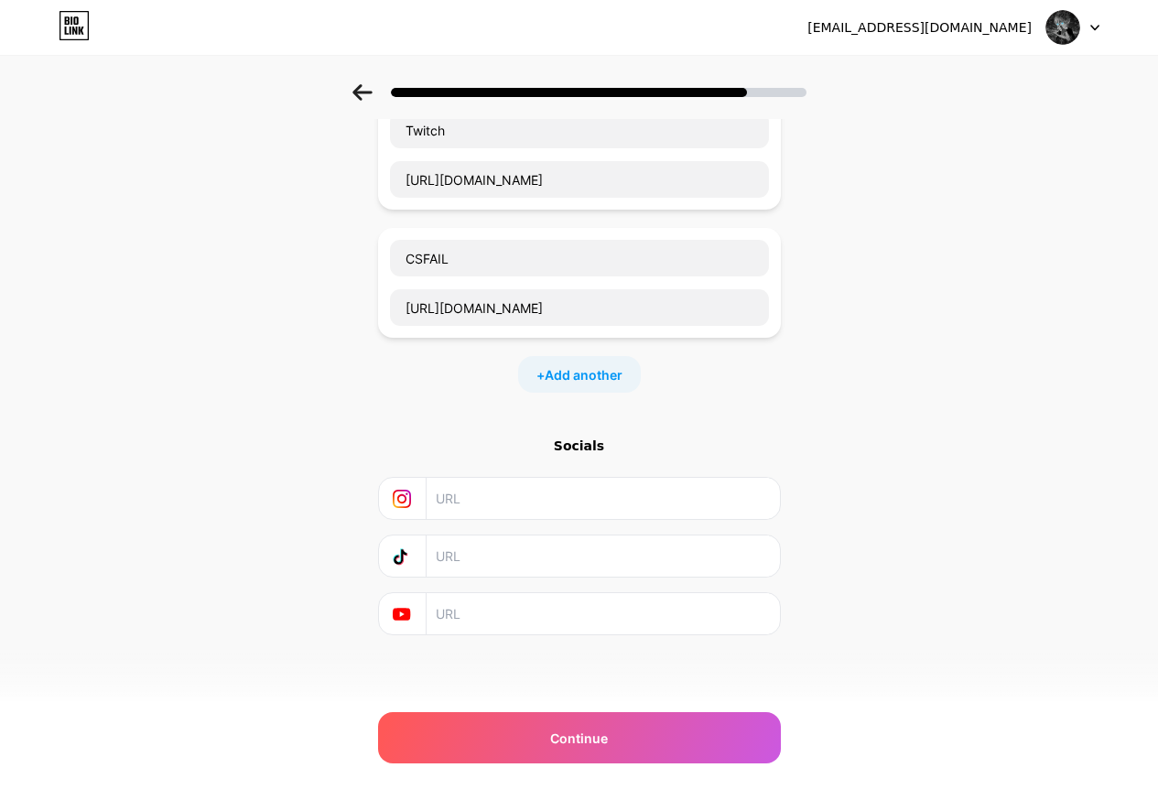
click at [494, 614] on input "text" at bounding box center [602, 613] width 332 height 41
click at [508, 563] on input "text" at bounding box center [602, 556] width 332 height 41
paste input "https://www.tiktok.com/@_virt3ks_"
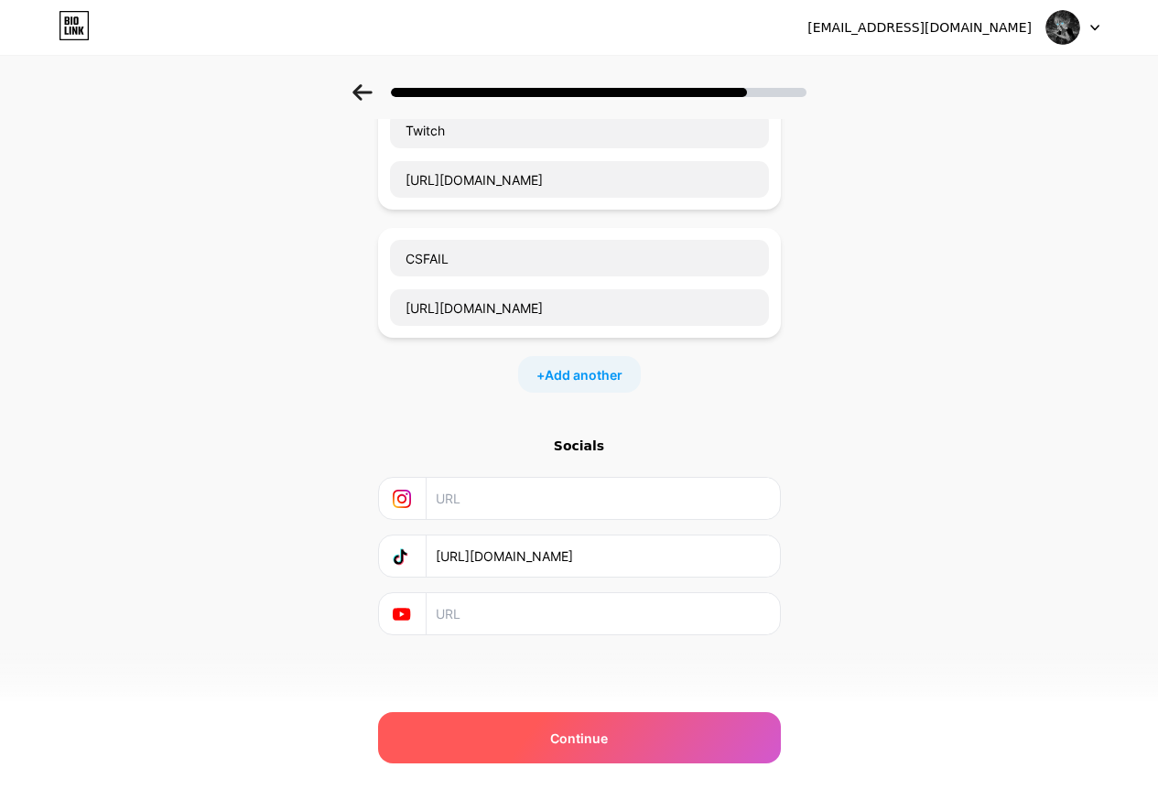
type input "https://www.tiktok.com/@_virt3ks_"
click at [597, 746] on span "Continue" at bounding box center [579, 738] width 58 height 19
click at [640, 731] on div "Continue" at bounding box center [579, 737] width 403 height 51
click at [638, 727] on div "Continue" at bounding box center [579, 737] width 403 height 51
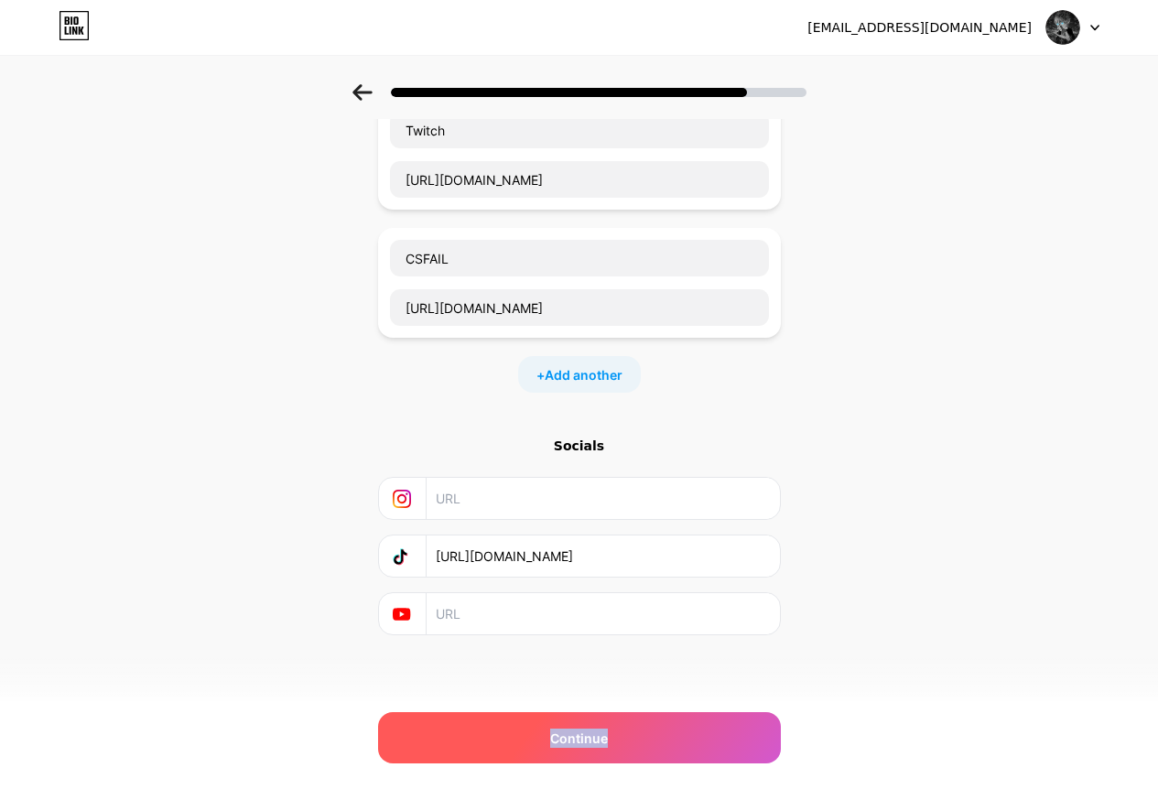
click at [637, 734] on div "Continue" at bounding box center [579, 737] width 403 height 51
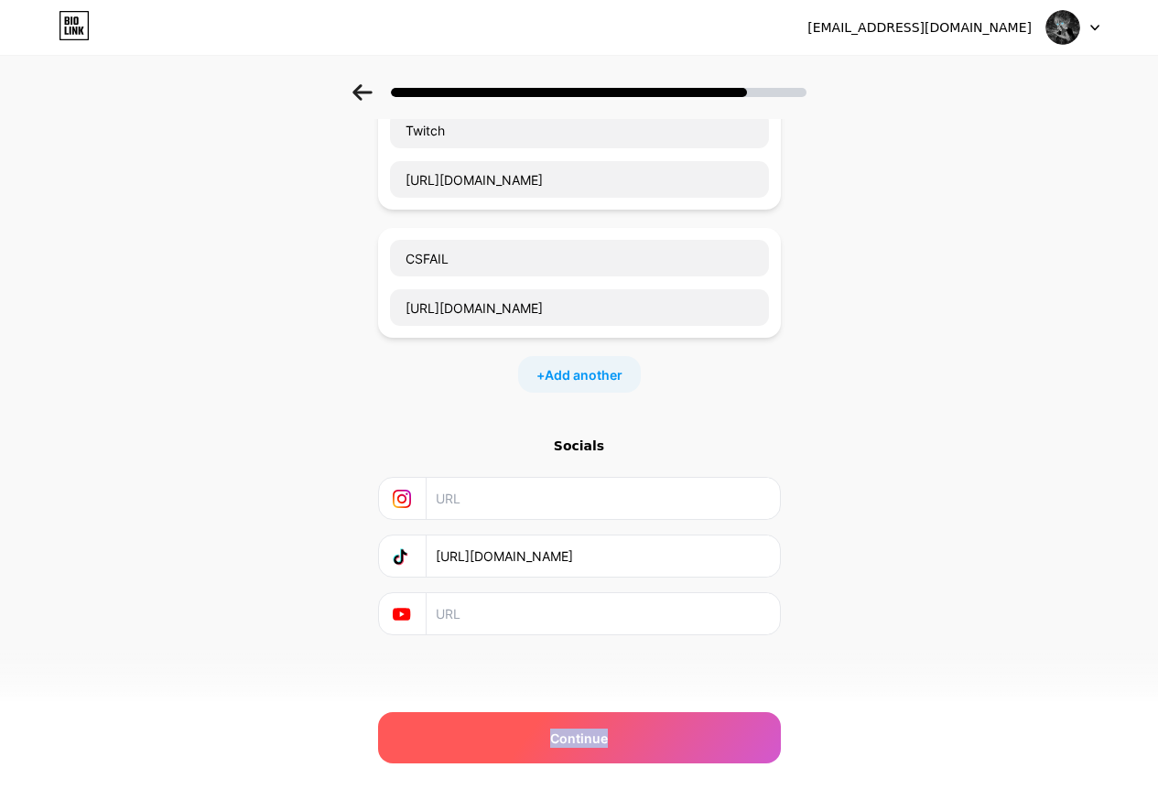
click at [637, 734] on div "Continue" at bounding box center [579, 737] width 403 height 51
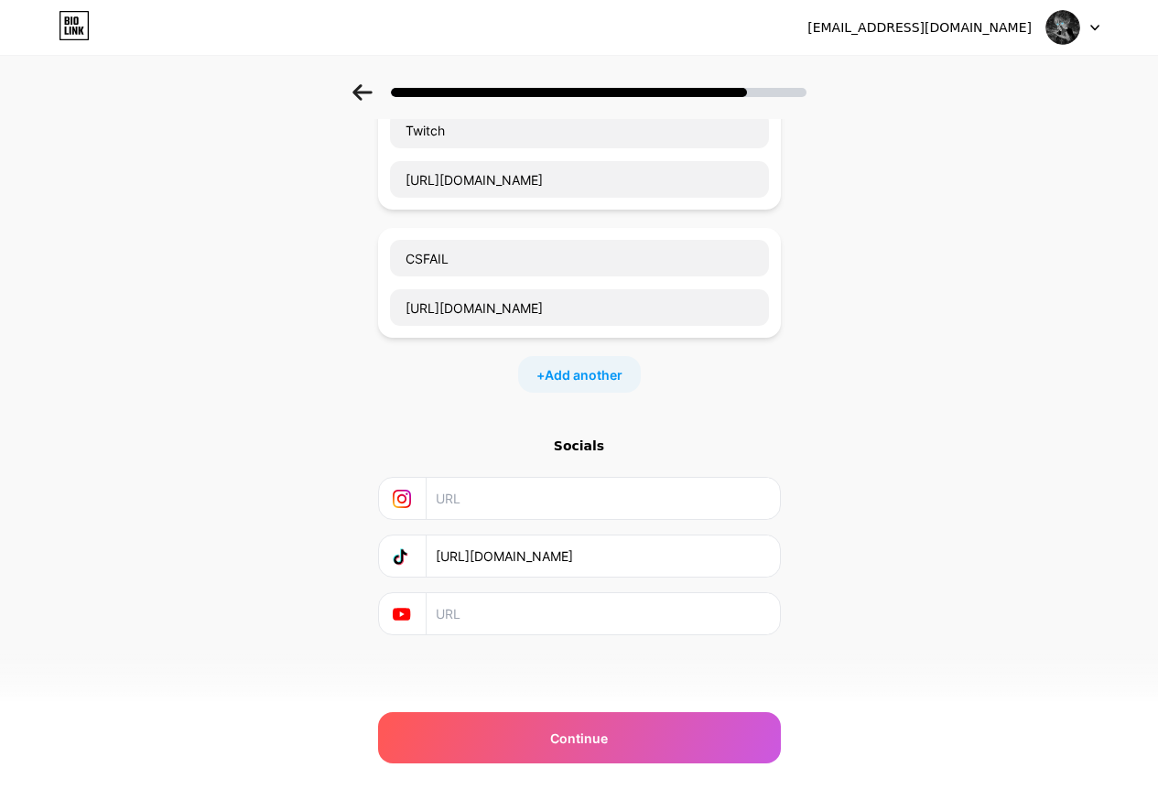
drag, startPoint x: 679, startPoint y: 547, endPoint x: 158, endPoint y: 603, distance: 524.1
click at [296, 557] on div "Start with a link Add anything you want your followers to see. Telegram t.me/vi…" at bounding box center [579, 277] width 1158 height 900
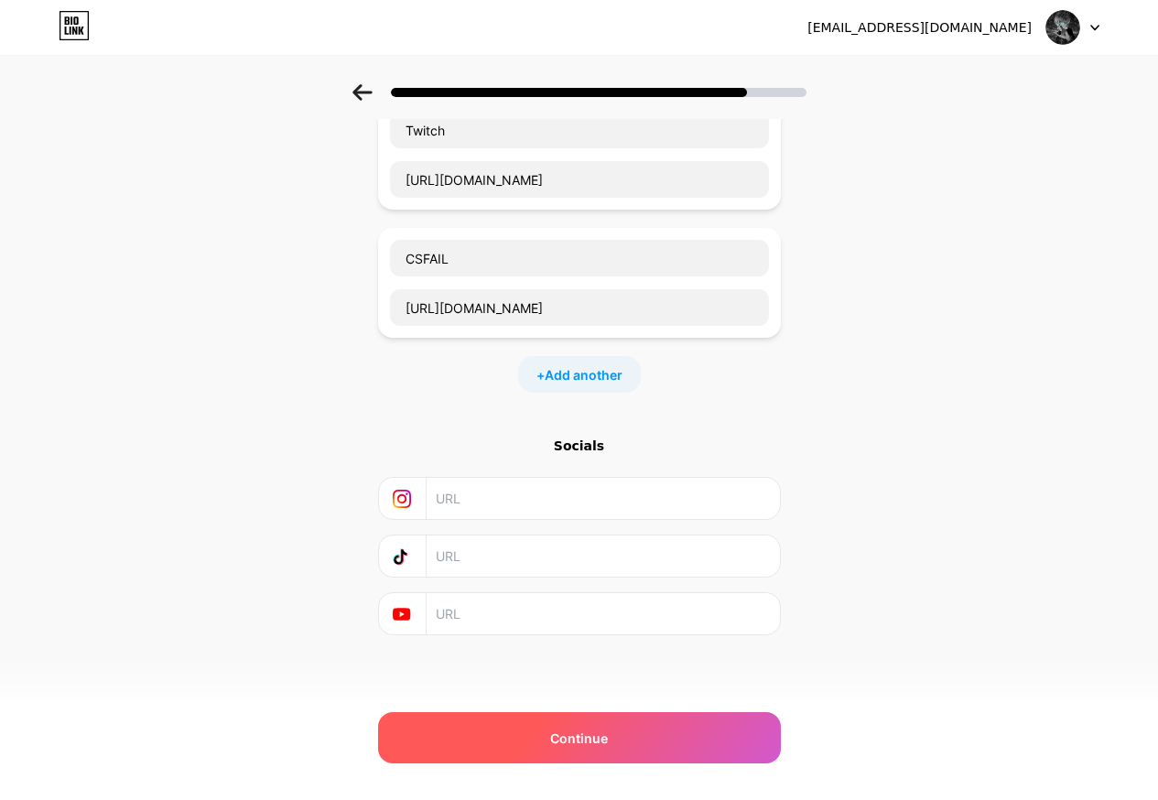
click at [625, 759] on div "Continue" at bounding box center [579, 737] width 403 height 51
click at [635, 744] on div "Continue" at bounding box center [579, 737] width 403 height 51
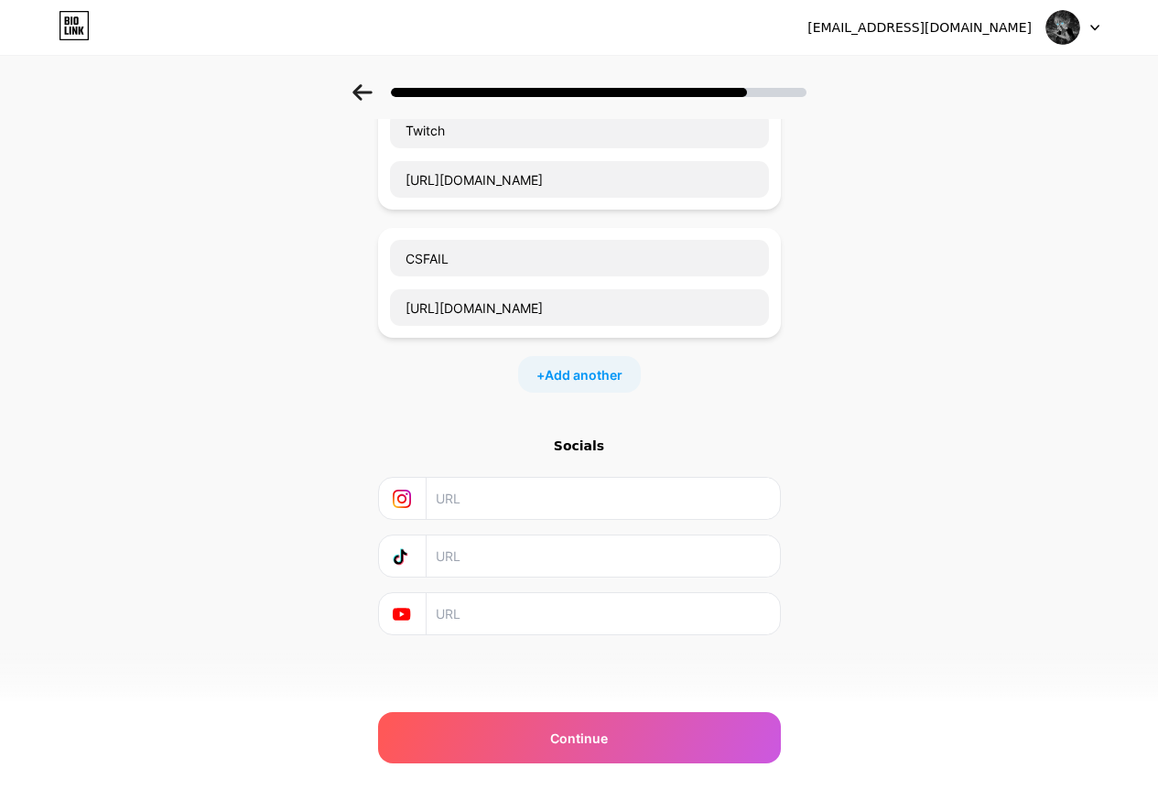
click at [564, 679] on div "Start with a link Add anything you want your followers to see. Telegram t.me/vi…" at bounding box center [579, 300] width 403 height 854
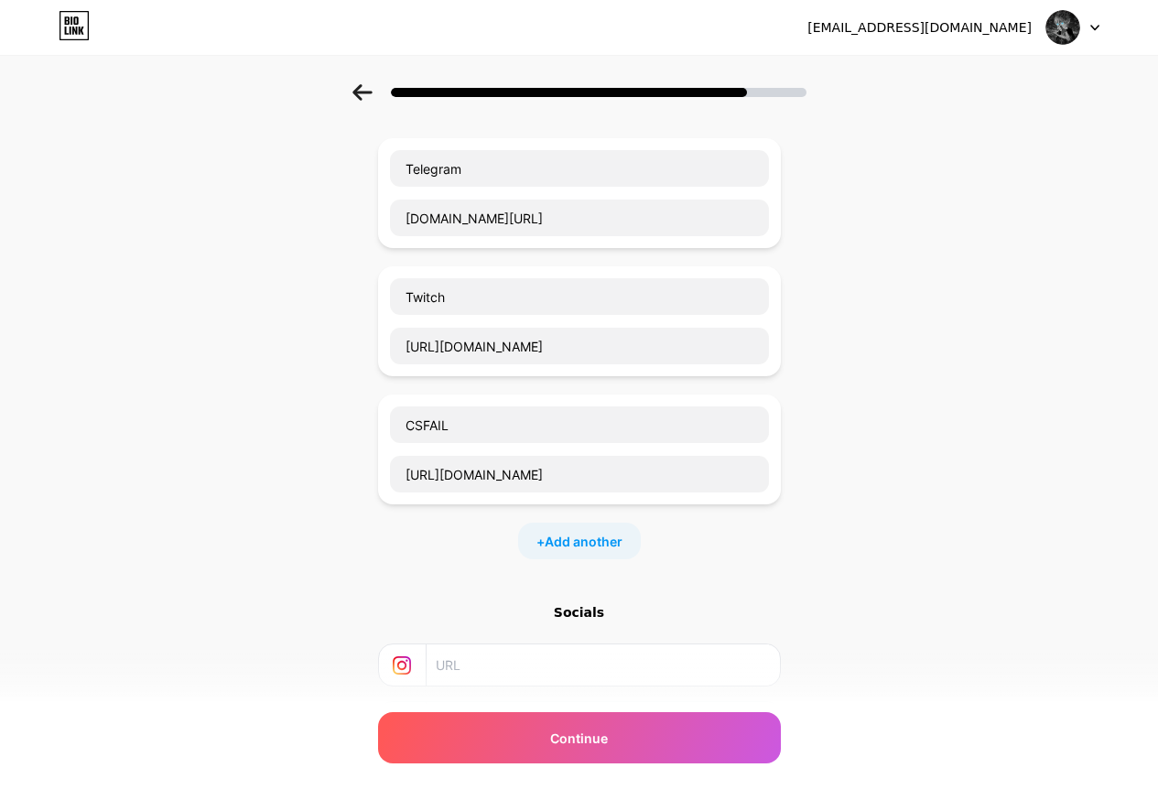
scroll to position [92, 0]
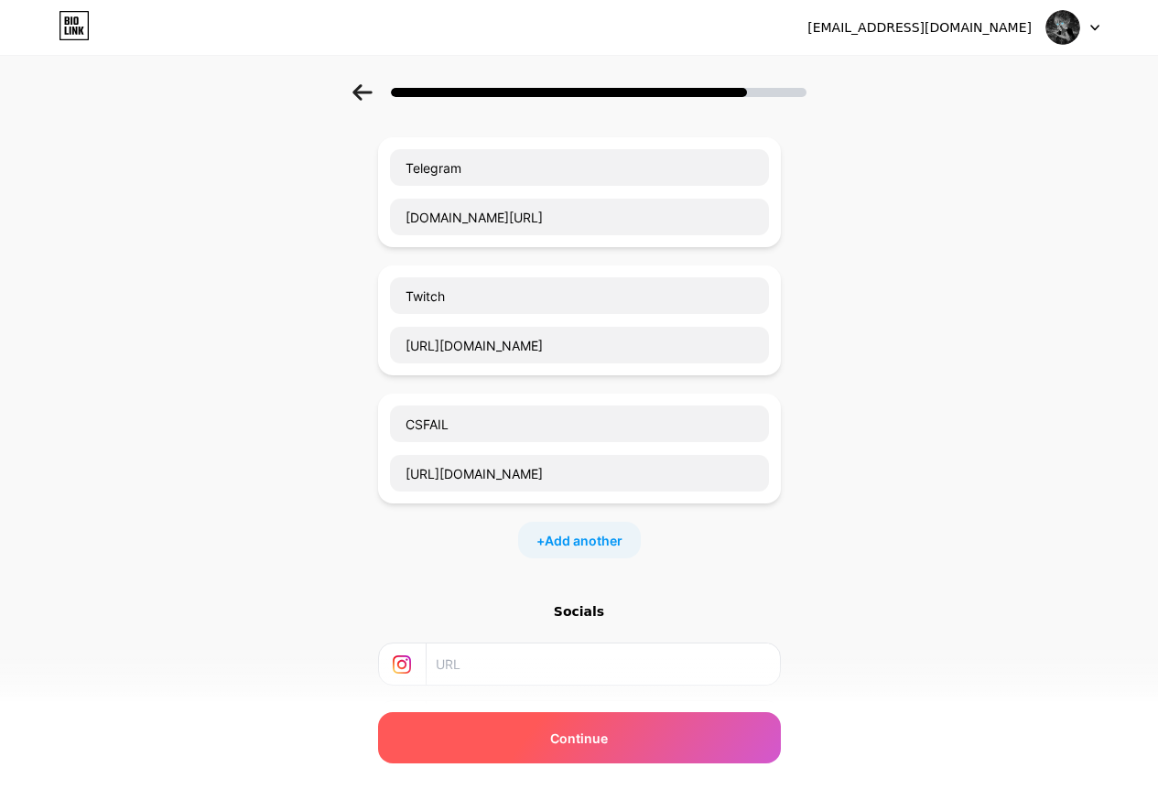
click at [632, 720] on div "Continue" at bounding box center [579, 737] width 403 height 51
click at [635, 751] on div "Continue" at bounding box center [579, 737] width 403 height 51
click at [635, 744] on div "Continue" at bounding box center [579, 737] width 403 height 51
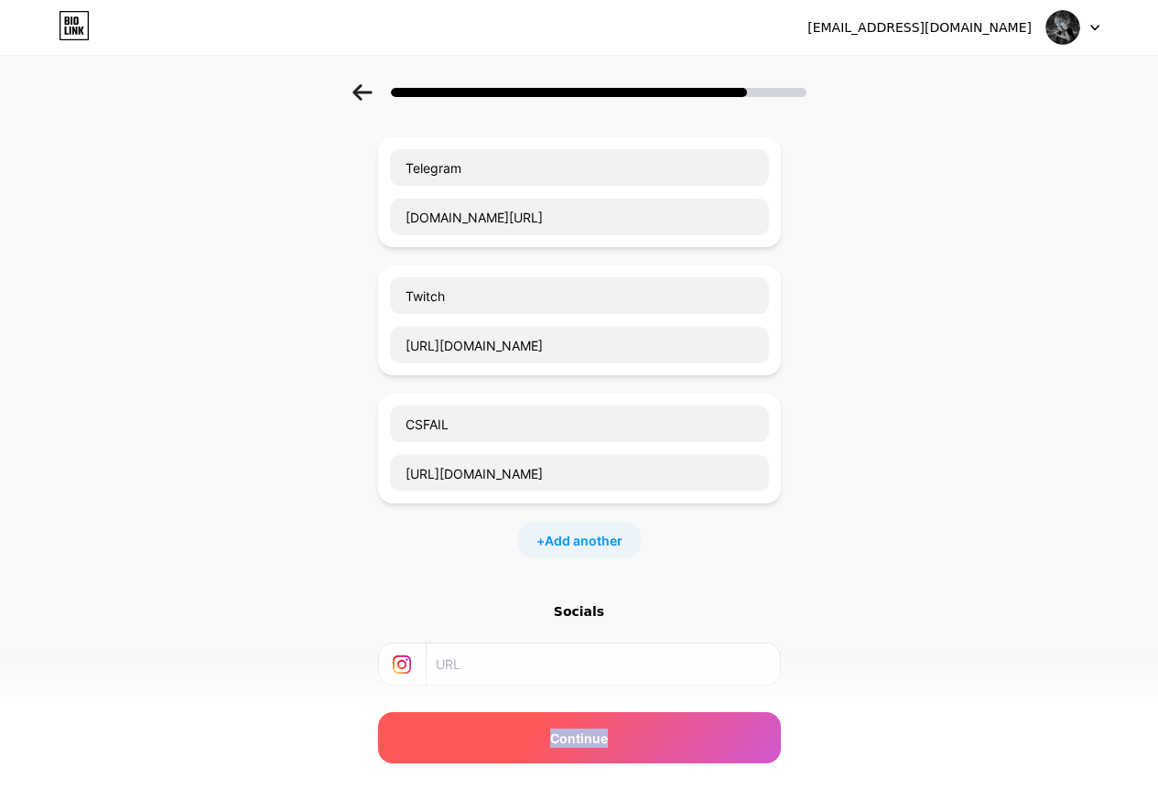
click at [635, 744] on div "Continue" at bounding box center [579, 737] width 403 height 51
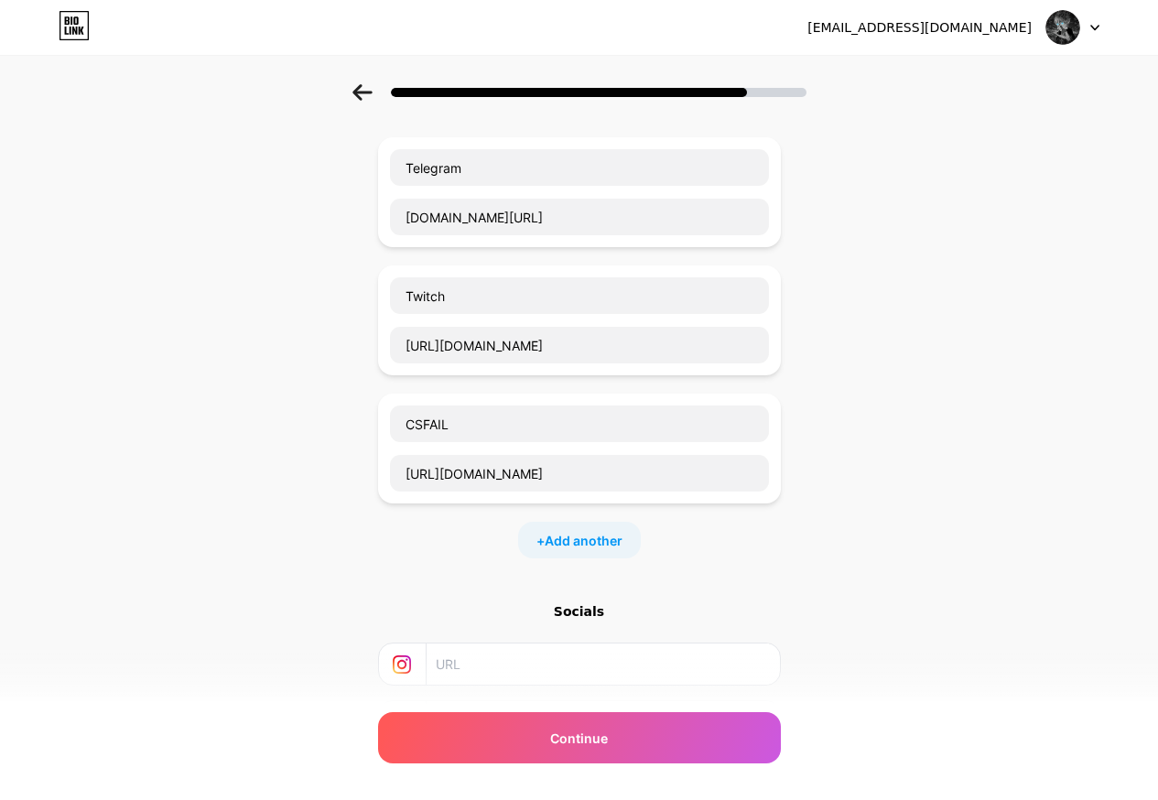
click at [966, 646] on div "Start with a link Add anything you want your followers to see. Telegram t.me/vi…" at bounding box center [579, 443] width 1158 height 900
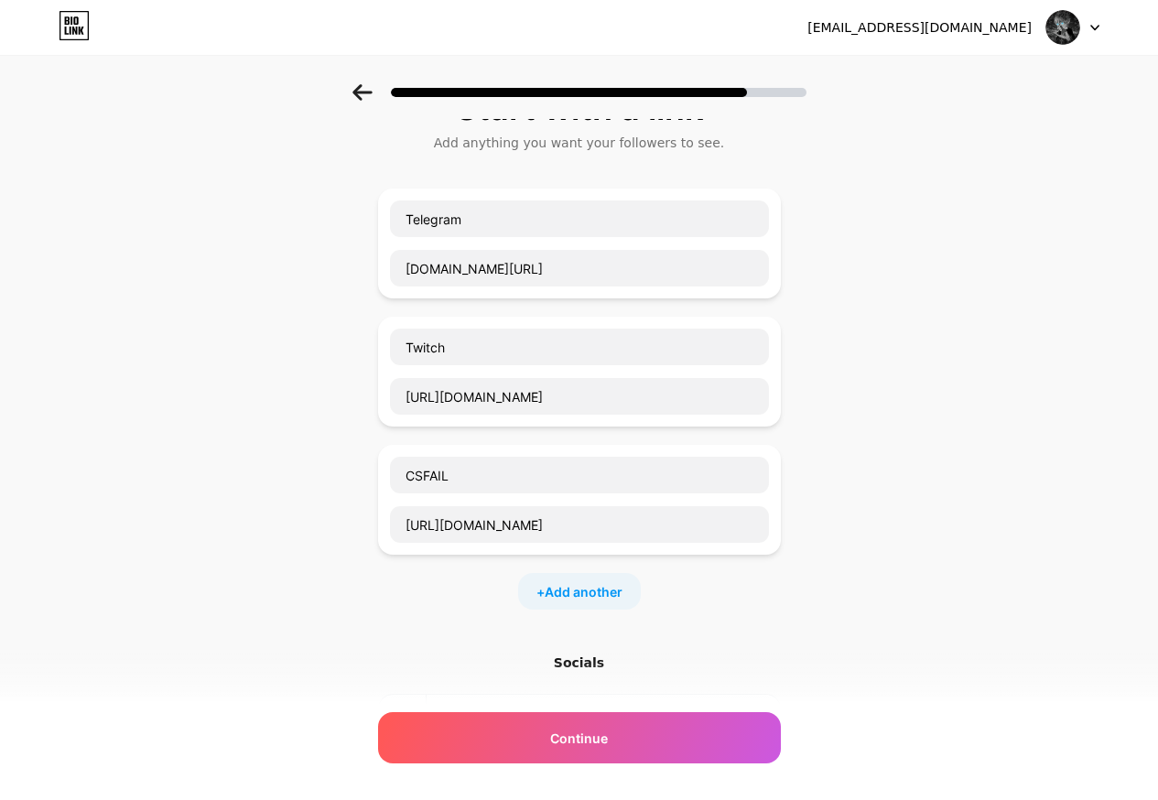
scroll to position [0, 0]
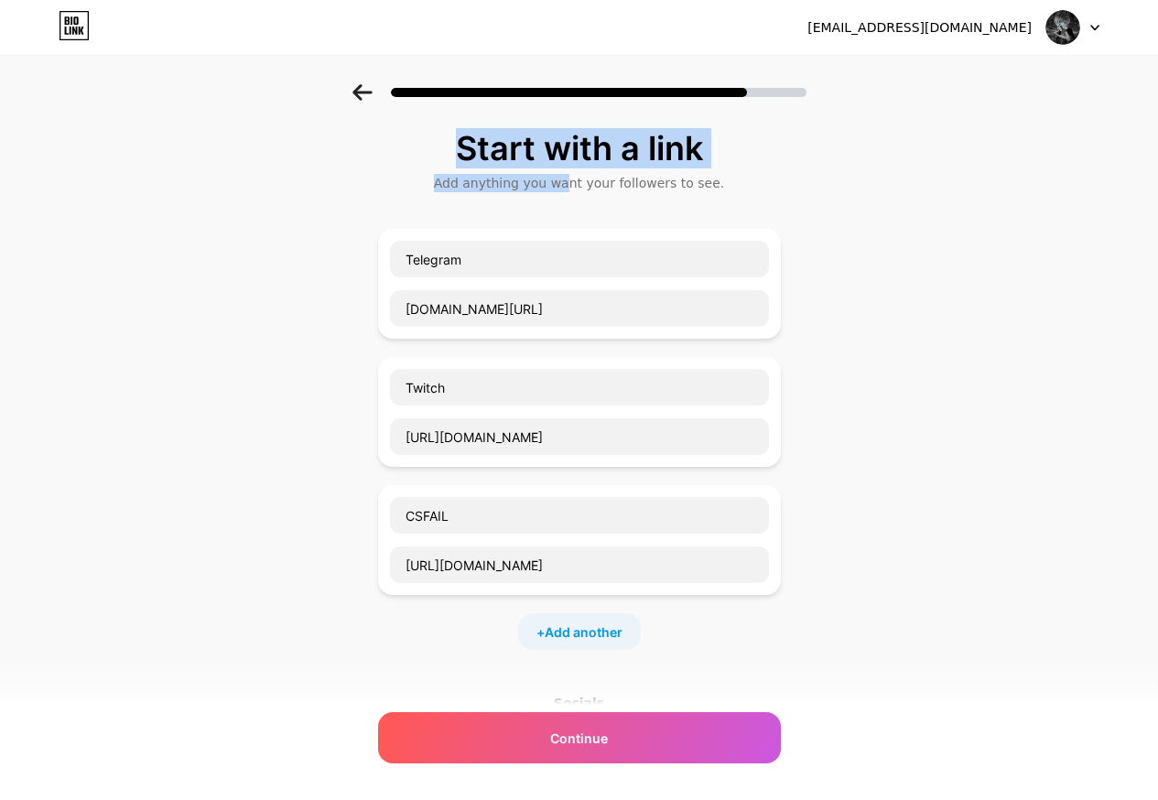
drag, startPoint x: 578, startPoint y: 169, endPoint x: 814, endPoint y: 126, distance: 240.2
click at [839, 144] on div "Start with a link Add anything you want your followers to see. Telegram t.me/vi…" at bounding box center [579, 534] width 1158 height 900
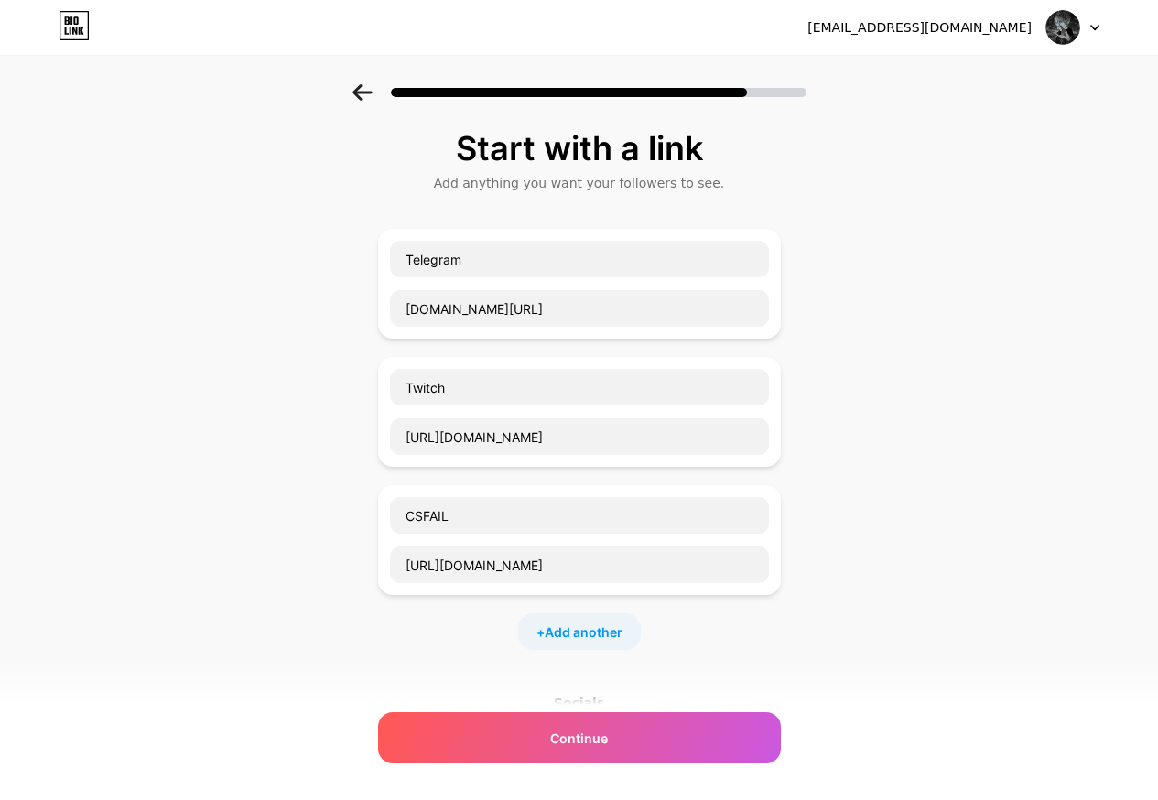
click at [756, 115] on div at bounding box center [579, 87] width 1158 height 64
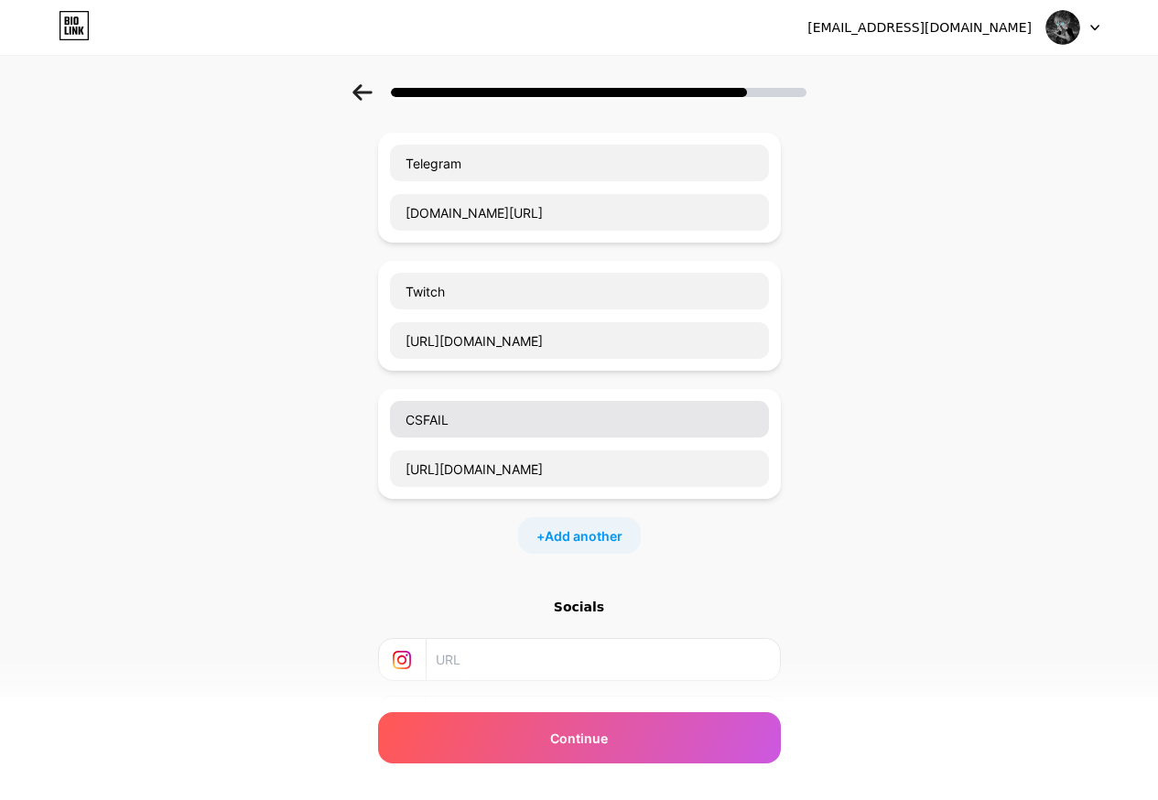
scroll to position [257, 0]
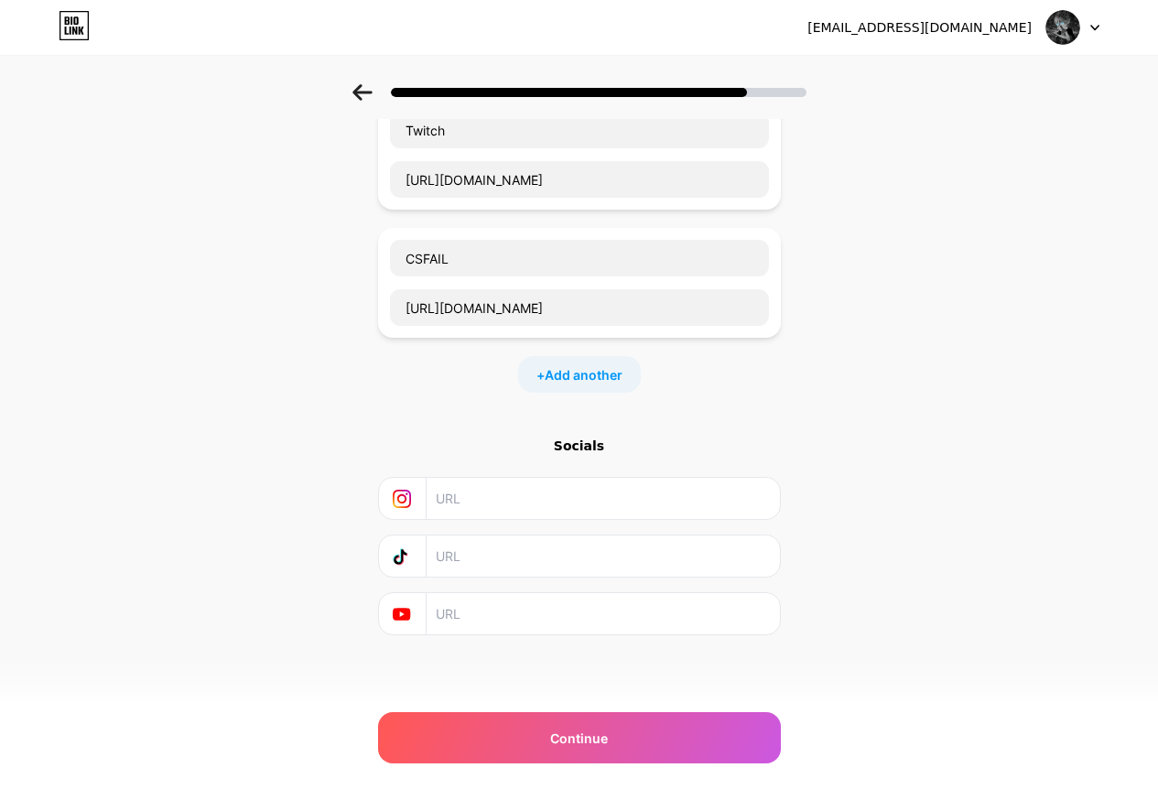
click at [462, 512] on input "text" at bounding box center [602, 498] width 332 height 41
type input "ttt"
click at [508, 566] on input "text" at bounding box center [602, 556] width 332 height 41
type input "ttt"
click at [495, 621] on input "text" at bounding box center [602, 613] width 332 height 41
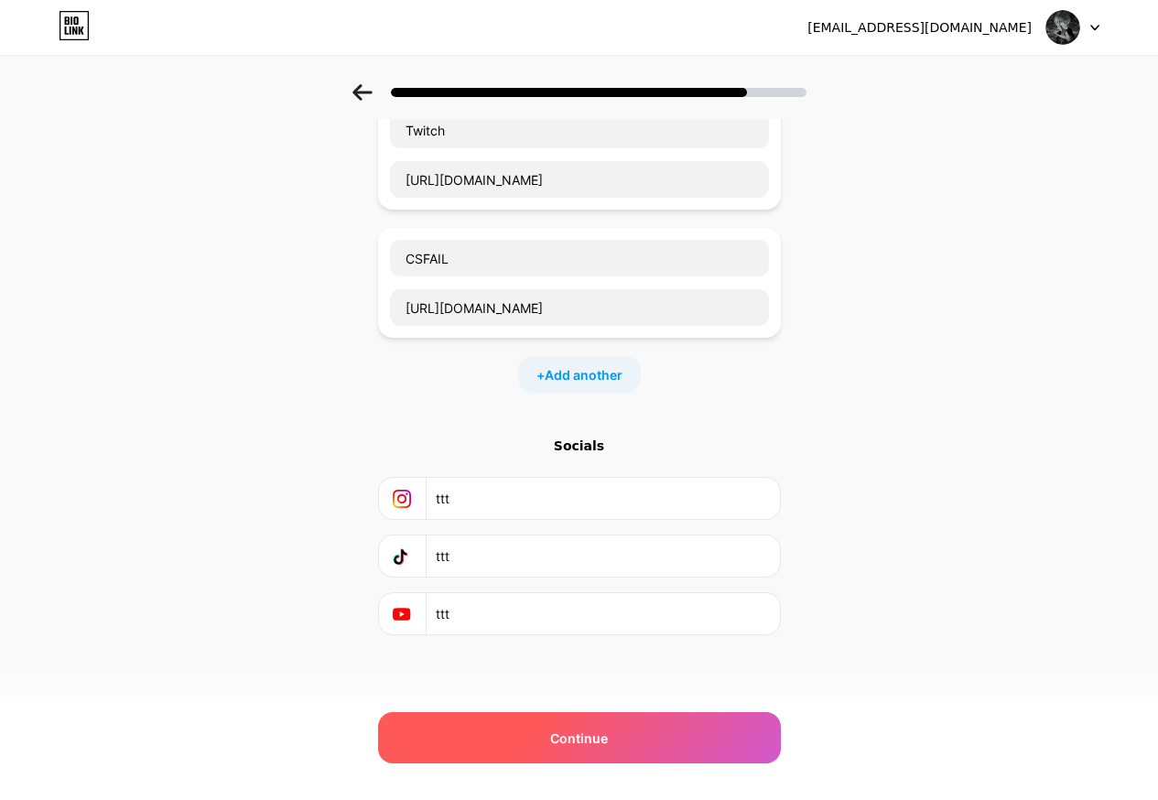
type input "ttt"
click at [543, 732] on div "Continue" at bounding box center [579, 737] width 403 height 51
click at [510, 723] on div "Continue" at bounding box center [579, 737] width 403 height 51
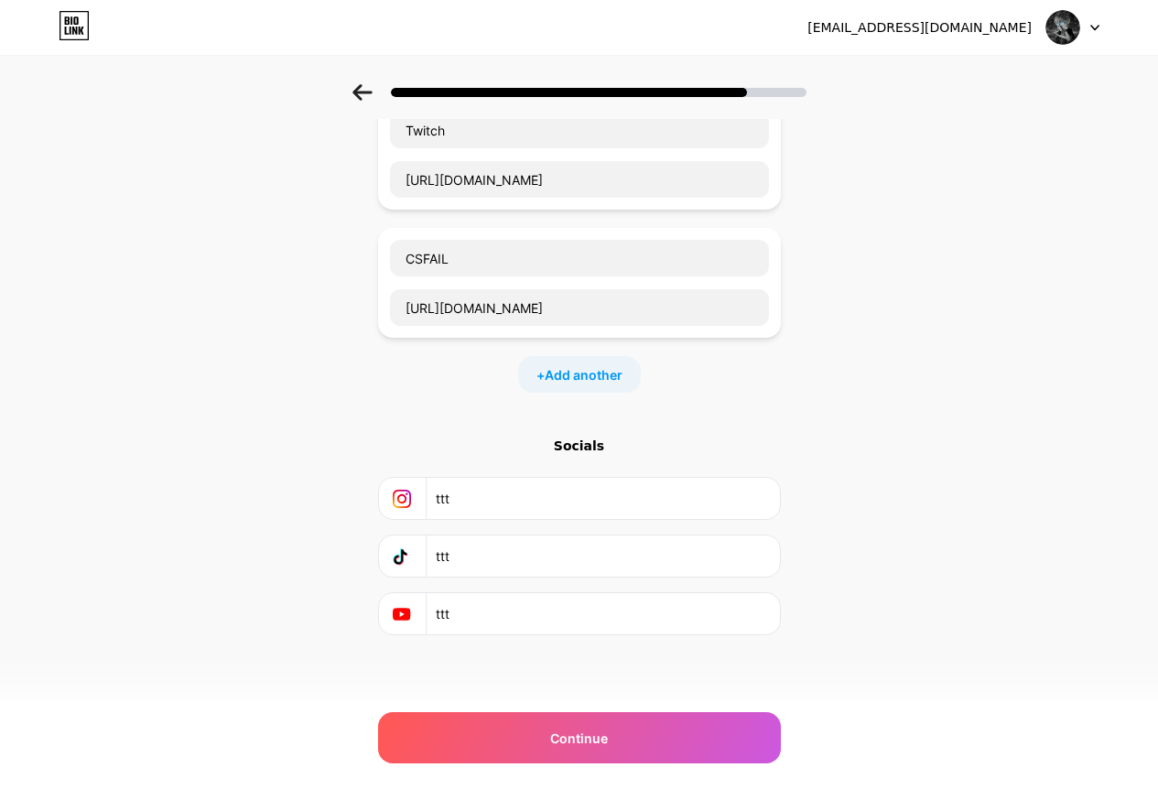
drag, startPoint x: 490, startPoint y: 501, endPoint x: 267, endPoint y: 497, distance: 222.6
click at [304, 498] on div "Start with a link Add anything you want your followers to see. Telegram t.me/vi…" at bounding box center [579, 277] width 1158 height 900
drag, startPoint x: 482, startPoint y: 556, endPoint x: 348, endPoint y: 563, distance: 133.9
click at [347, 551] on div "Start with a link Add anything you want your followers to see. Telegram t.me/vi…" at bounding box center [579, 277] width 1158 height 900
drag, startPoint x: 482, startPoint y: 622, endPoint x: 312, endPoint y: 526, distance: 194.8
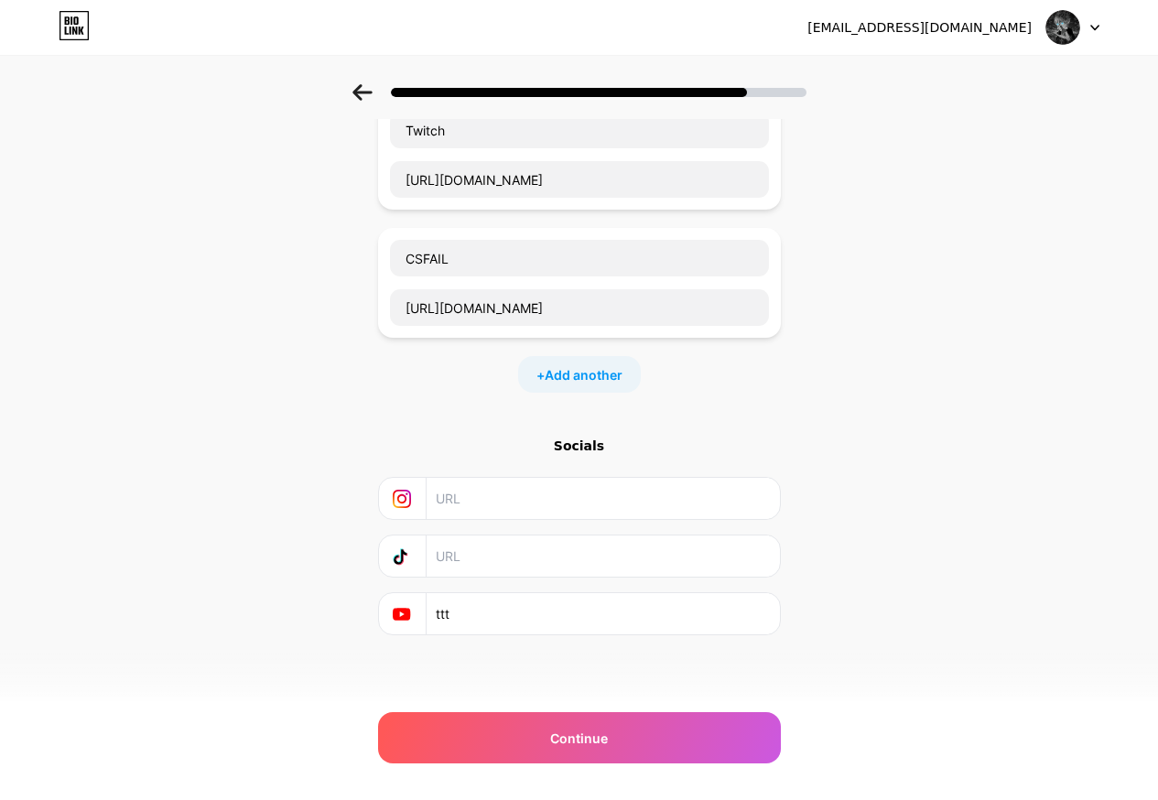
click at [390, 603] on div "ttt" at bounding box center [579, 613] width 379 height 41
drag, startPoint x: 91, startPoint y: 15, endPoint x: 82, endPoint y: 35, distance: 22.1
click at [90, 26] on div "bogdanivanov1920@gmail.com Logout" at bounding box center [579, 27] width 1158 height 33
click at [69, 31] on icon at bounding box center [74, 25] width 31 height 29
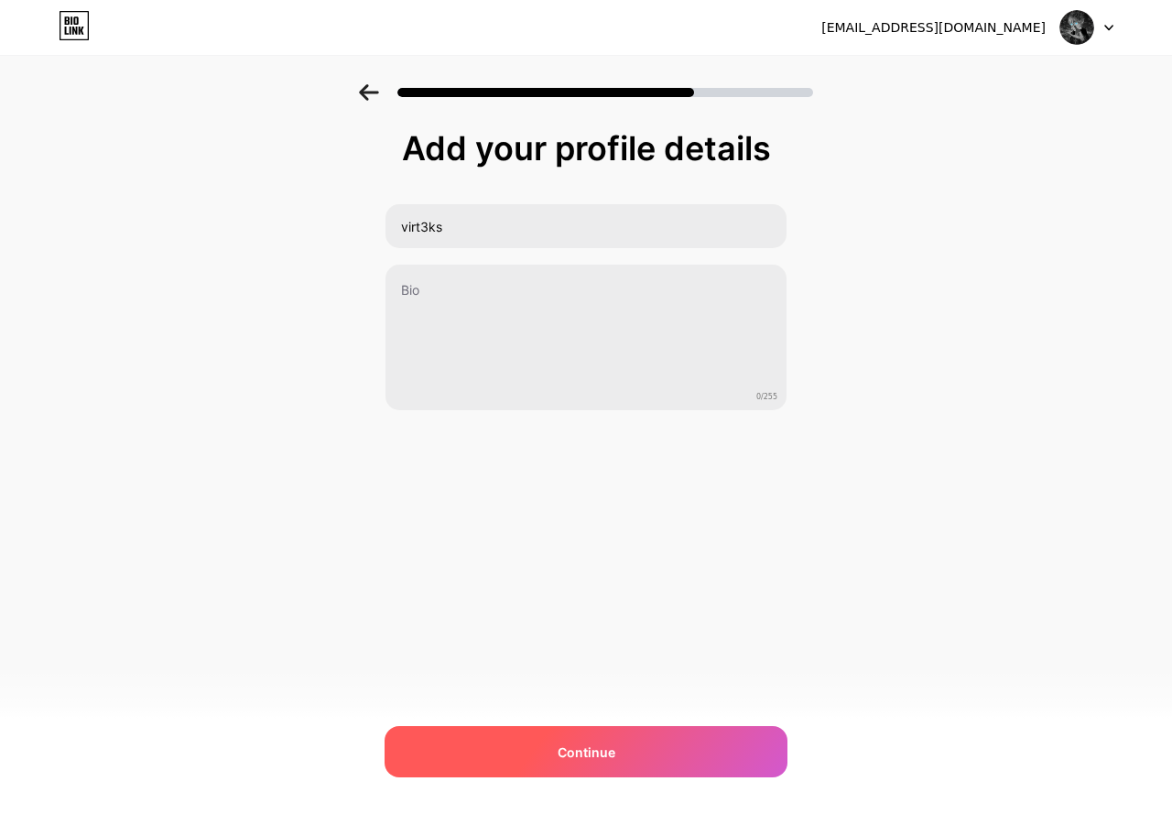
click at [510, 734] on div "Continue" at bounding box center [586, 751] width 403 height 51
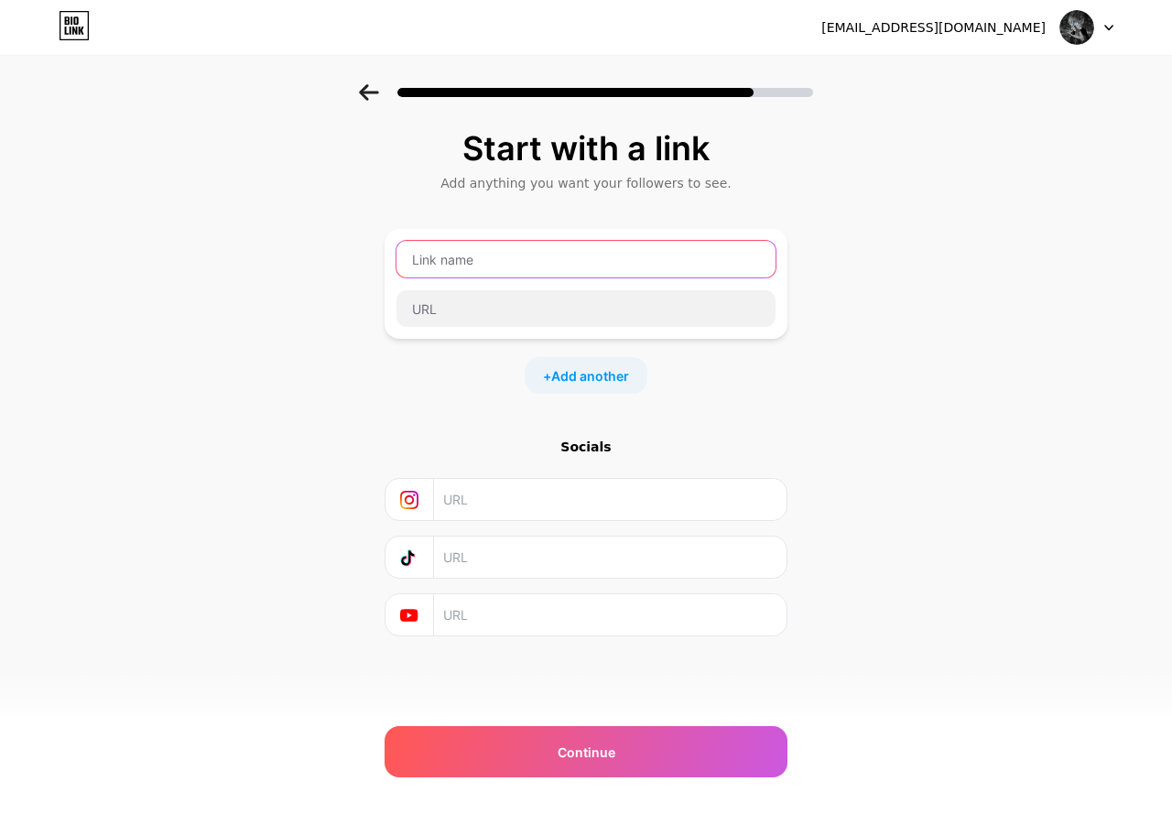
click at [419, 276] on input "text" at bounding box center [586, 259] width 379 height 37
type input "Telegram"
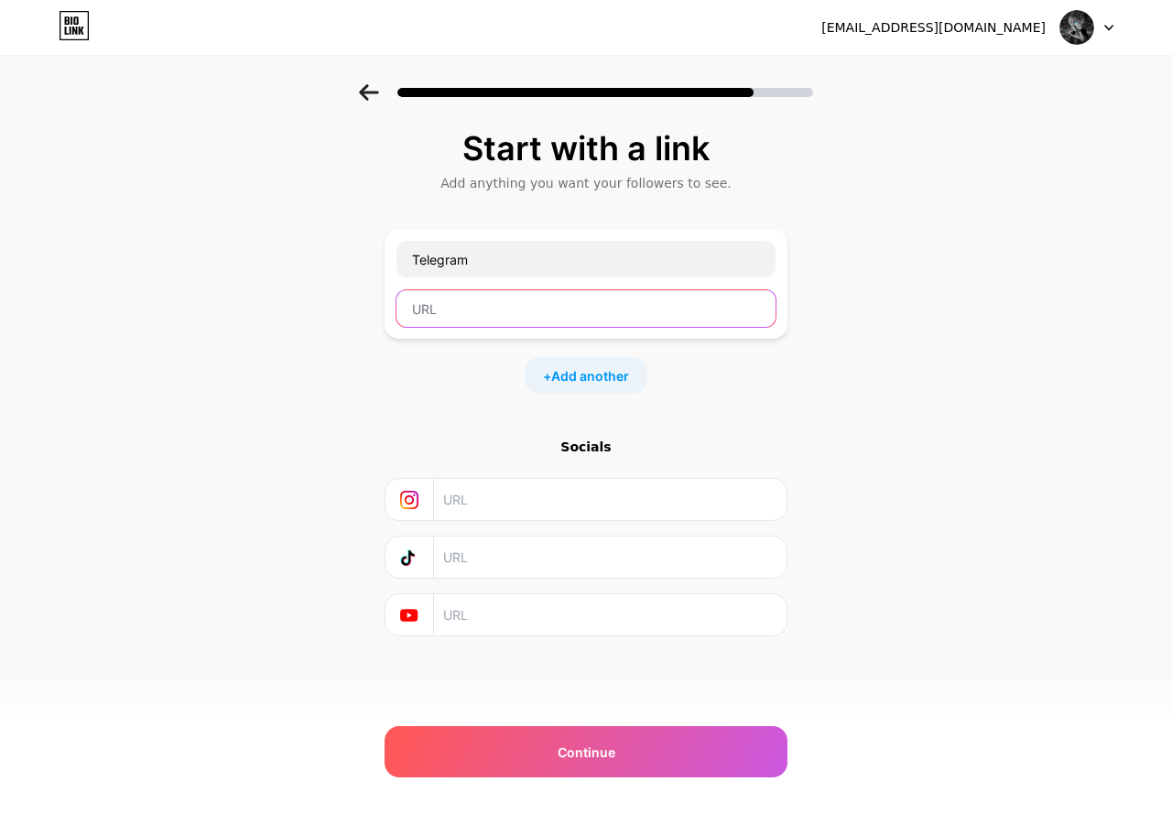
click at [623, 308] on input "text" at bounding box center [586, 308] width 379 height 37
type input "t.me/virt3ksuniverse"
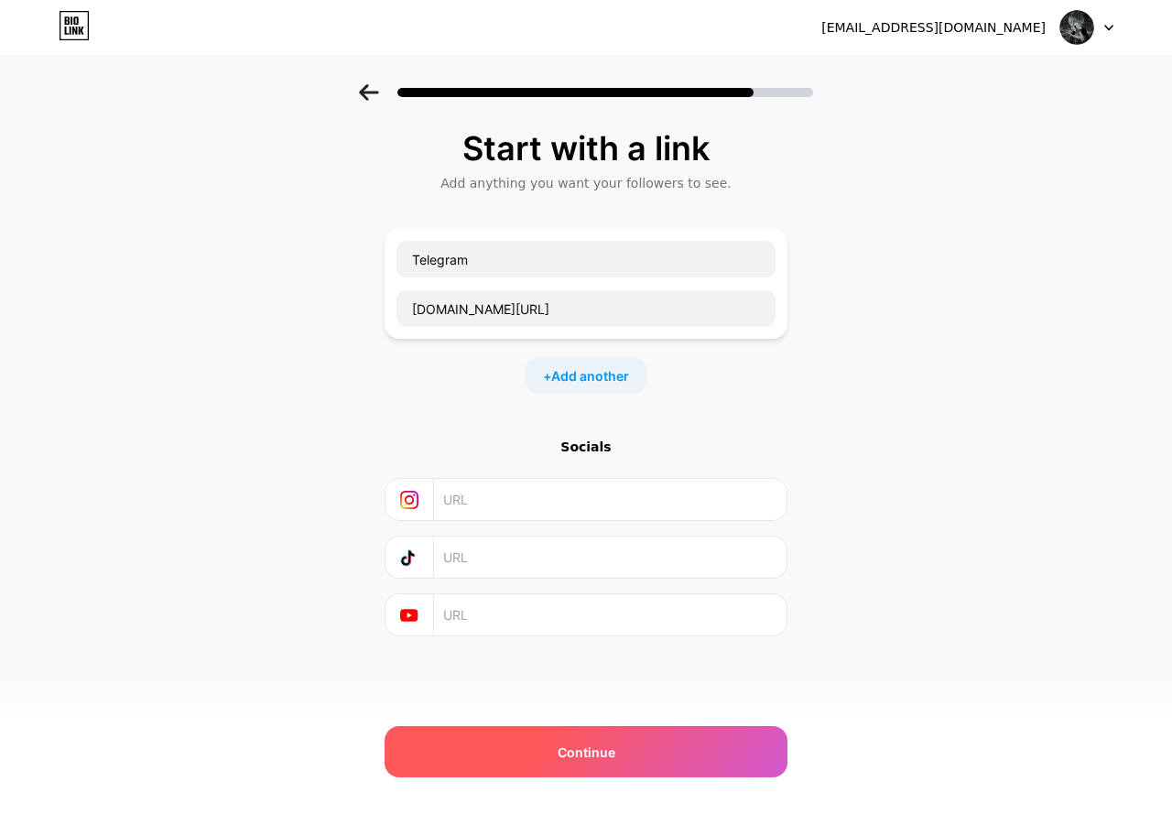
click at [599, 759] on span "Continue" at bounding box center [587, 752] width 58 height 19
click at [657, 764] on div "Continue" at bounding box center [586, 751] width 403 height 51
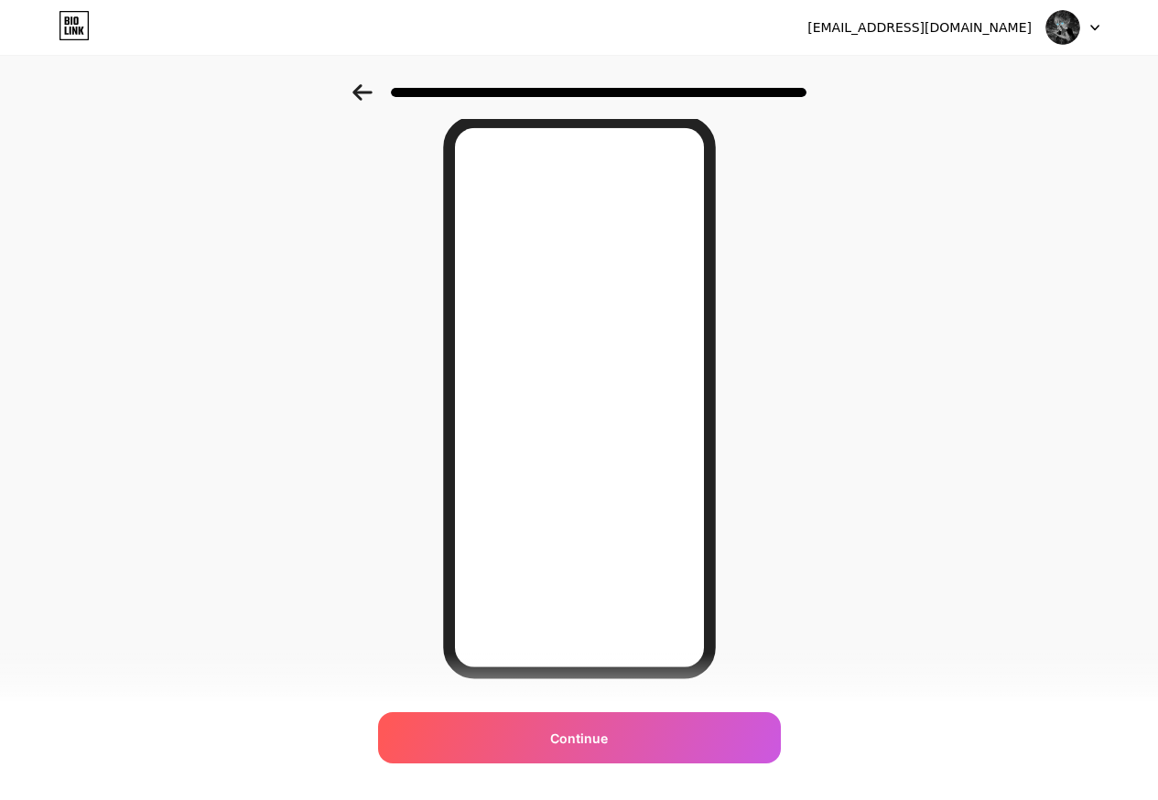
scroll to position [28, 0]
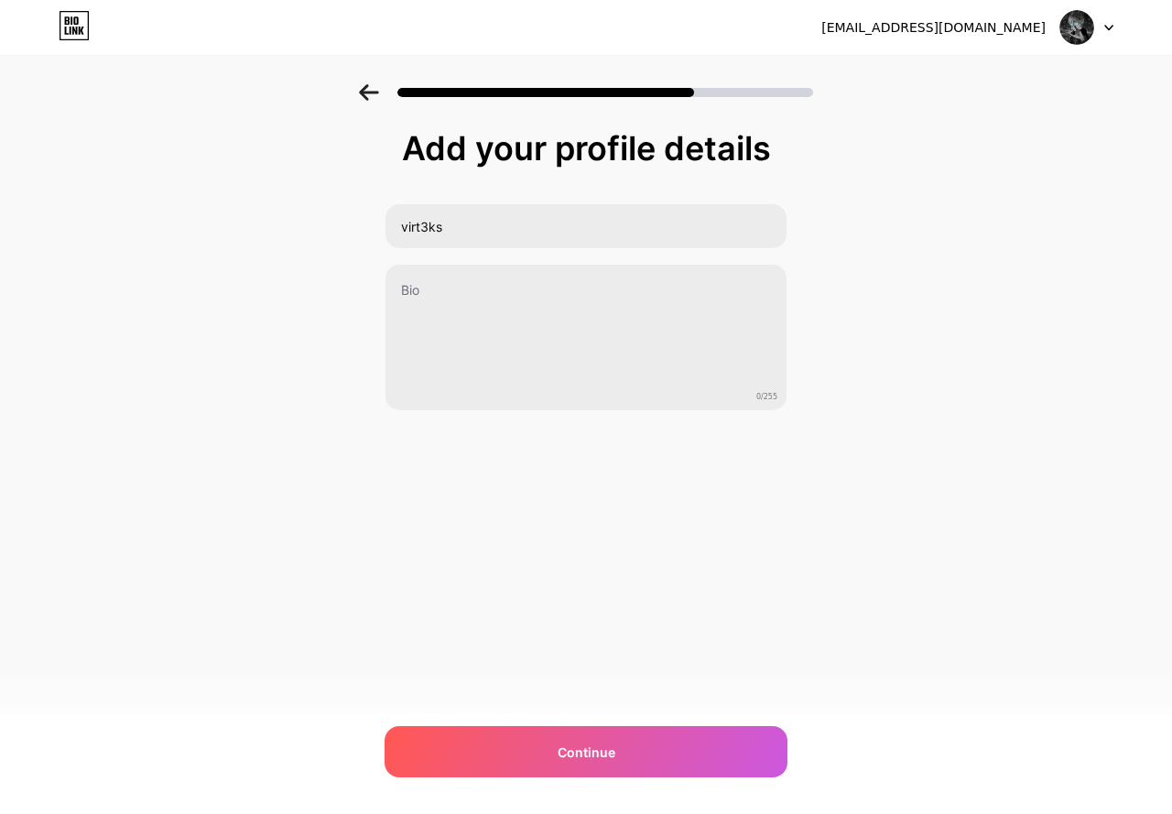
click at [1089, 20] on img at bounding box center [1077, 27] width 35 height 35
click at [1008, 36] on div "[EMAIL_ADDRESS][DOMAIN_NAME]" at bounding box center [933, 27] width 224 height 19
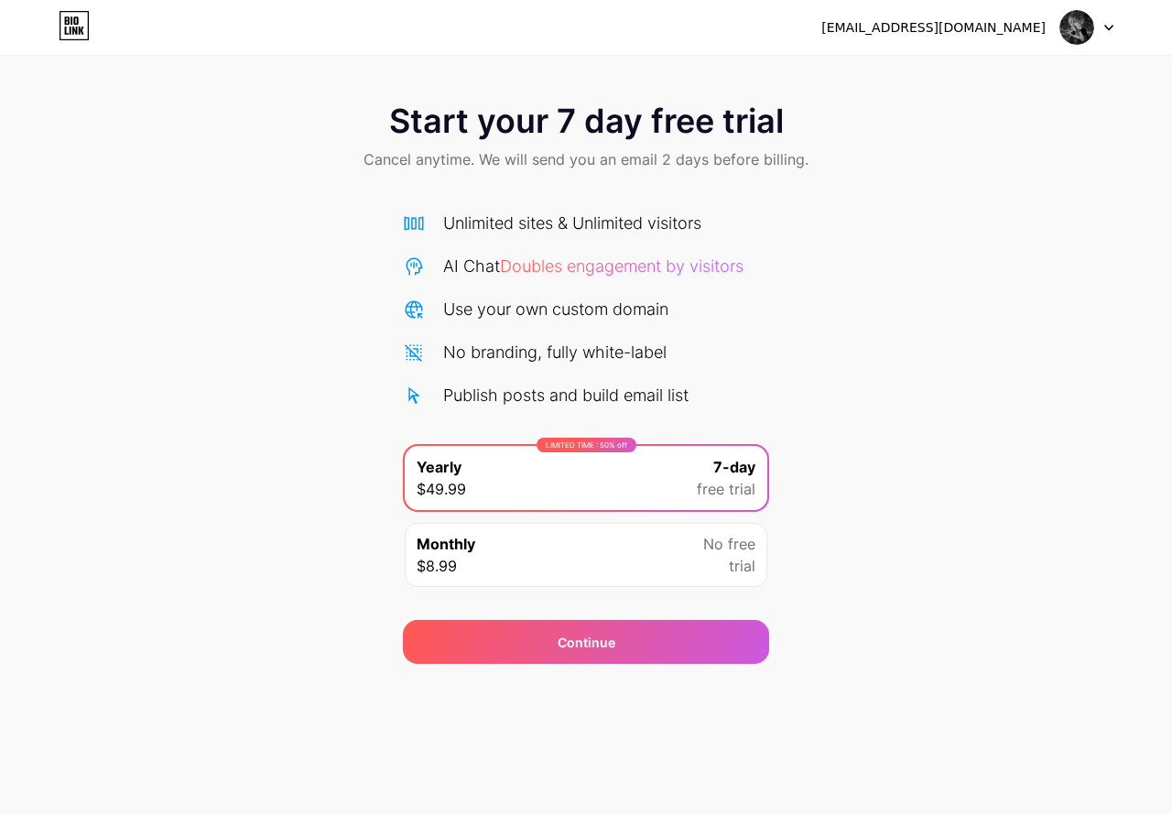
click at [76, 32] on icon at bounding box center [74, 31] width 5 height 8
click at [1072, 28] on img at bounding box center [1077, 27] width 35 height 35
click at [58, 16] on div "[EMAIL_ADDRESS][DOMAIN_NAME] Logout" at bounding box center [586, 27] width 1172 height 33
click at [62, 16] on icon at bounding box center [74, 25] width 31 height 29
